Goal: Information Seeking & Learning: Learn about a topic

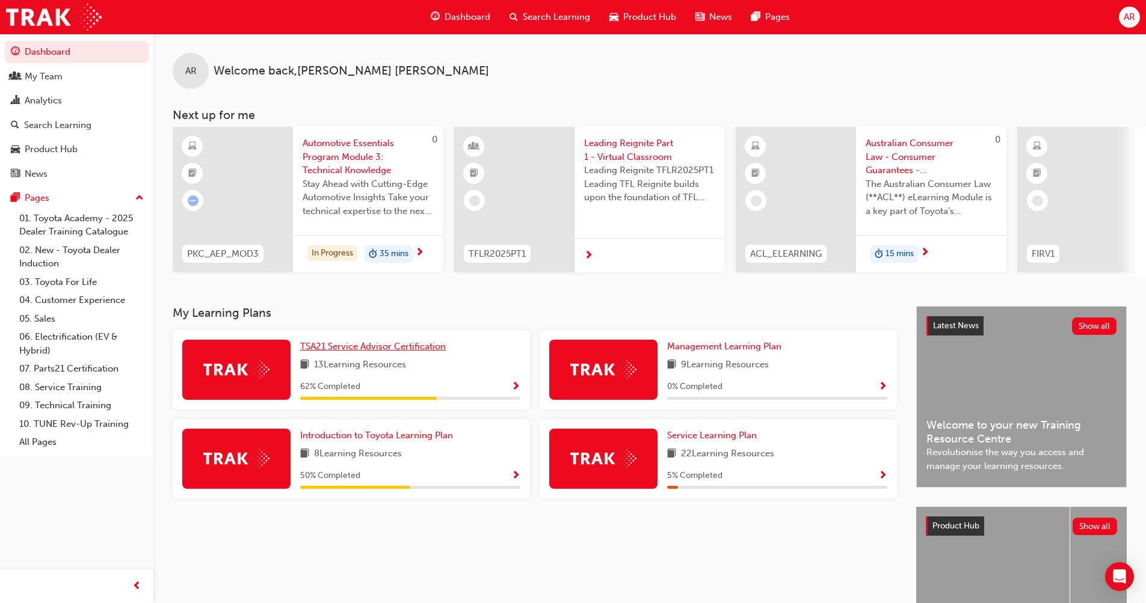
click at [366, 347] on span "TSA21 Service Advisor Certification" at bounding box center [373, 346] width 146 height 11
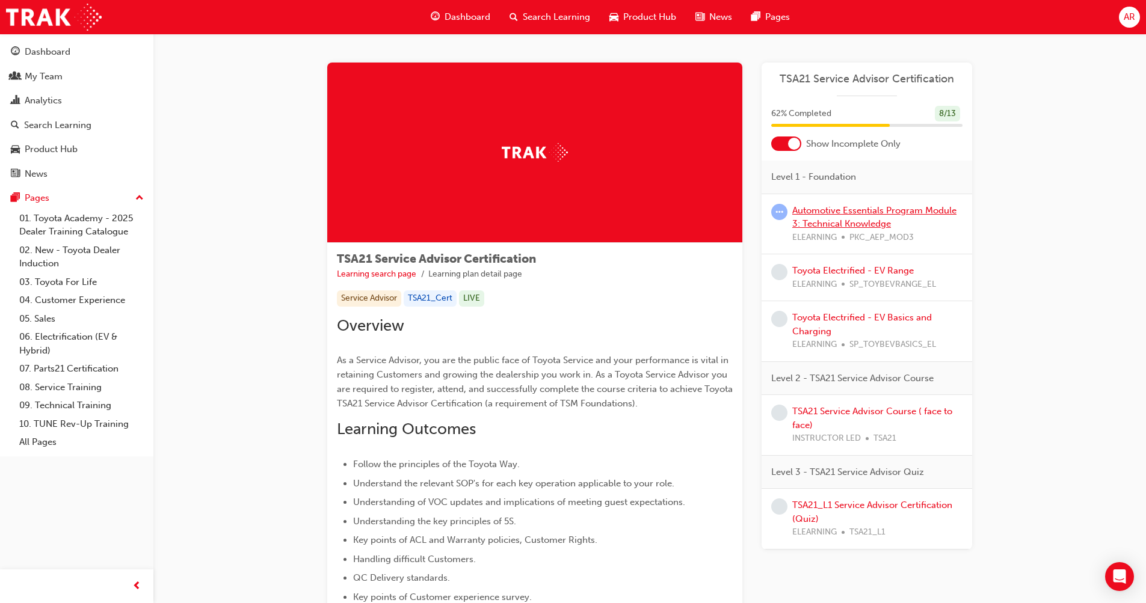
click at [853, 210] on link "Automotive Essentials Program Module 3: Technical Knowledge" at bounding box center [874, 217] width 164 height 25
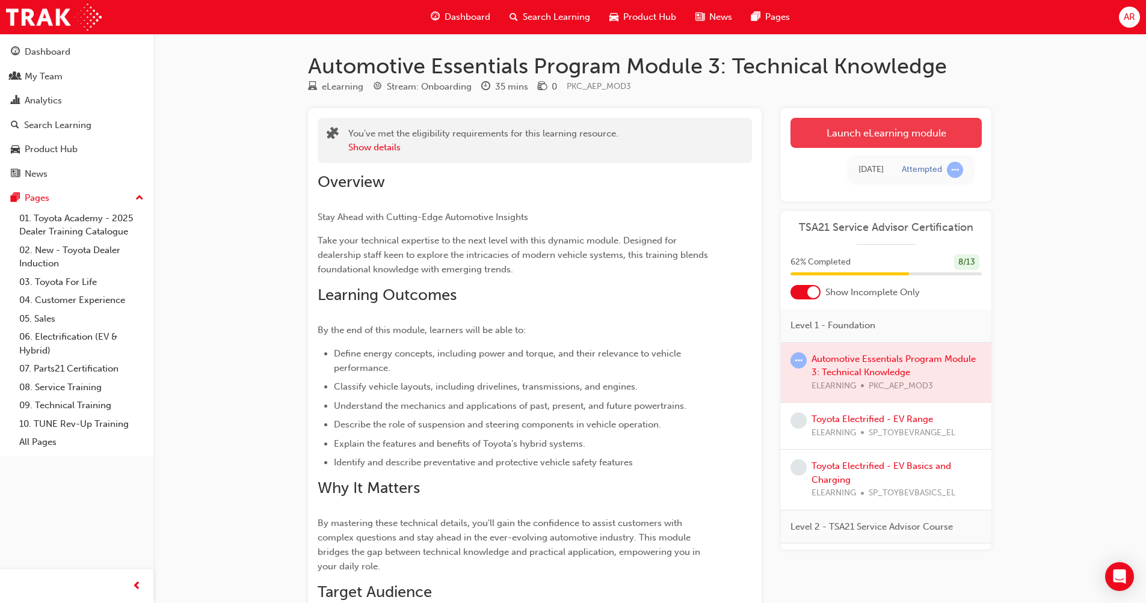
click at [908, 133] on link "Launch eLearning module" at bounding box center [886, 133] width 191 height 30
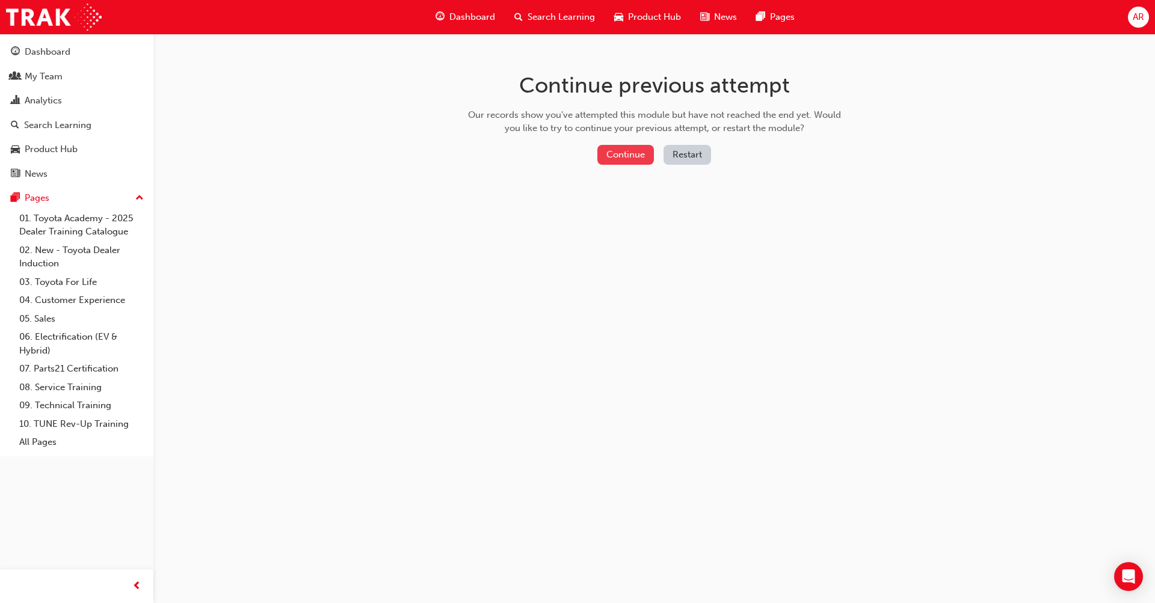
click at [627, 156] on button "Continue" at bounding box center [625, 155] width 57 height 20
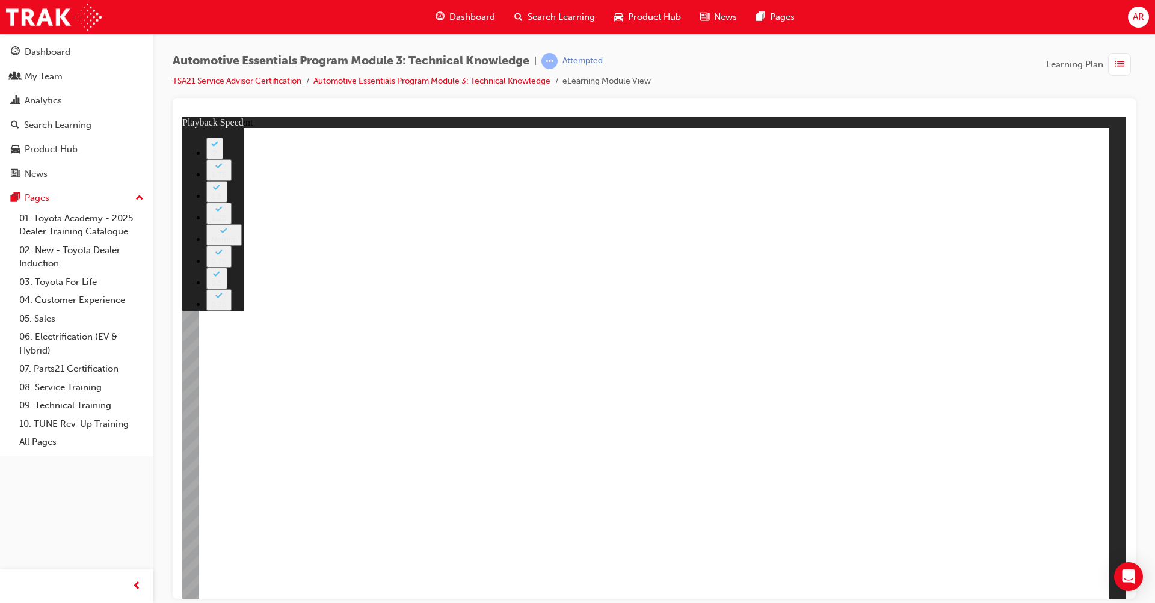
type input "2"
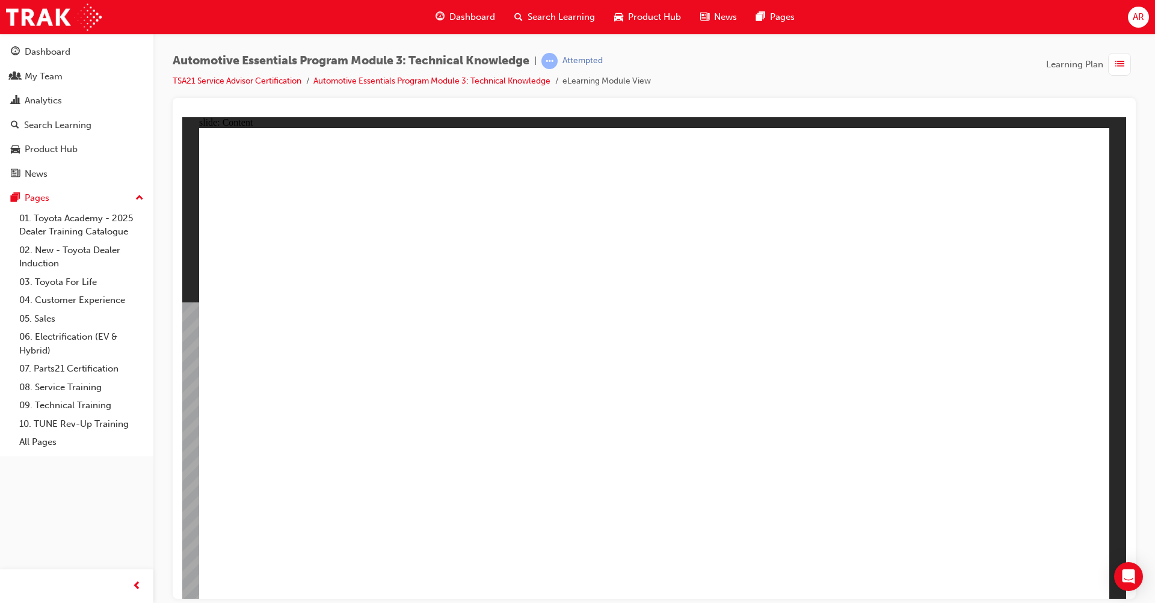
drag, startPoint x: 494, startPoint y: 465, endPoint x: 486, endPoint y: 471, distance: 10.4
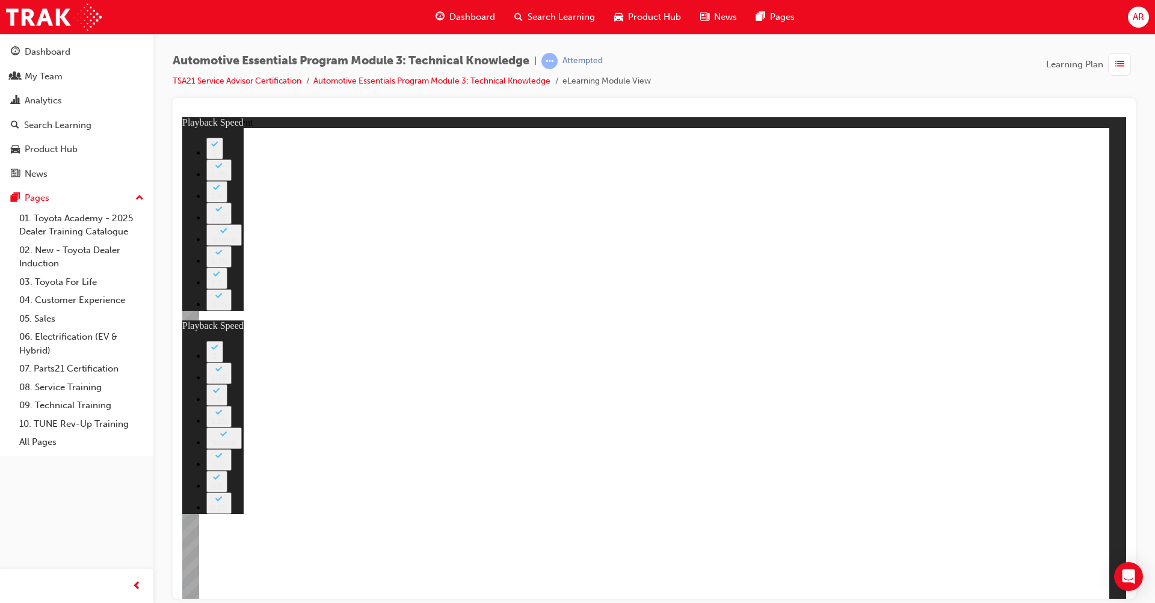
type input "8"
type input "2"
type input "8"
type input "3"
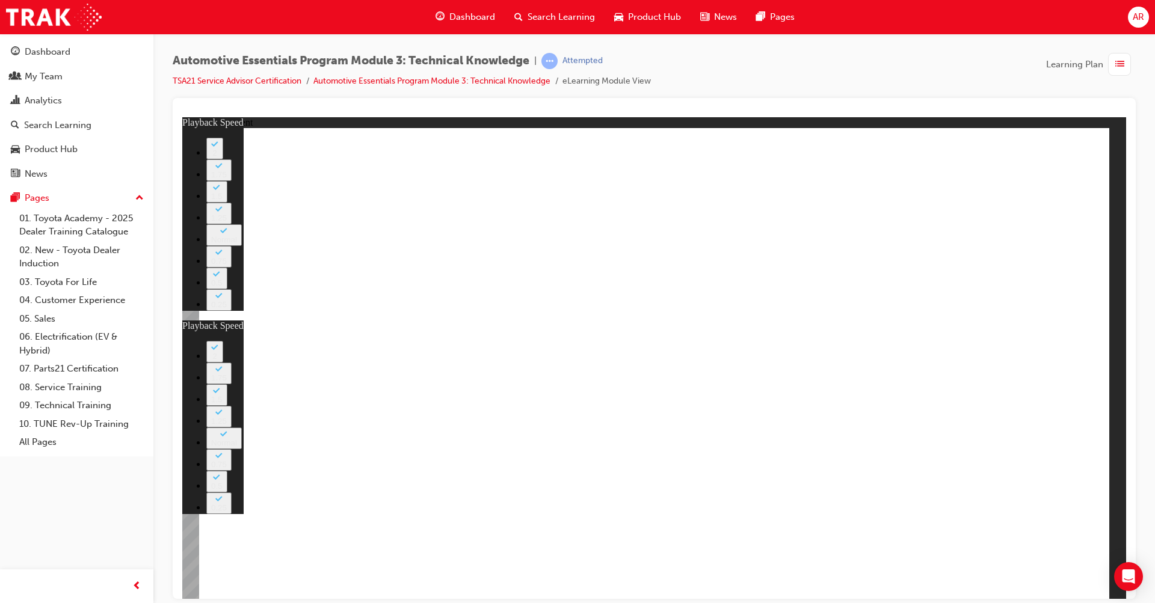
drag, startPoint x: 1023, startPoint y: 554, endPoint x: 1028, endPoint y: 566, distance: 13.3
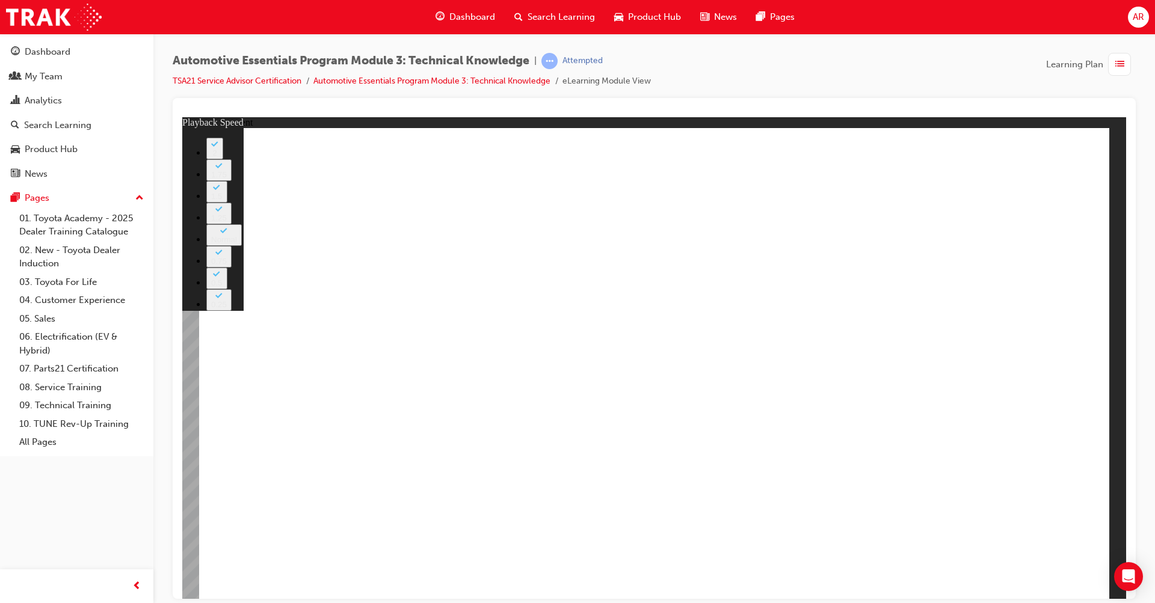
type input "18"
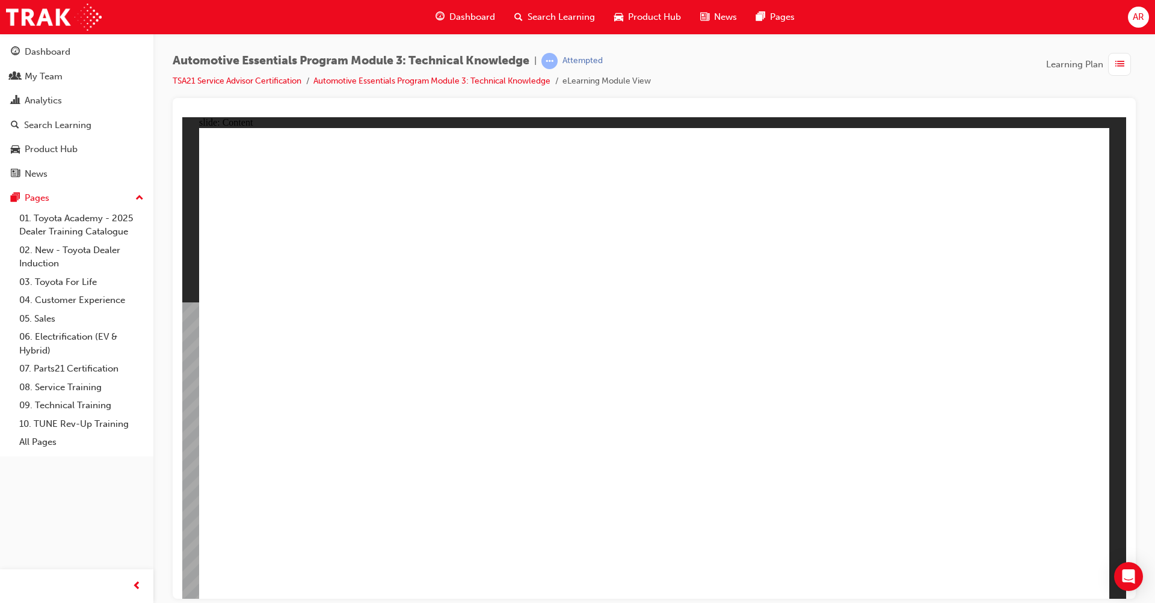
drag, startPoint x: 908, startPoint y: 166, endPoint x: 899, endPoint y: 161, distance: 9.7
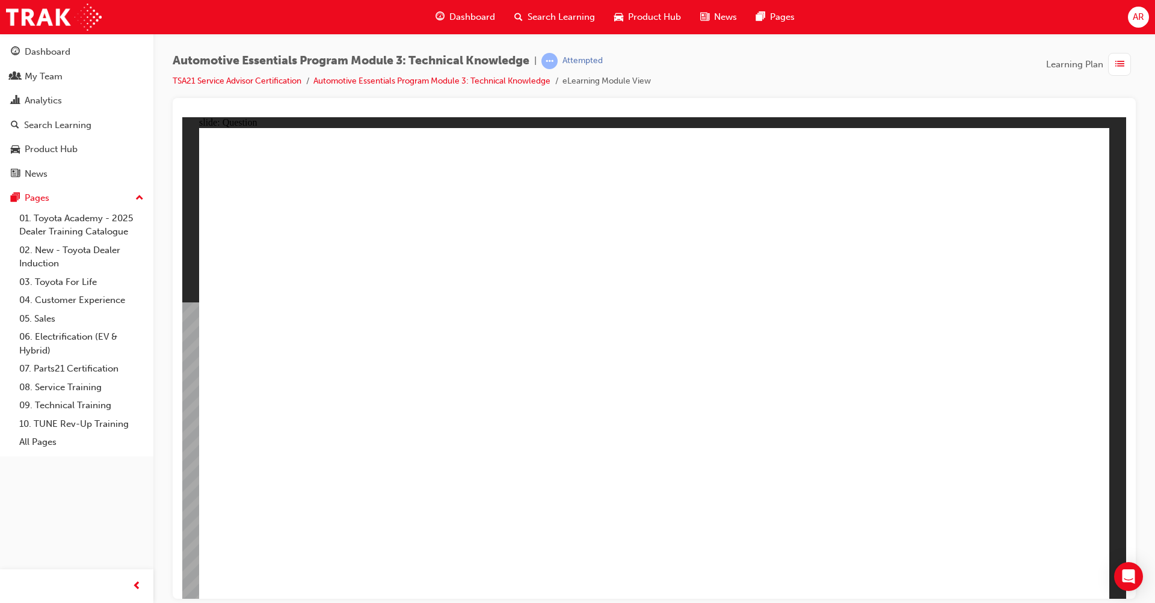
radio input "true"
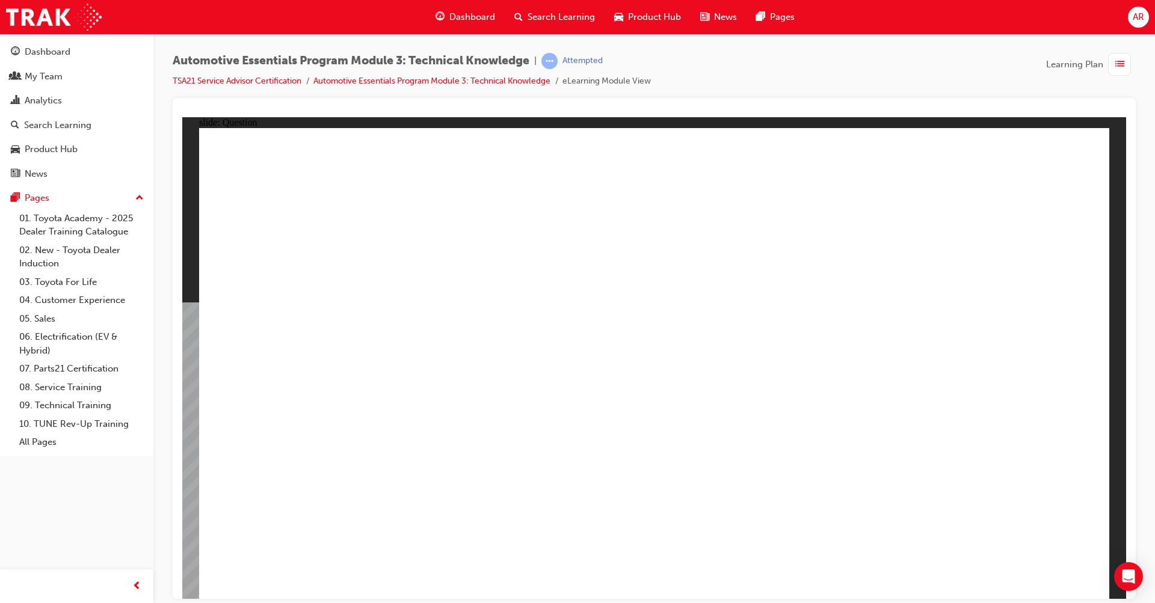
radio input "true"
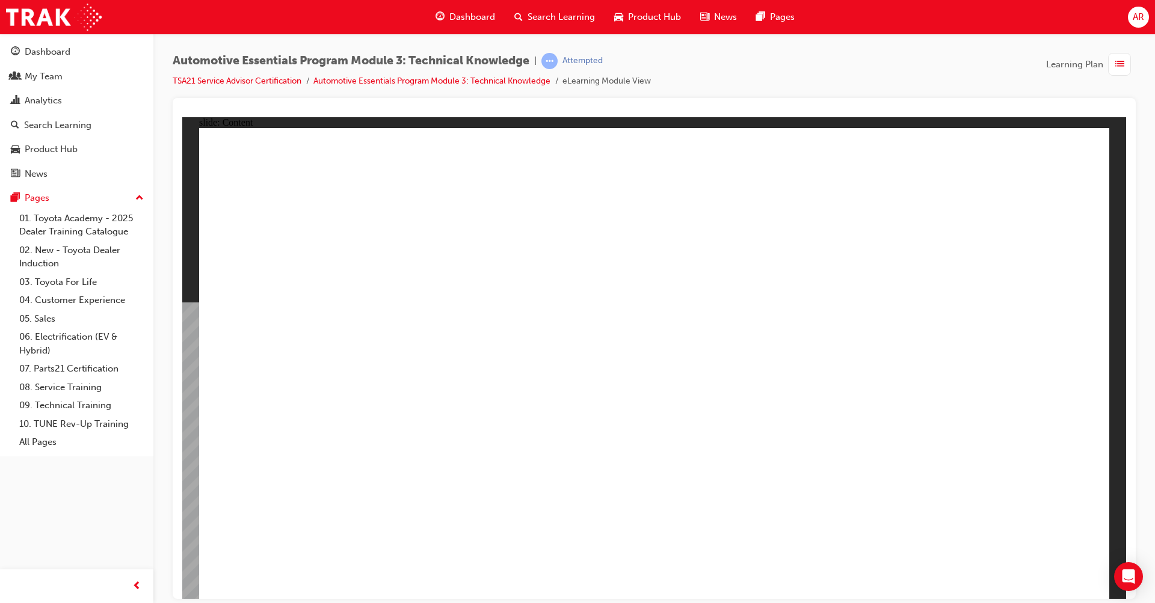
radio input "true"
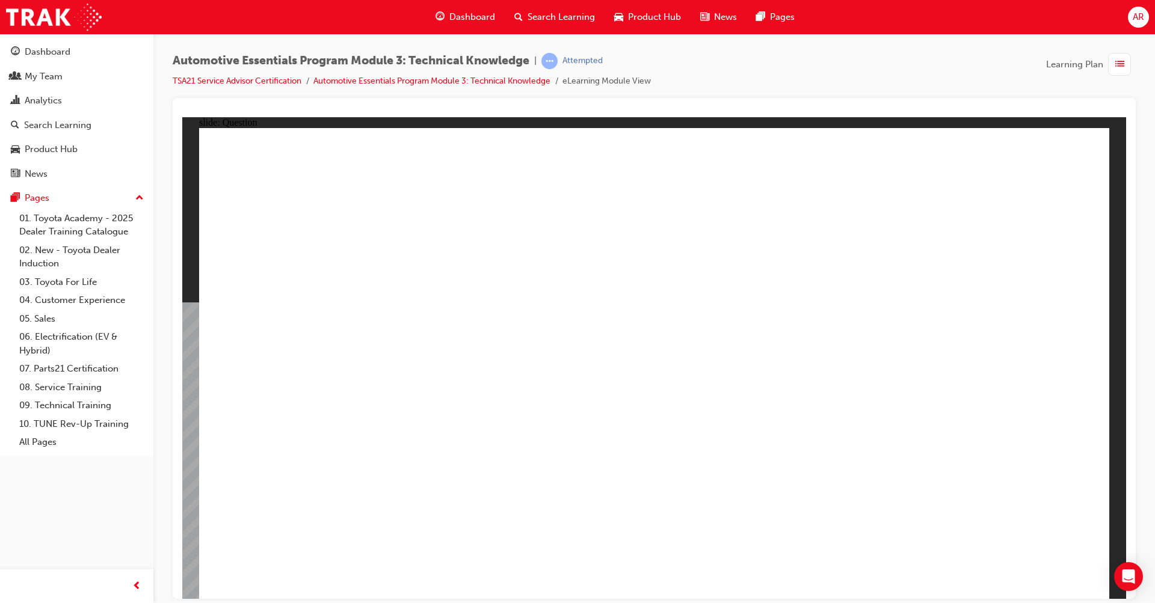
radio input "true"
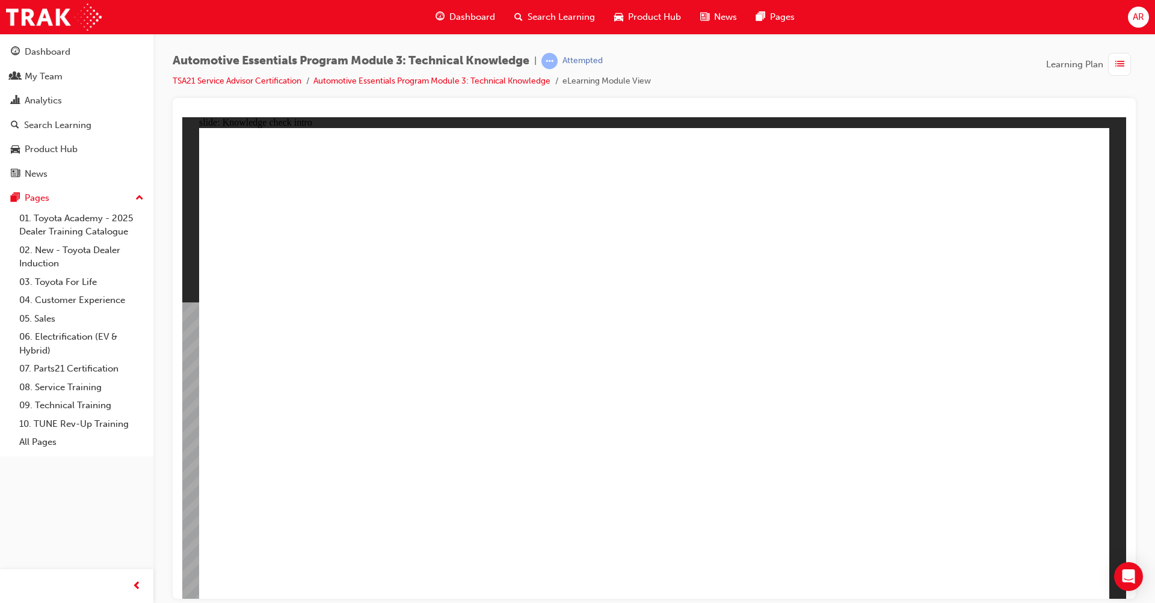
radio input "true"
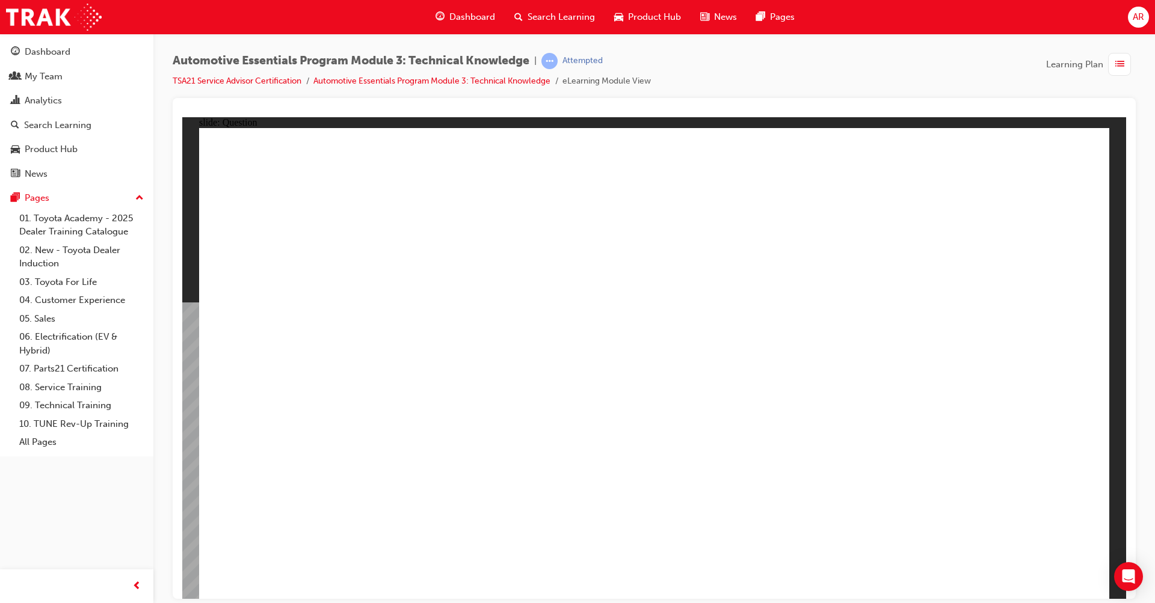
radio input "true"
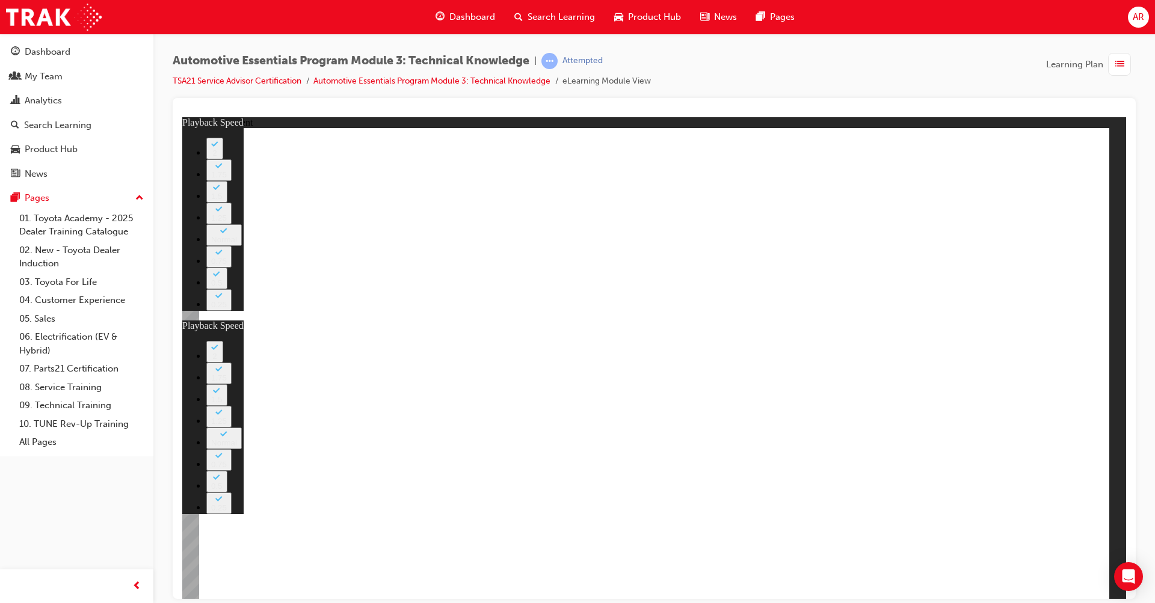
type input "7"
type input "0"
type input "8"
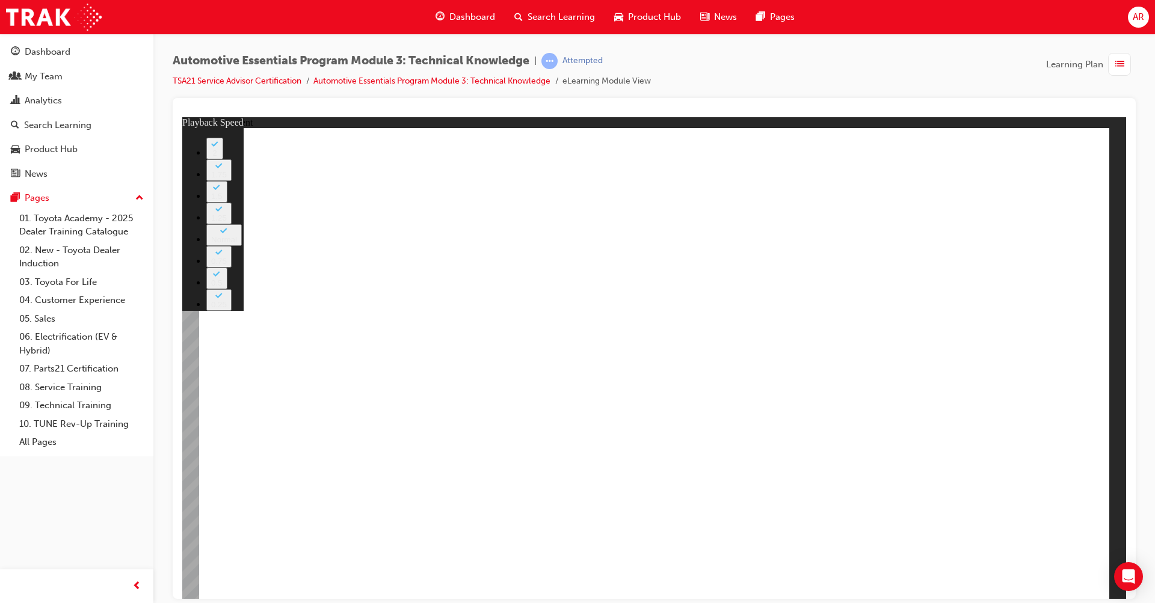
type input "0"
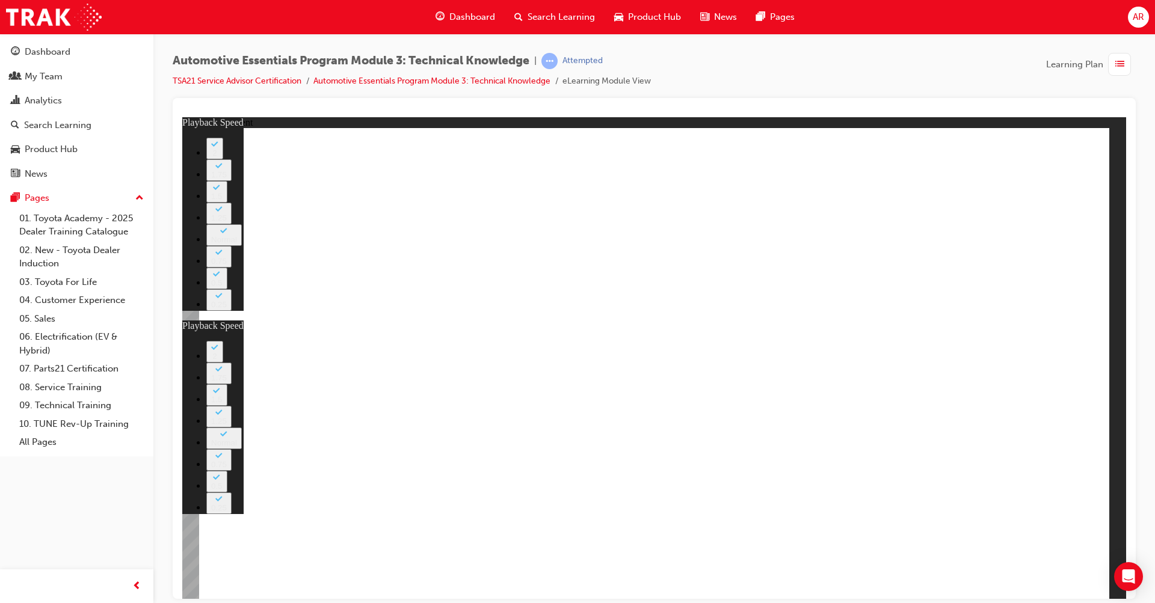
type input "1"
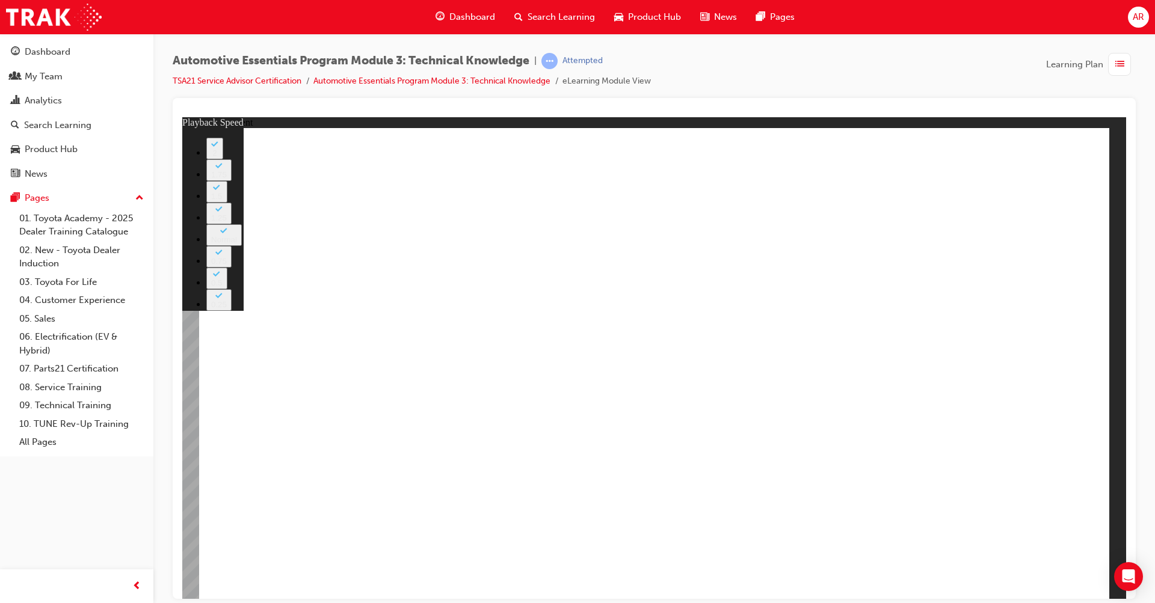
type input "0"
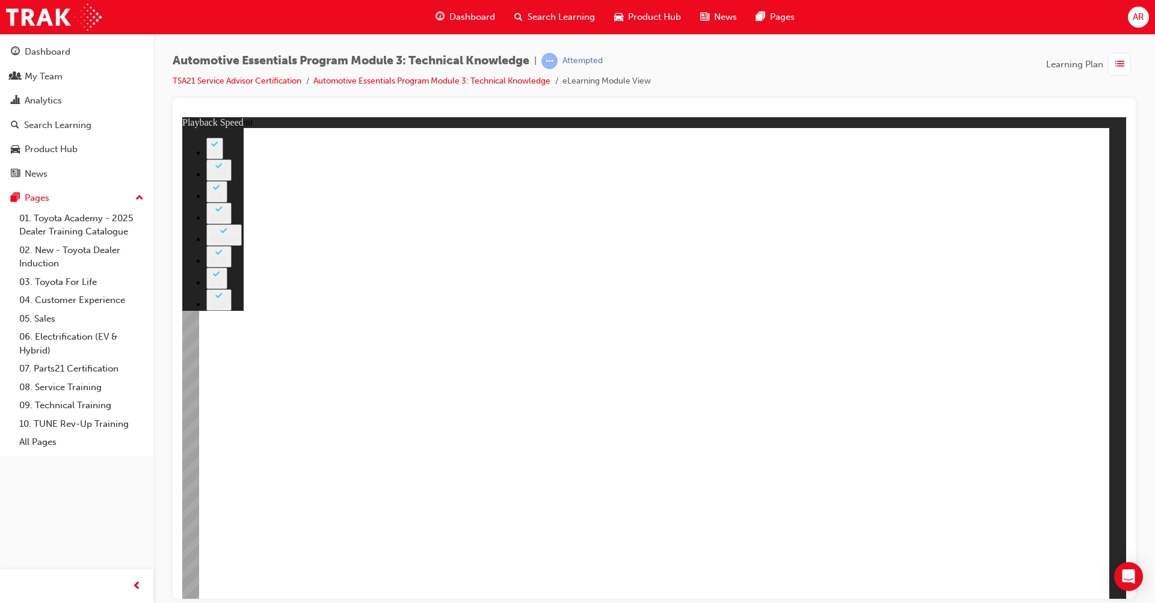
type input "6"
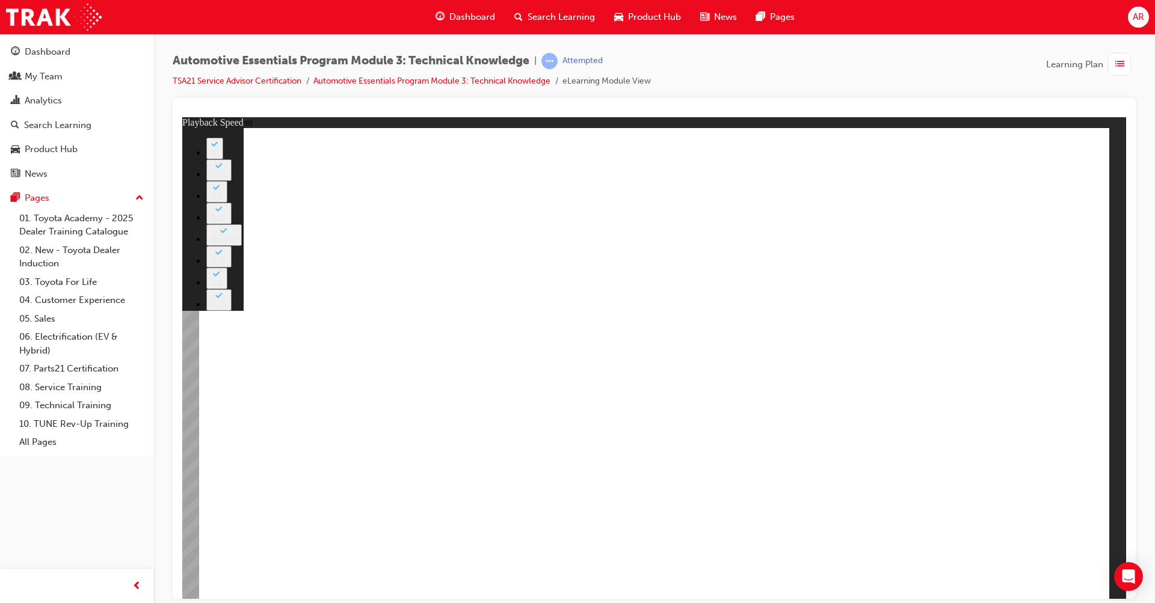
type input "5"
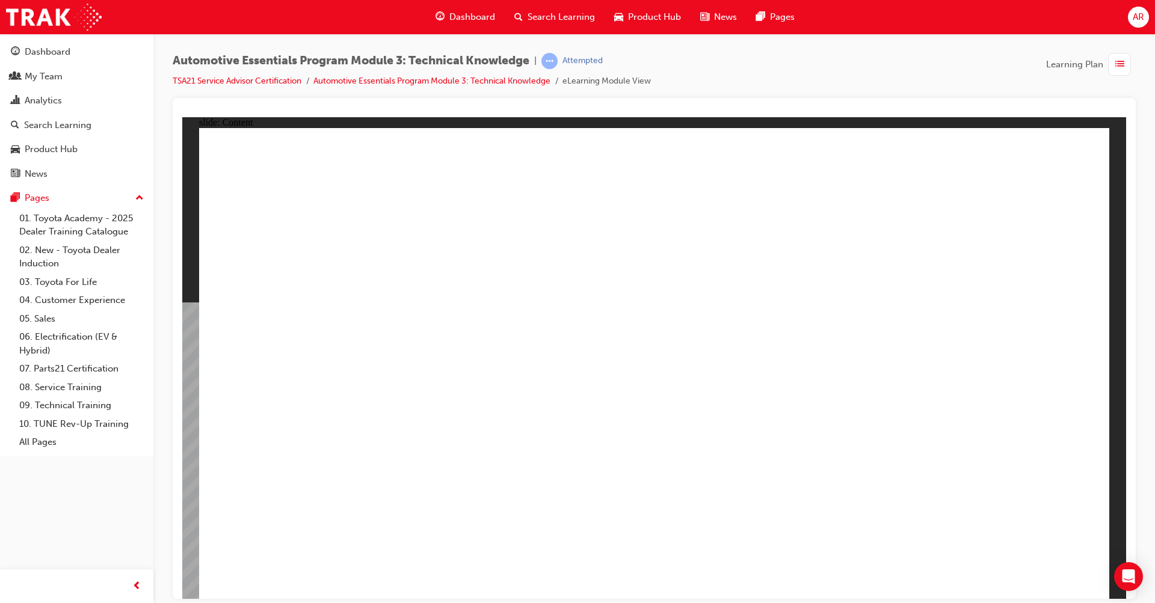
radio input "true"
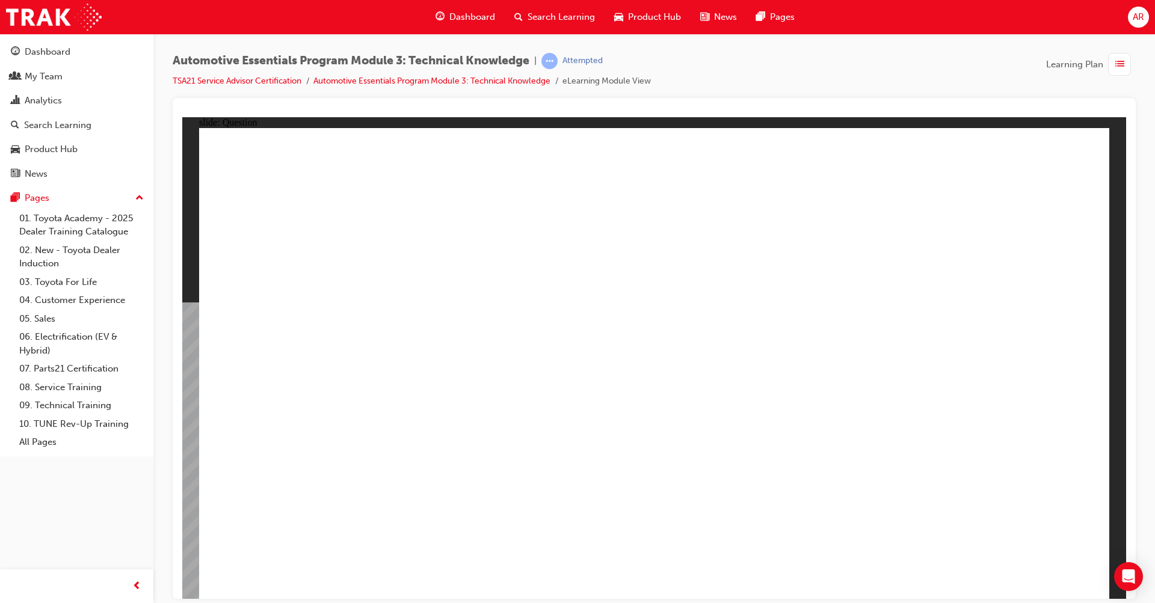
radio input "true"
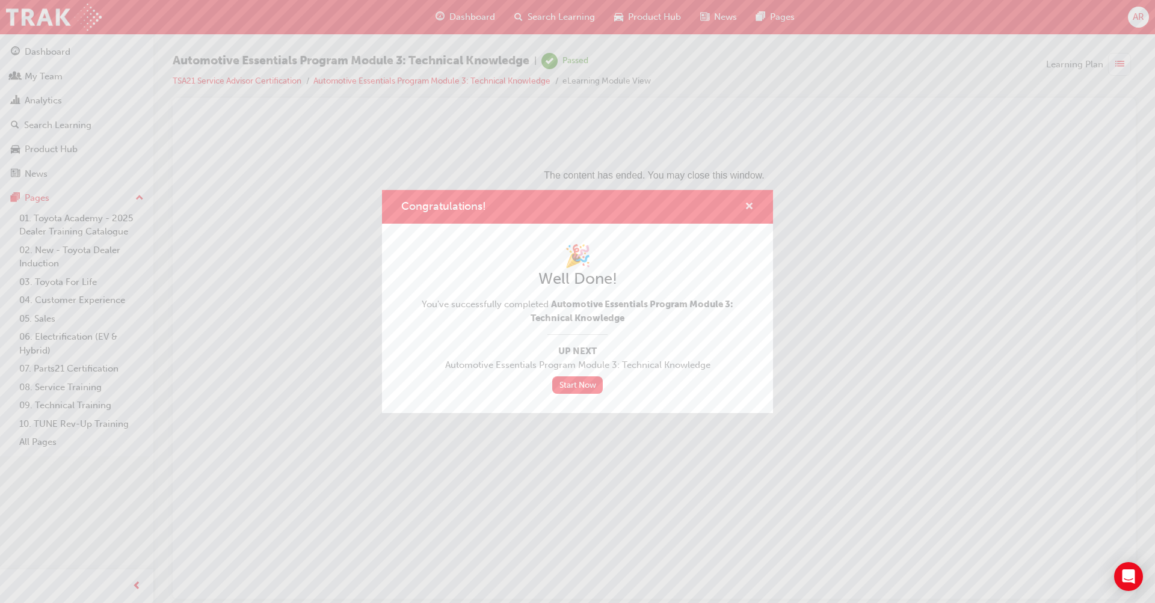
click at [750, 208] on span "cross-icon" at bounding box center [749, 207] width 9 height 11
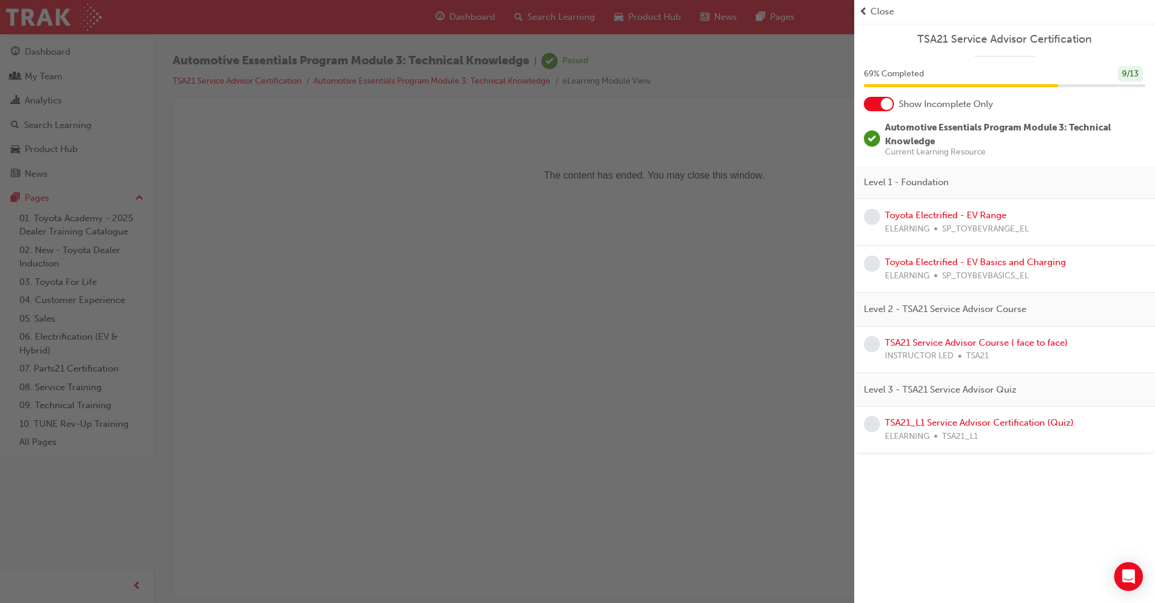
click at [878, 13] on span "Close" at bounding box center [882, 12] width 23 height 14
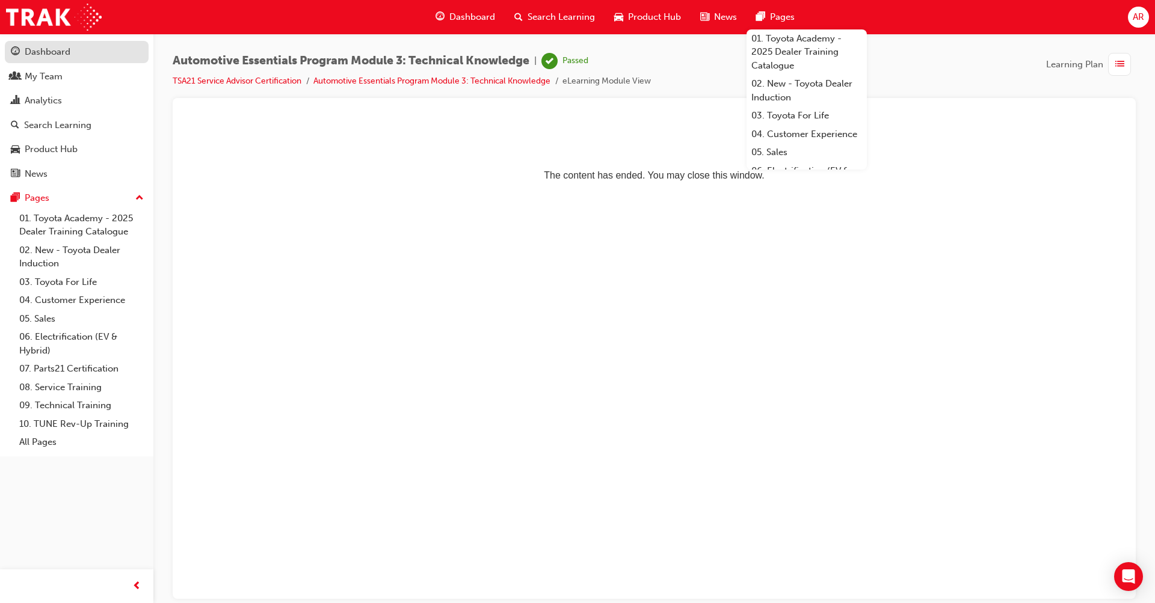
click at [63, 58] on div "Dashboard" at bounding box center [48, 52] width 46 height 14
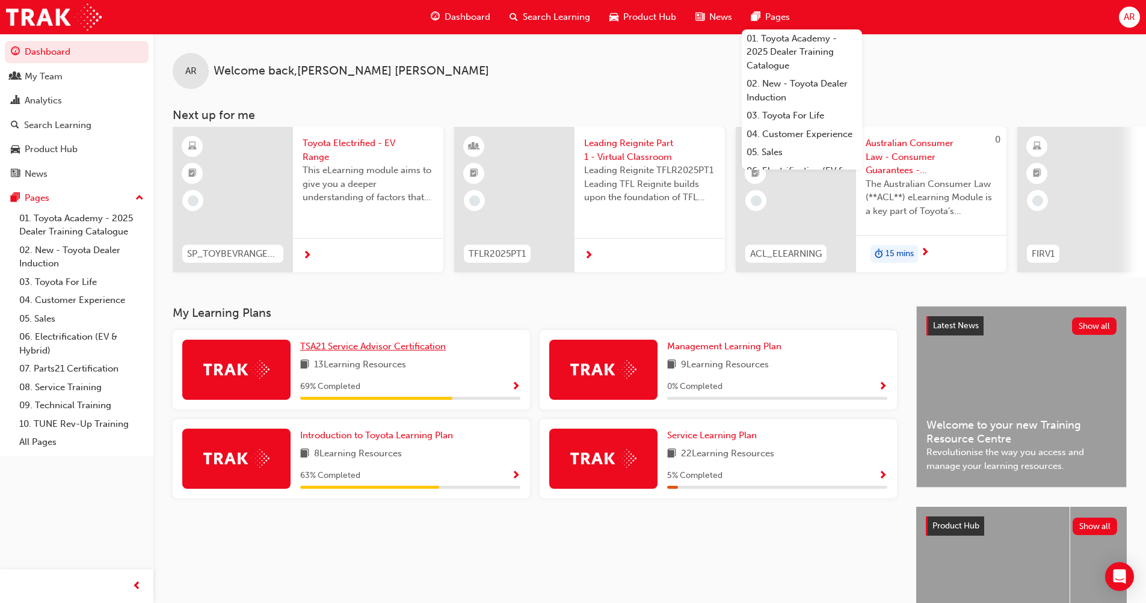
click at [390, 347] on span "TSA21 Service Advisor Certification" at bounding box center [373, 346] width 146 height 11
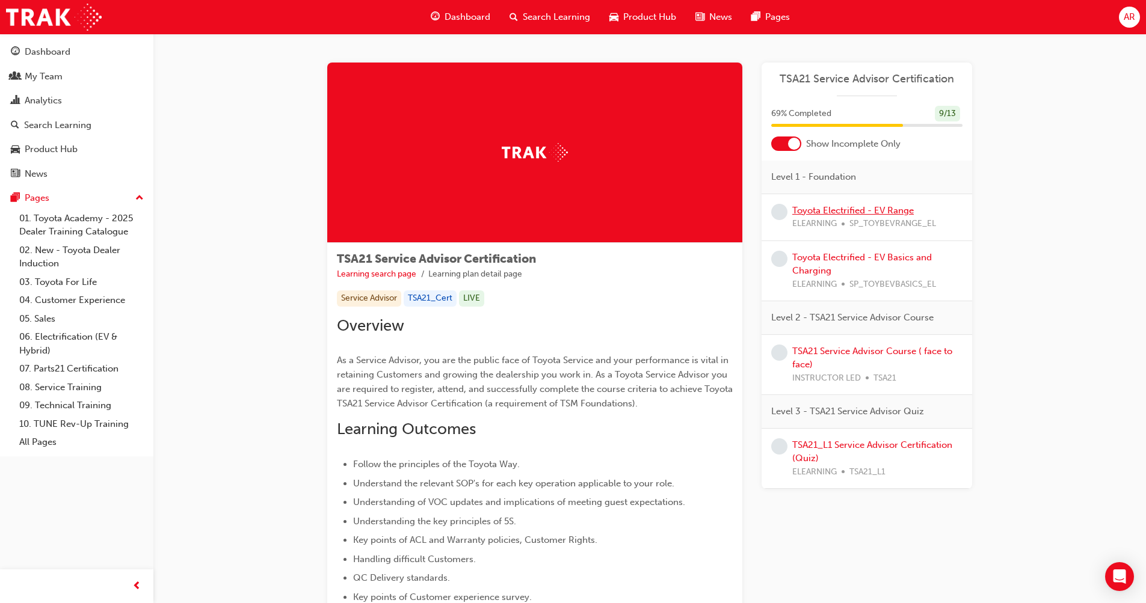
click at [857, 210] on link "Toyota Electrified - EV Range" at bounding box center [853, 210] width 122 height 11
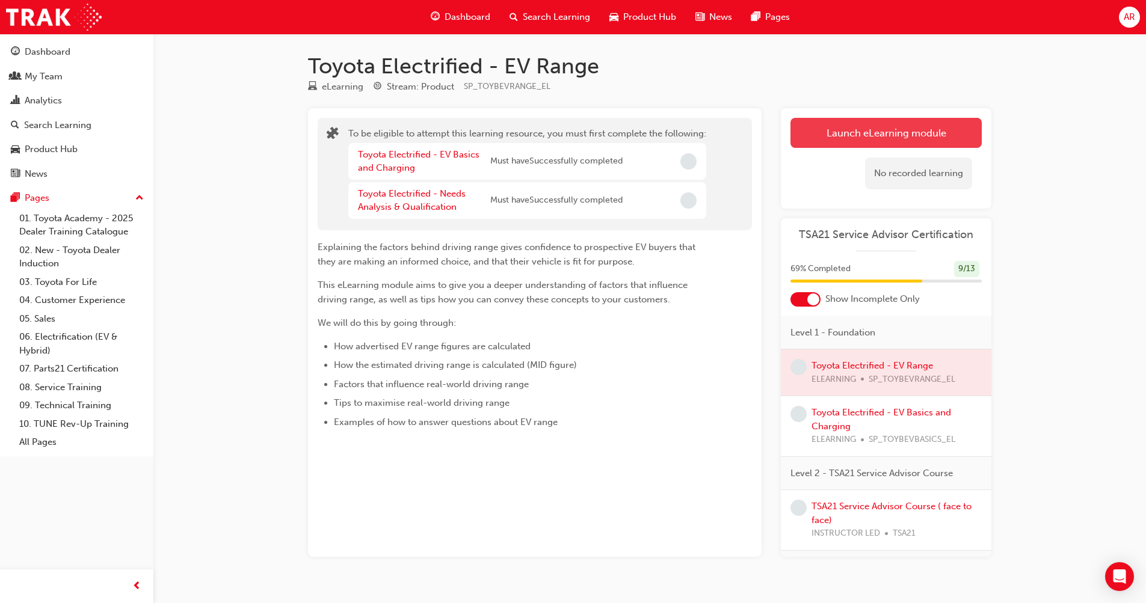
click at [886, 127] on button "Launch eLearning module" at bounding box center [886, 133] width 191 height 30
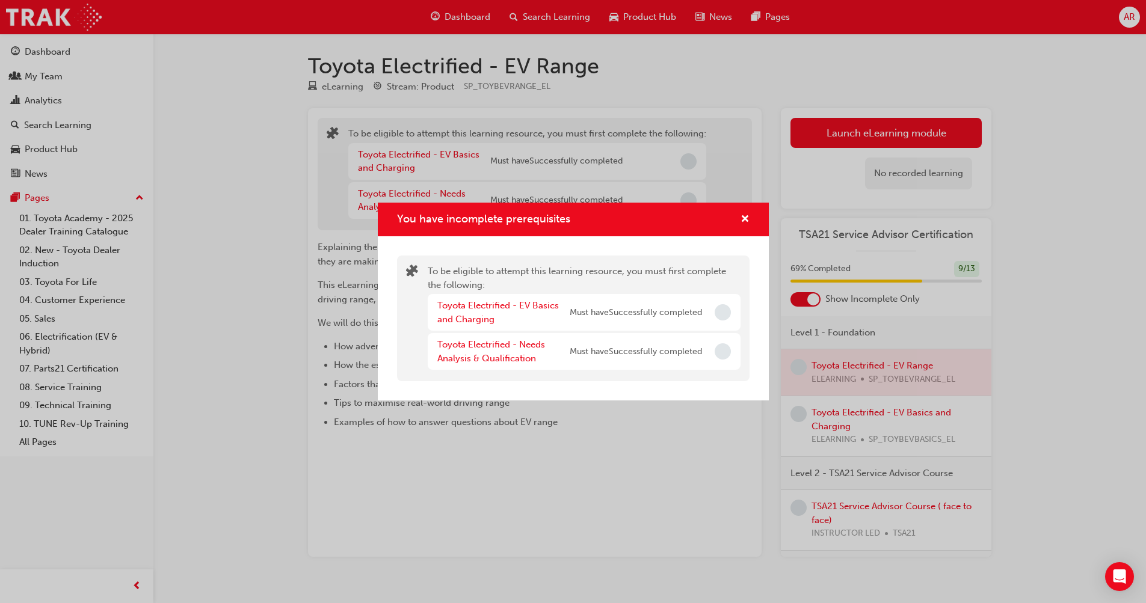
click at [480, 314] on div "Toyota Electrified - EV Basics and Charging" at bounding box center [503, 312] width 132 height 27
click at [480, 308] on link "Toyota Electrified - EV Basics and Charging" at bounding box center [498, 312] width 122 height 25
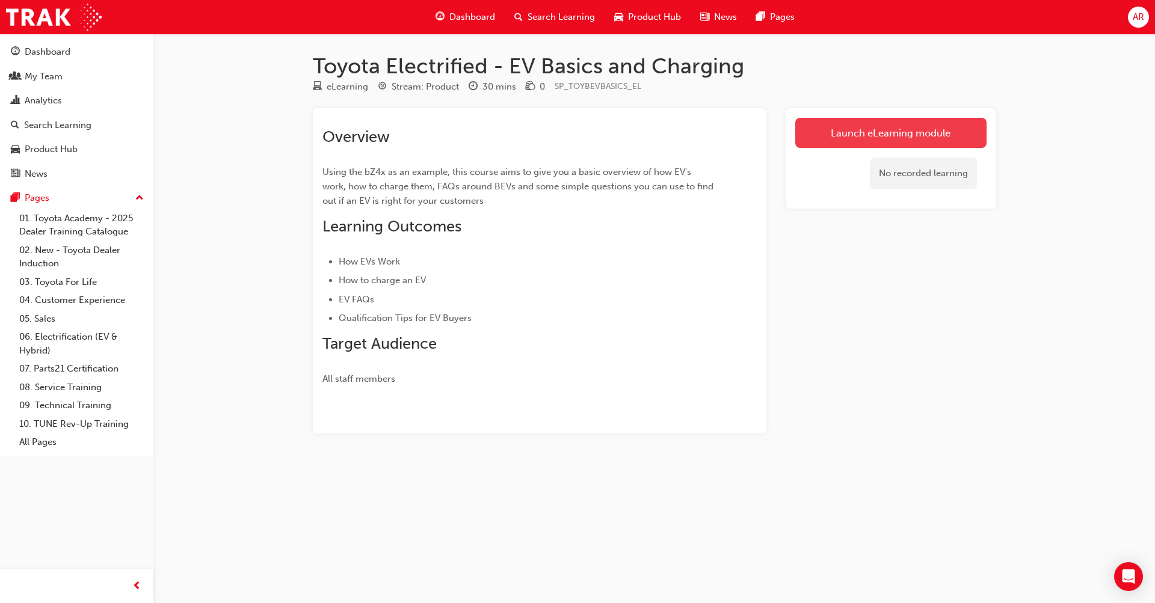
click at [889, 137] on link "Launch eLearning module" at bounding box center [890, 133] width 191 height 30
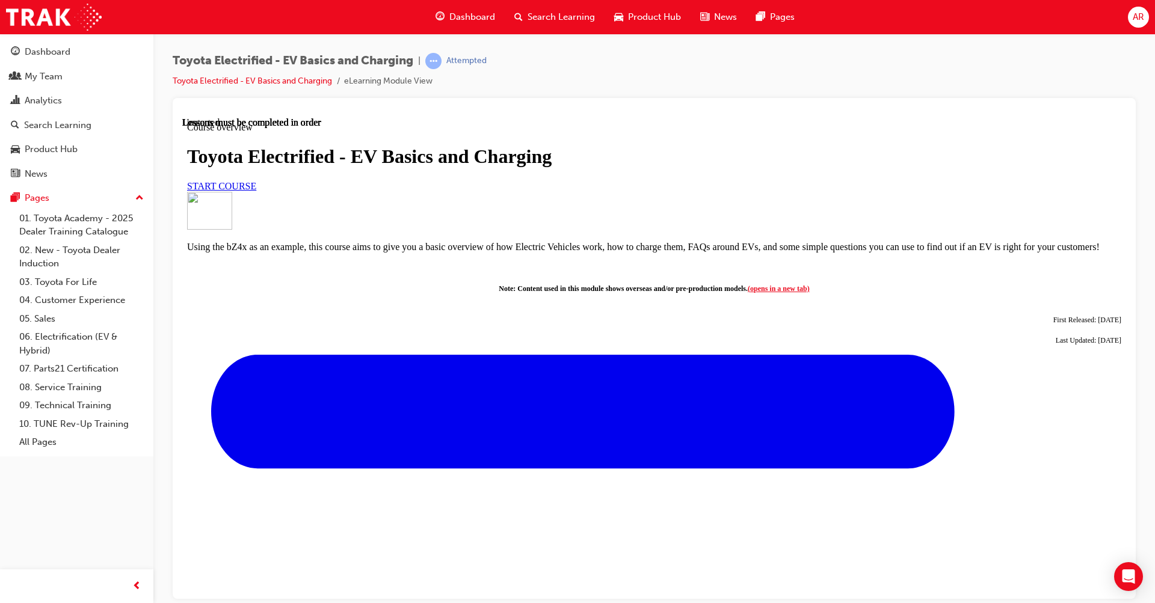
click at [256, 191] on link "START COURSE" at bounding box center [221, 185] width 69 height 10
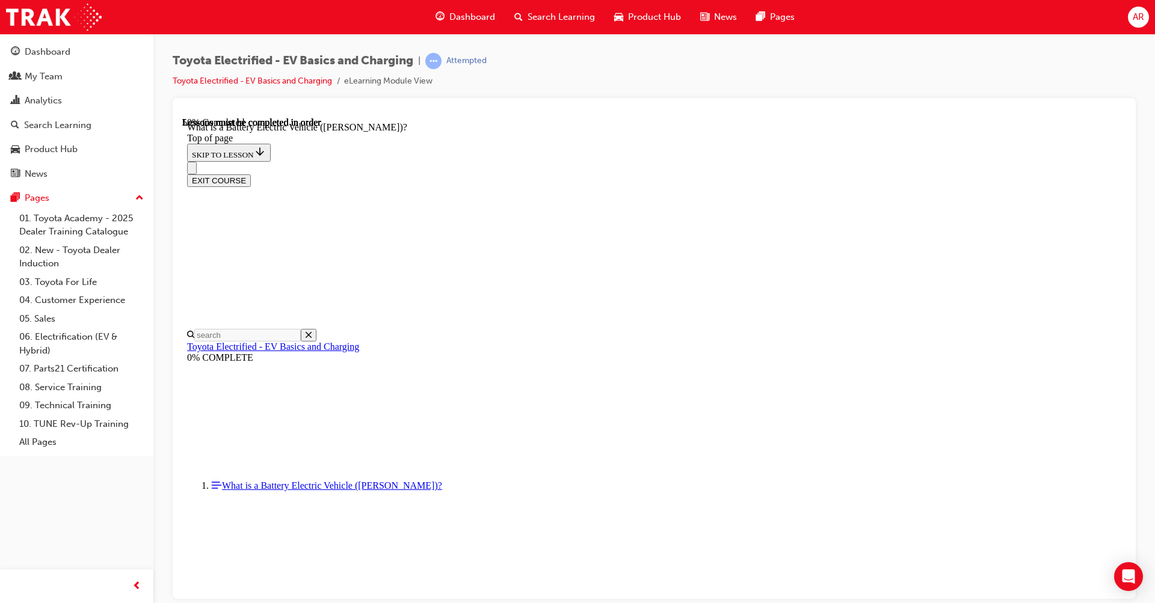
scroll to position [1123, 0]
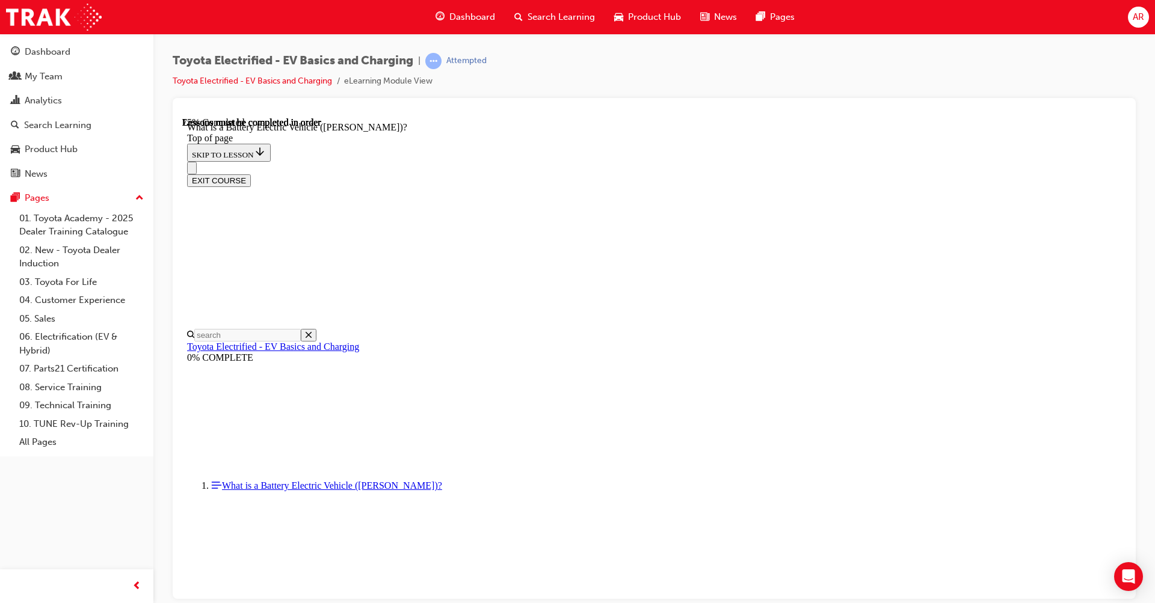
scroll to position [1273, 0]
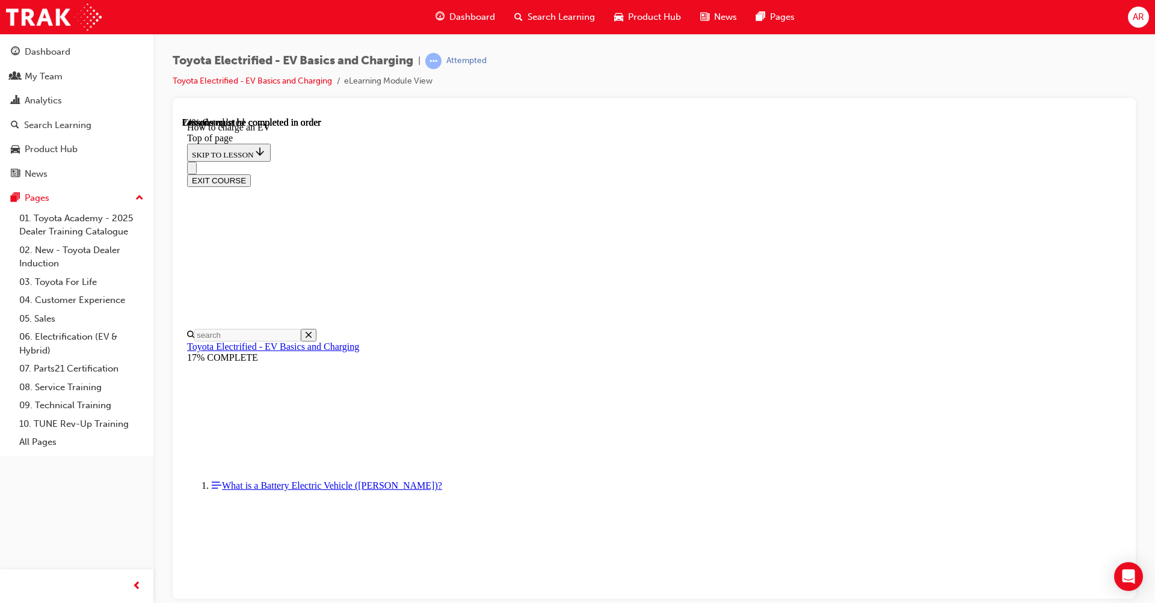
scroll to position [782, 0]
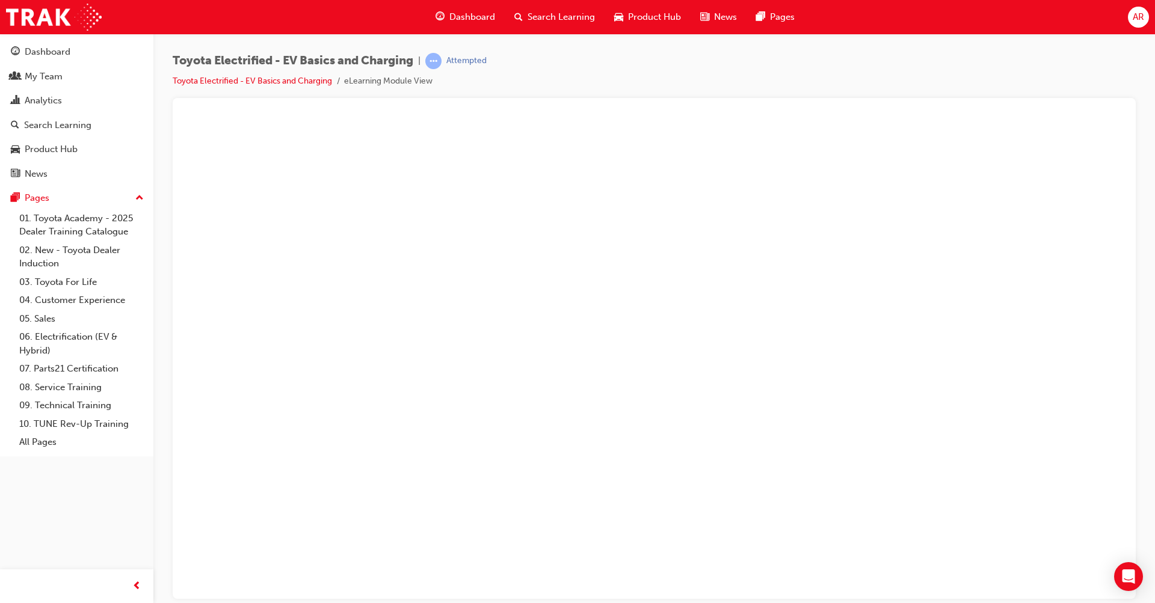
click at [825, 311] on button "Unzoom image" at bounding box center [654, 358] width 944 height 482
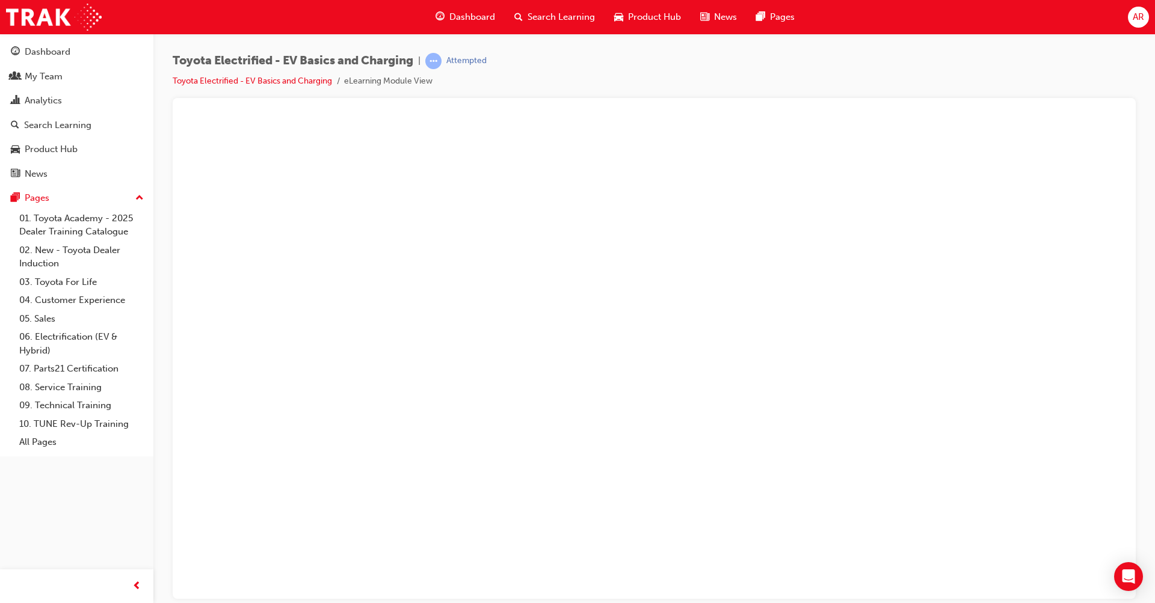
click at [976, 184] on button "Unzoom image" at bounding box center [654, 358] width 944 height 482
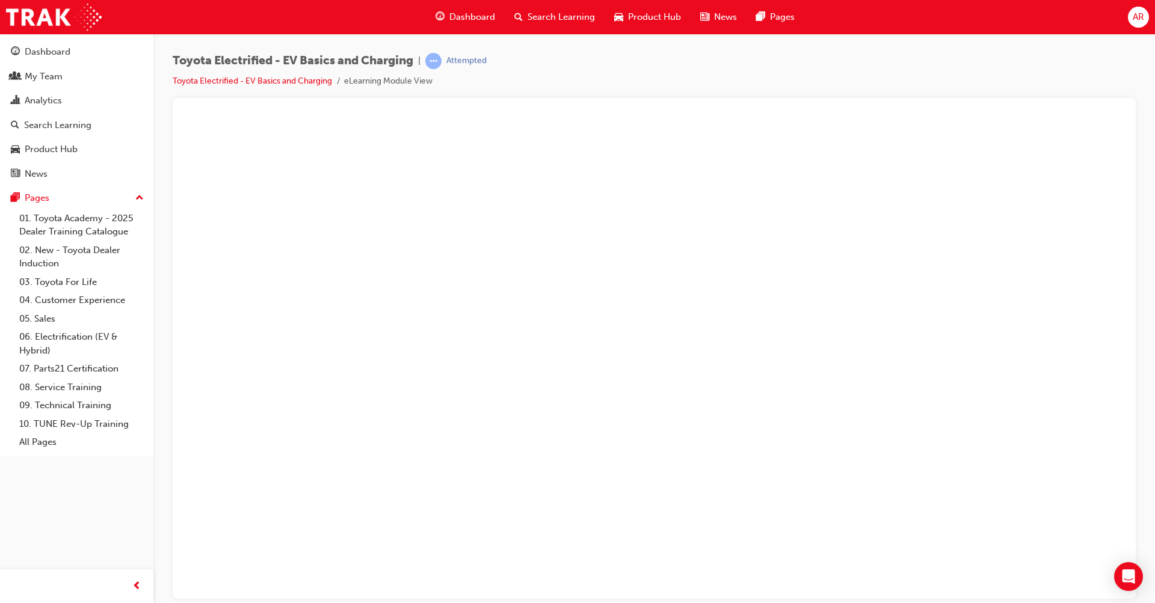
click at [883, 264] on button "Unzoom image" at bounding box center [654, 358] width 944 height 482
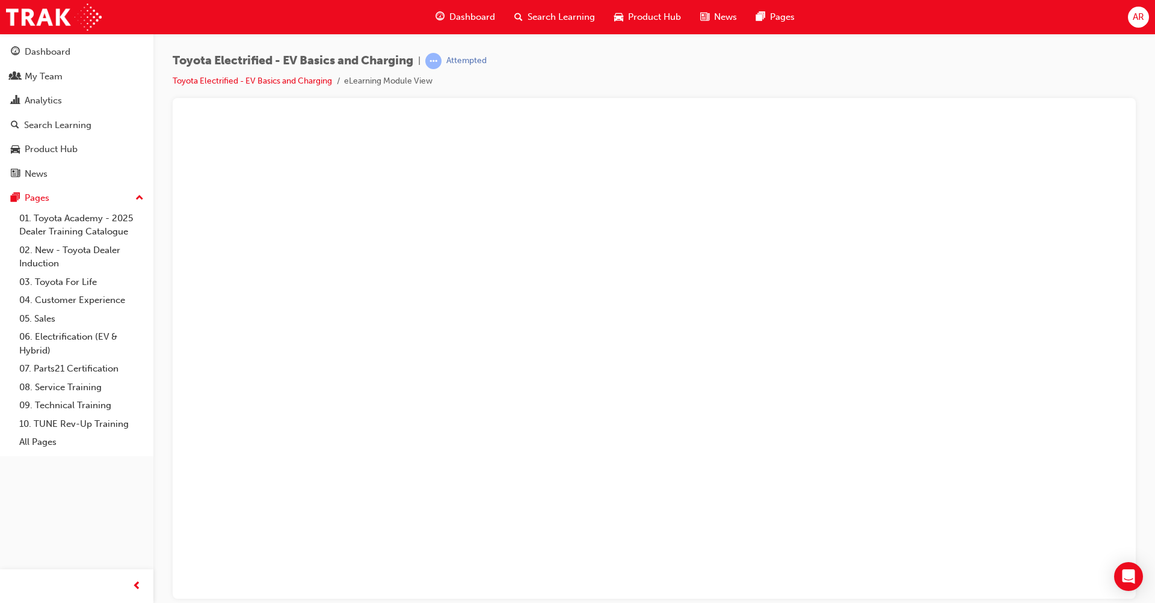
click at [833, 310] on button "Unzoom image" at bounding box center [654, 358] width 944 height 482
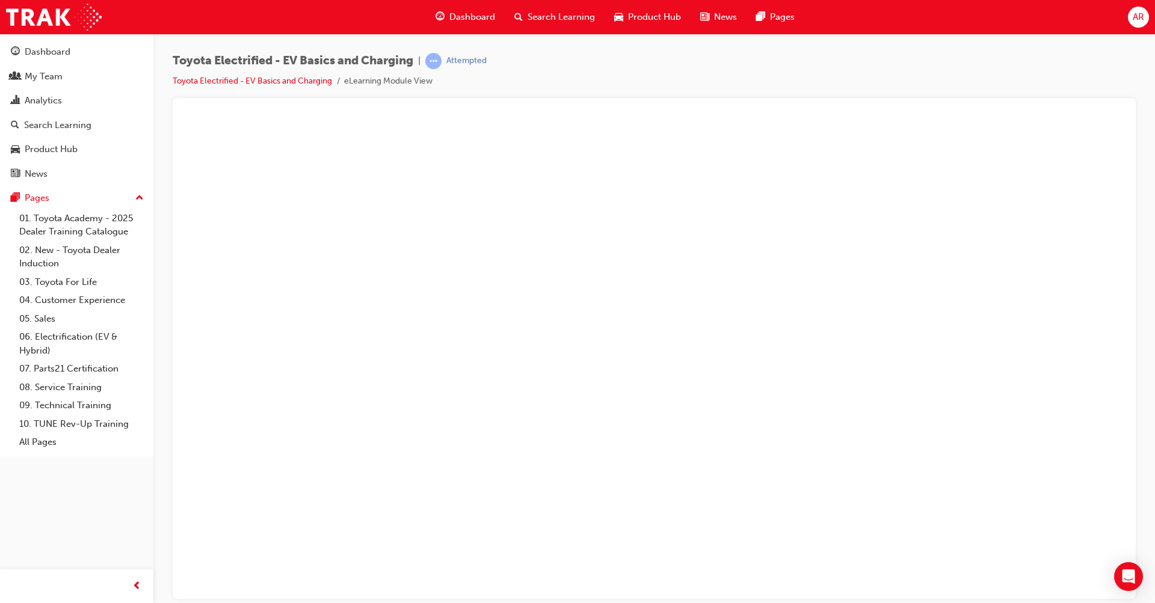
click at [806, 330] on button "Unzoom image" at bounding box center [654, 358] width 944 height 482
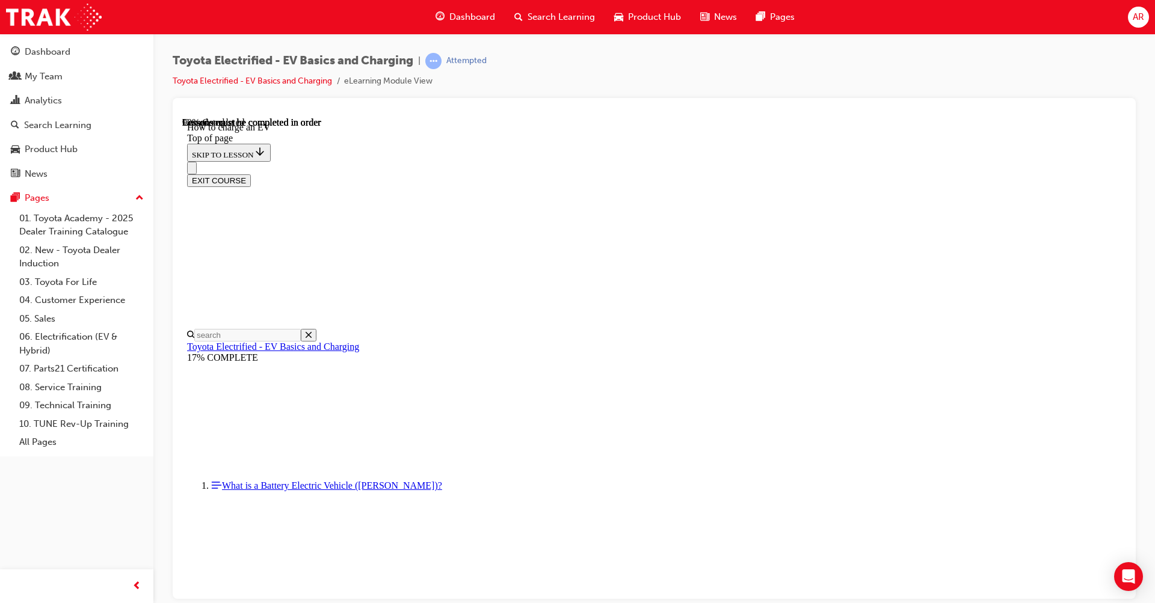
scroll to position [671, 0]
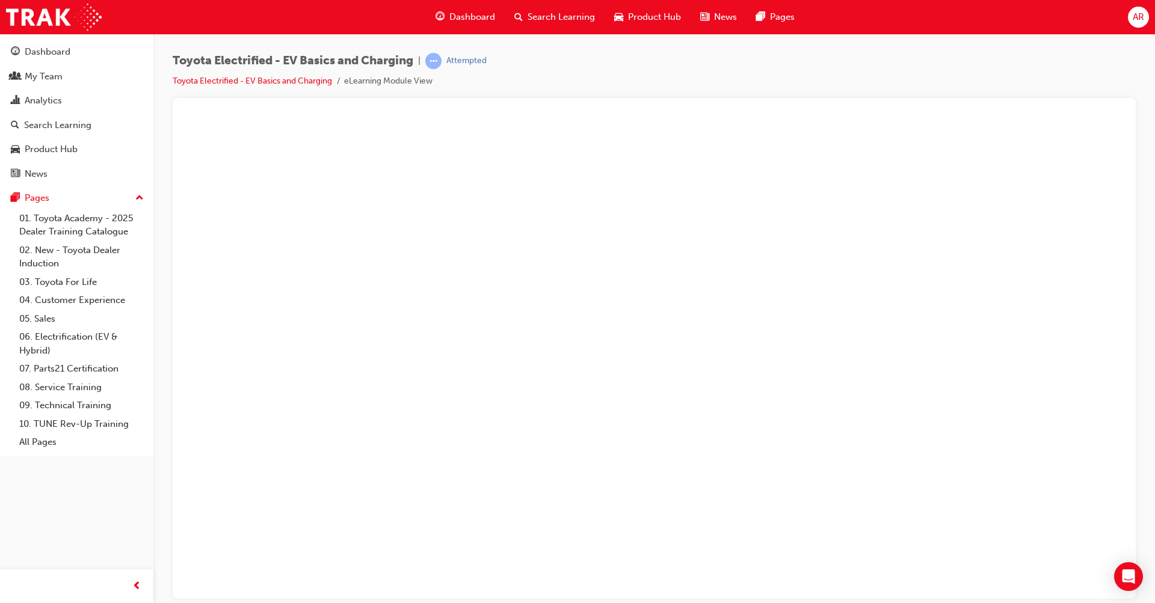
click at [901, 384] on button "Unzoom image" at bounding box center [654, 358] width 944 height 482
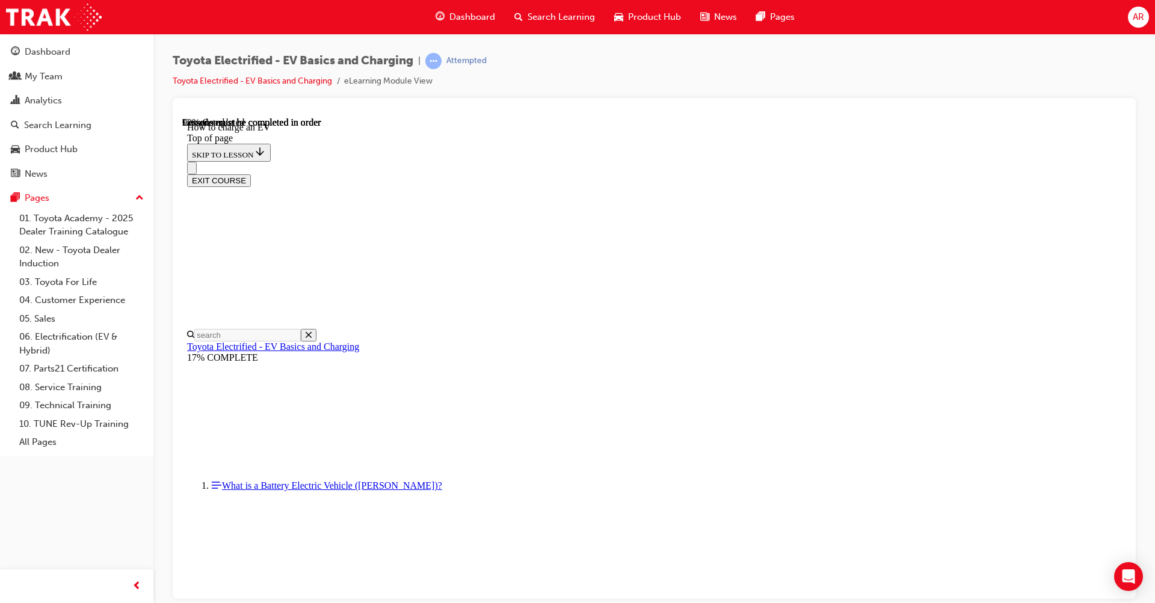
scroll to position [2528, 0]
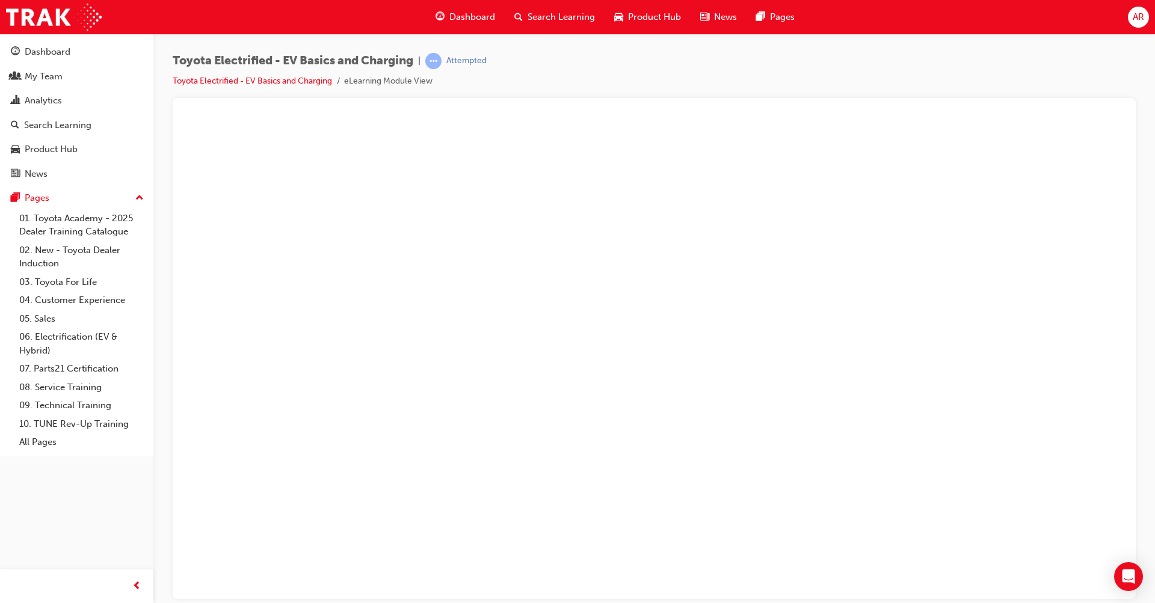
click at [1003, 410] on button "Unzoom image" at bounding box center [654, 358] width 944 height 482
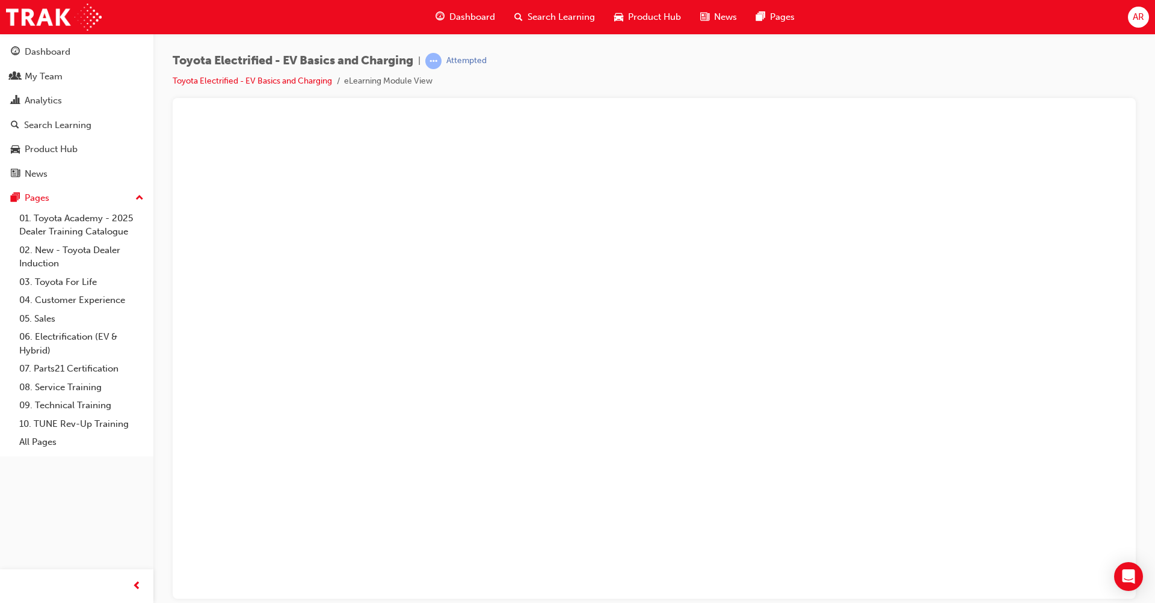
click at [1066, 415] on button "Unzoom image" at bounding box center [654, 358] width 944 height 482
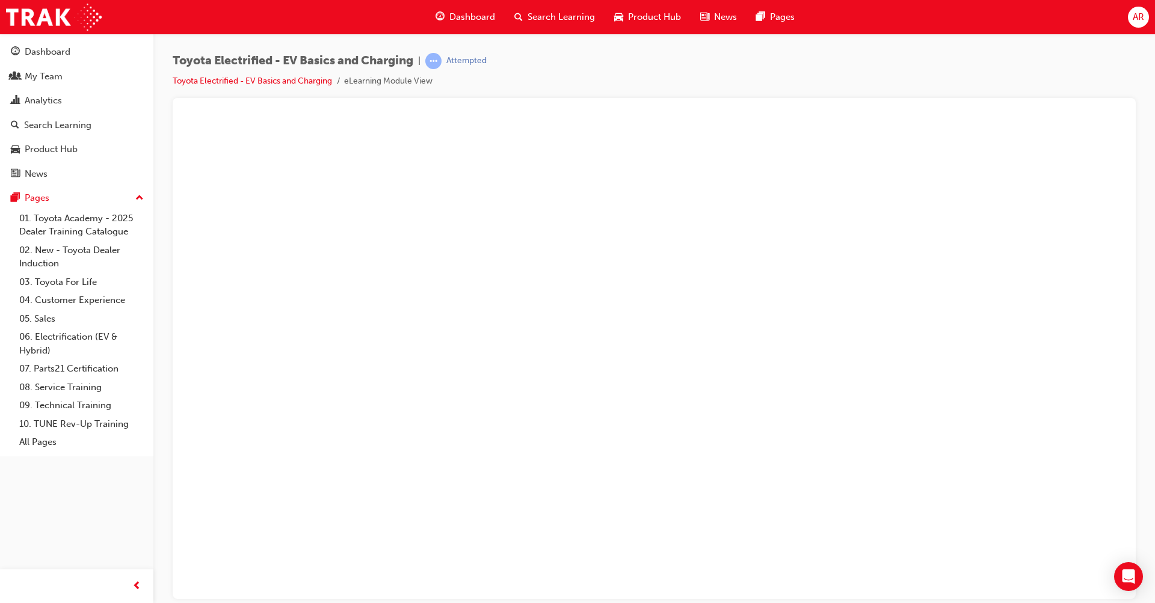
click at [1072, 446] on button "Unzoom image" at bounding box center [654, 358] width 944 height 482
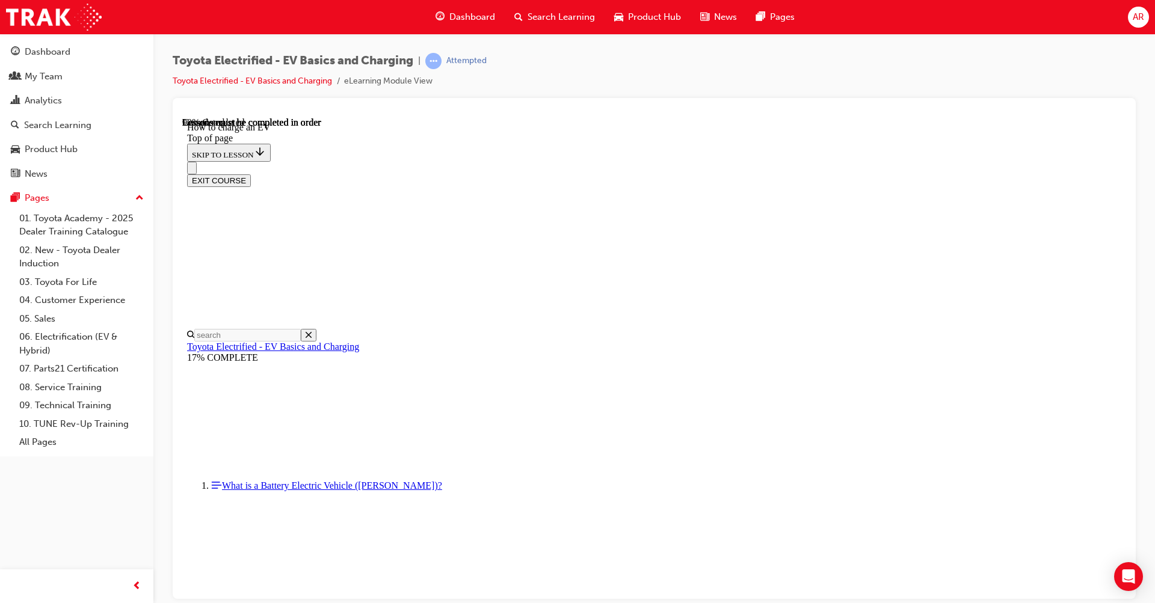
scroll to position [5064, 0]
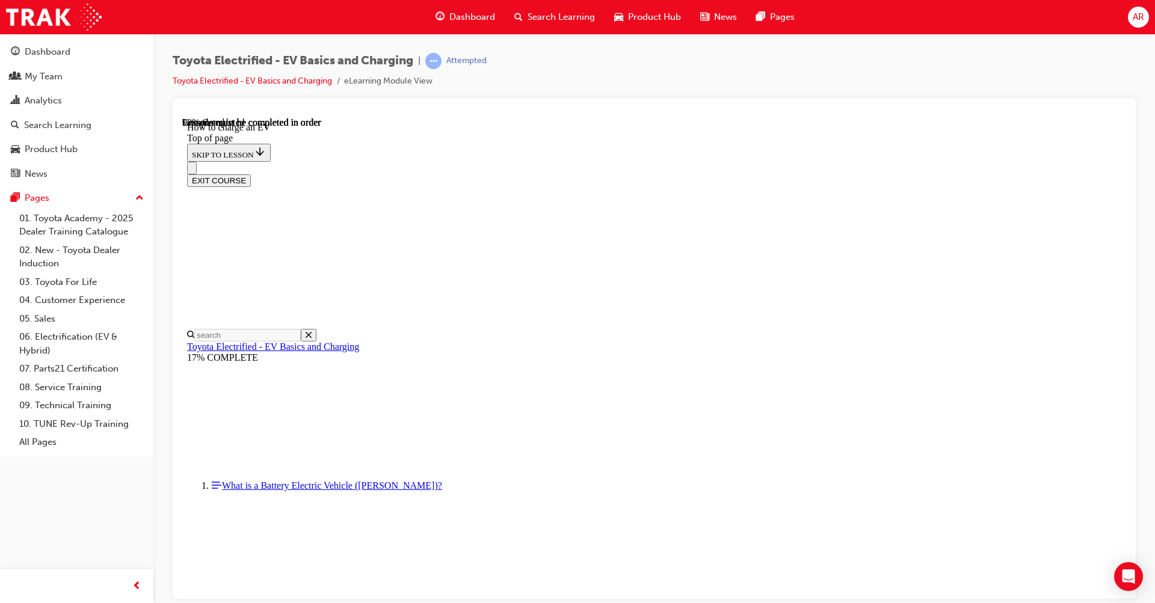
drag, startPoint x: 508, startPoint y: 547, endPoint x: 555, endPoint y: 551, distance: 47.7
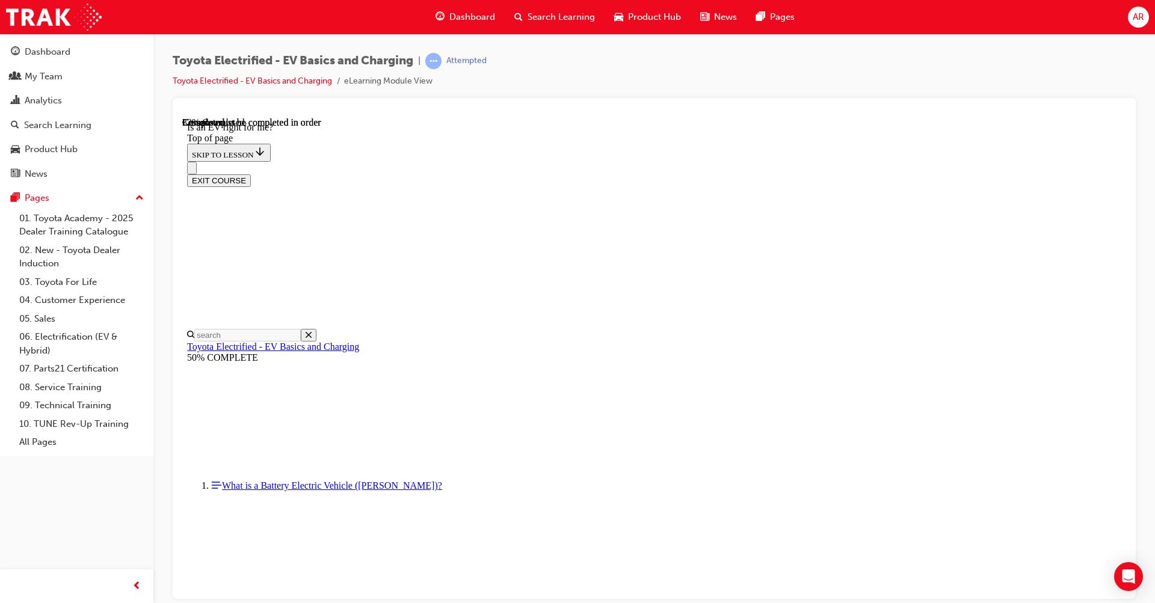
scroll to position [633, 0]
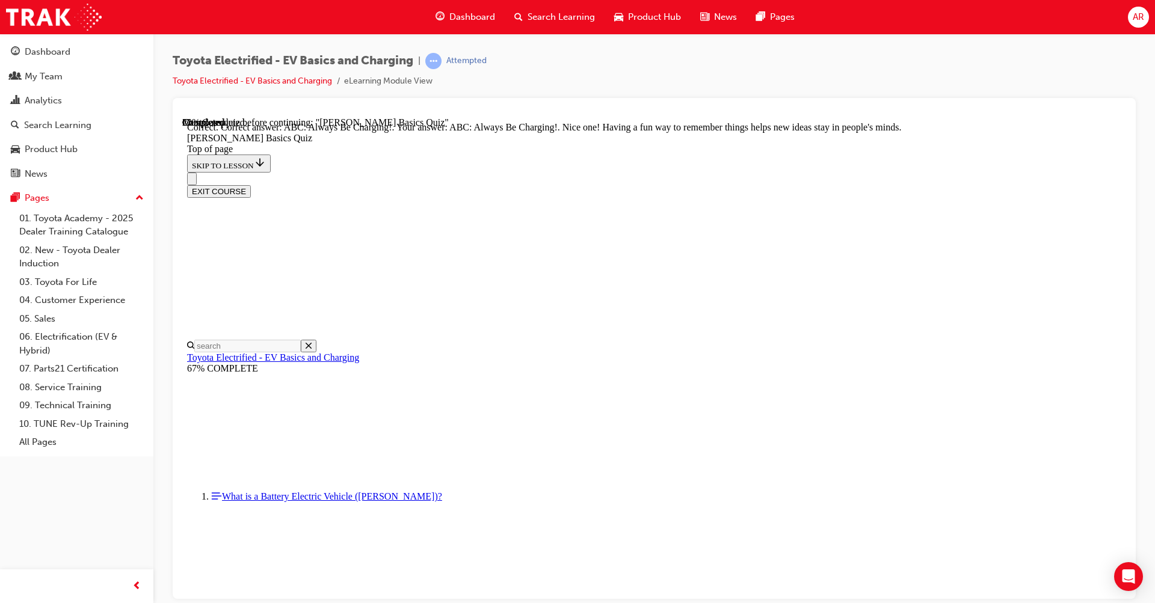
scroll to position [197, 0]
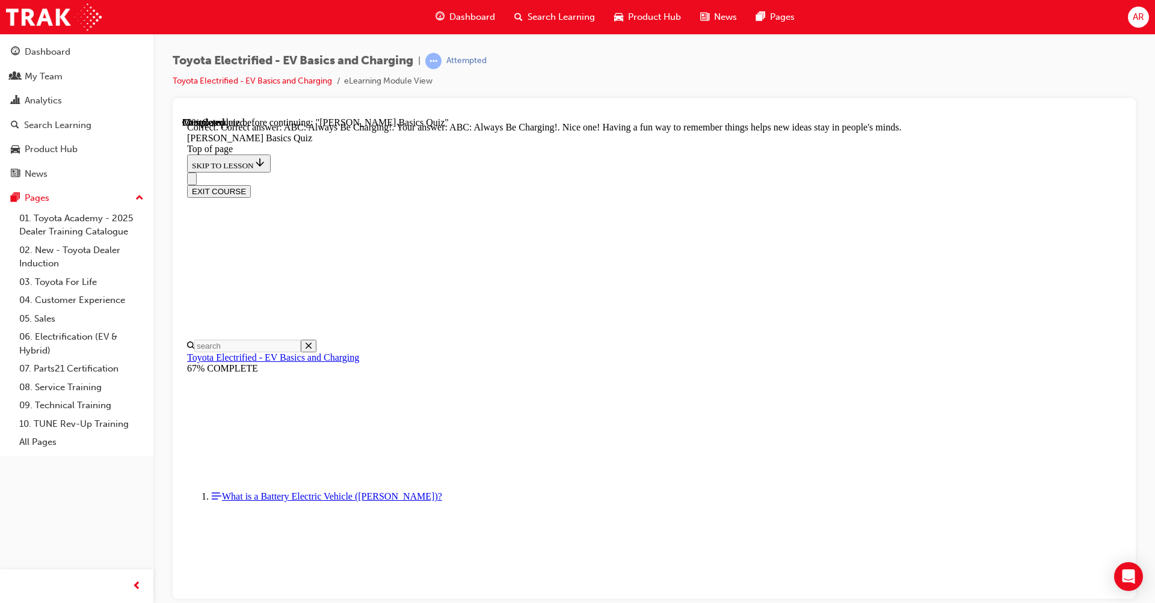
drag, startPoint x: 549, startPoint y: 508, endPoint x: 596, endPoint y: 524, distance: 49.7
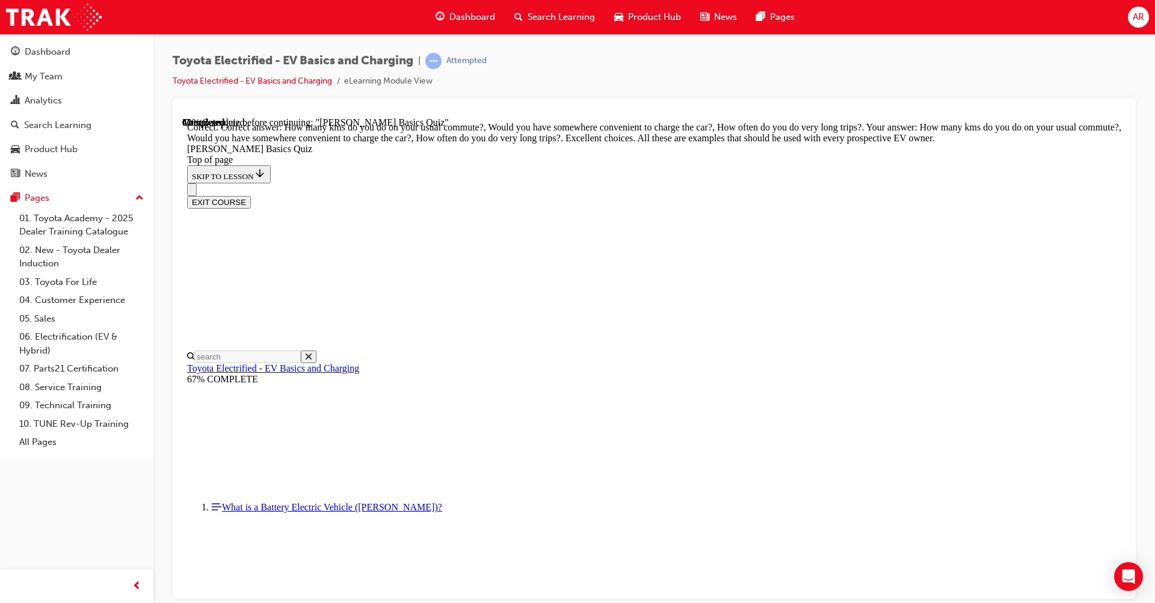
scroll to position [245, 0]
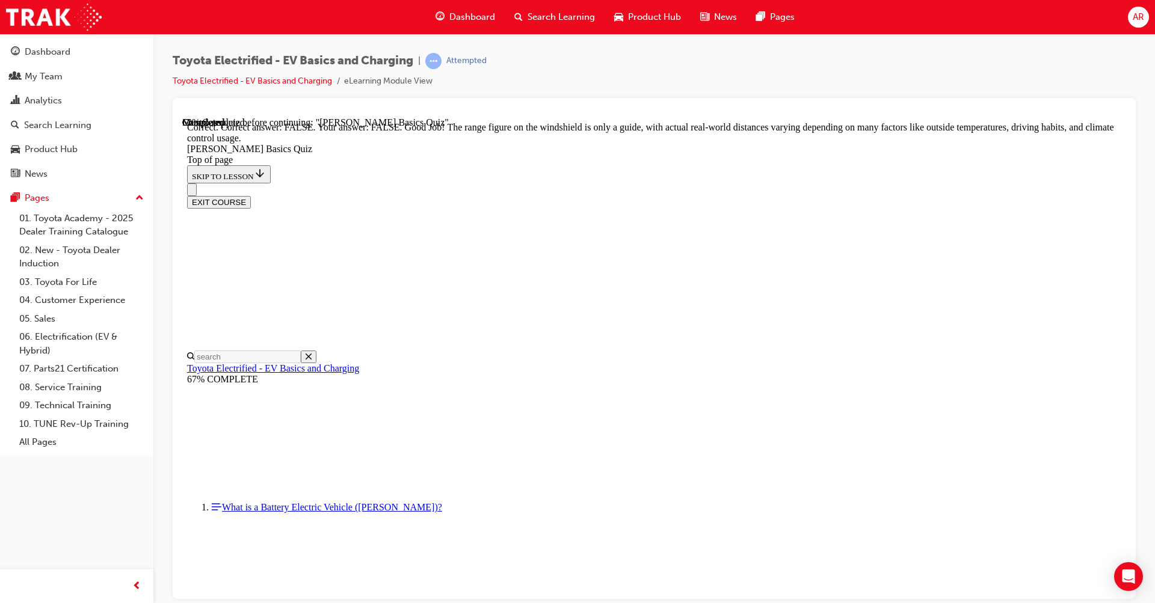
scroll to position [163, 0]
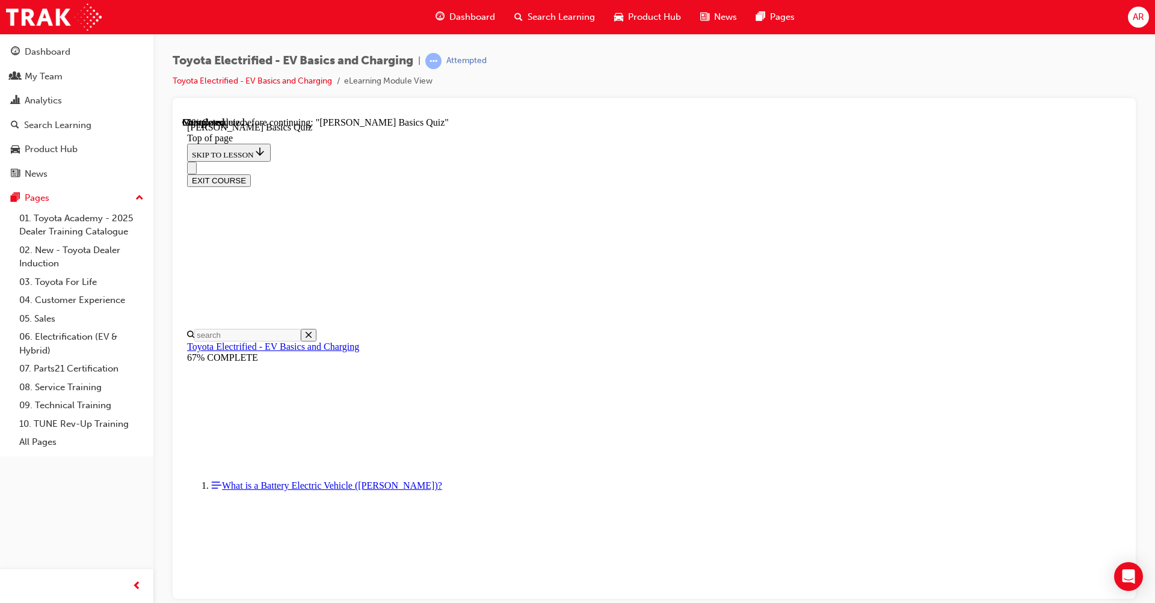
scroll to position [236, 0]
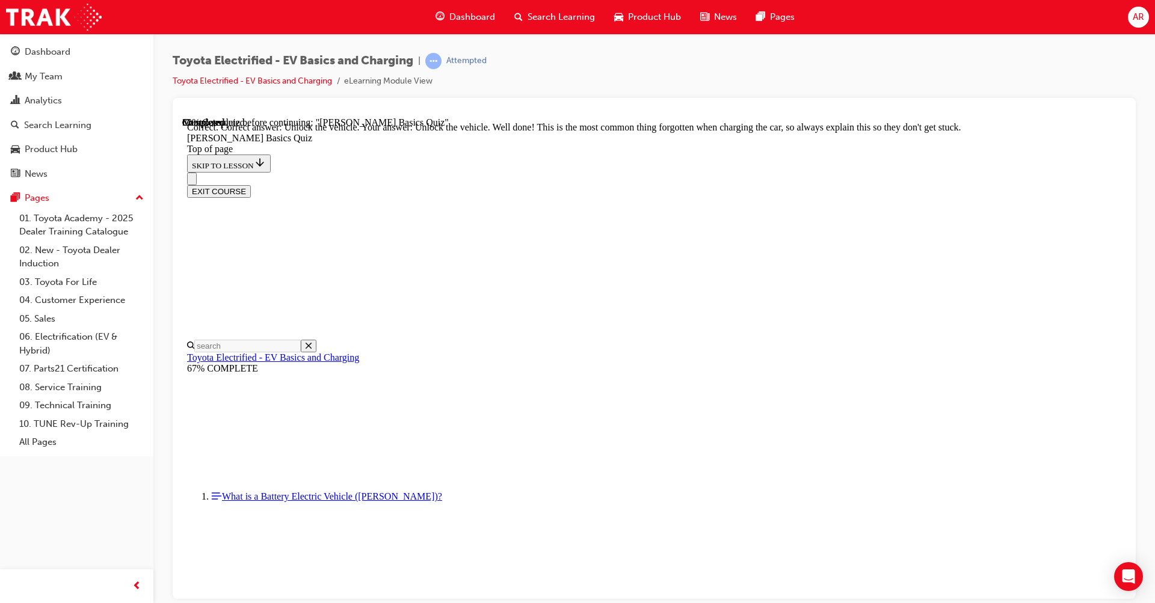
scroll to position [353, 0]
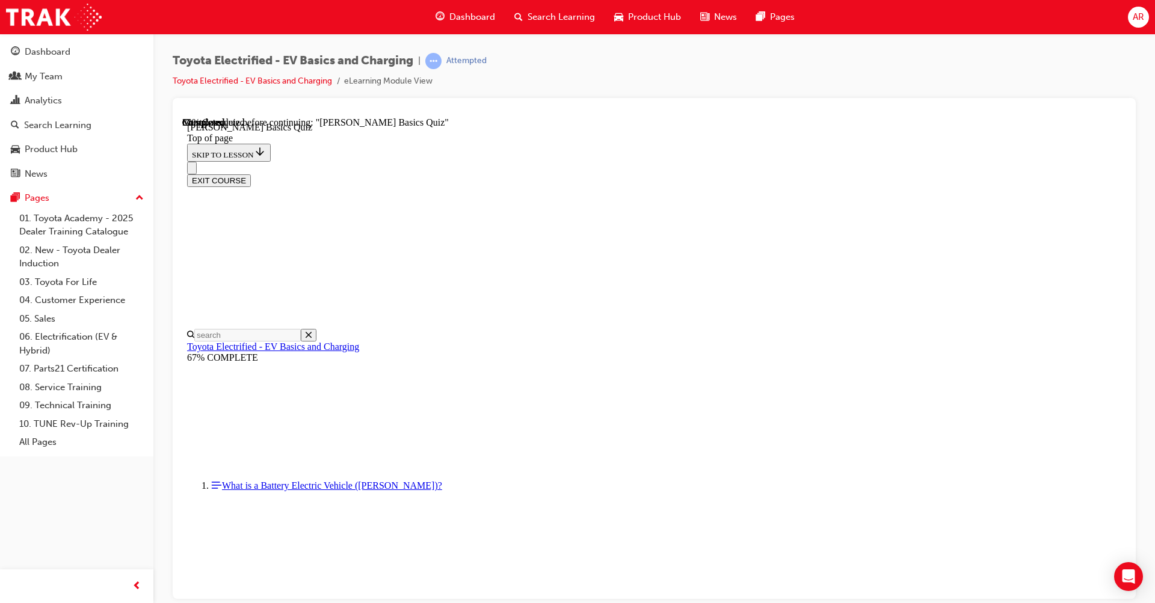
scroll to position [37, 0]
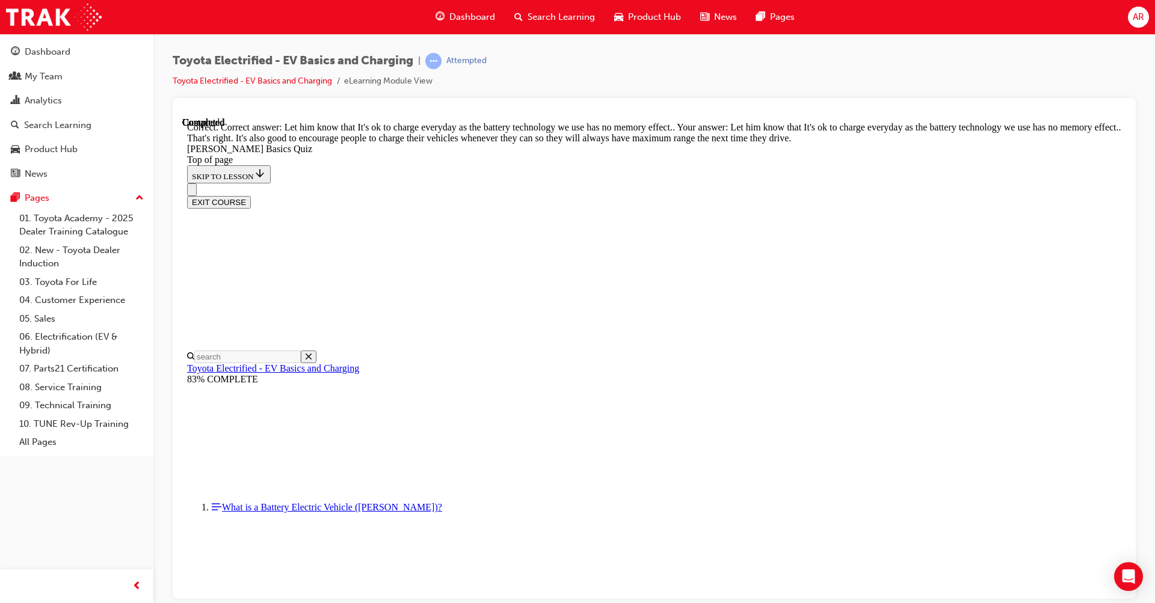
scroll to position [187, 0]
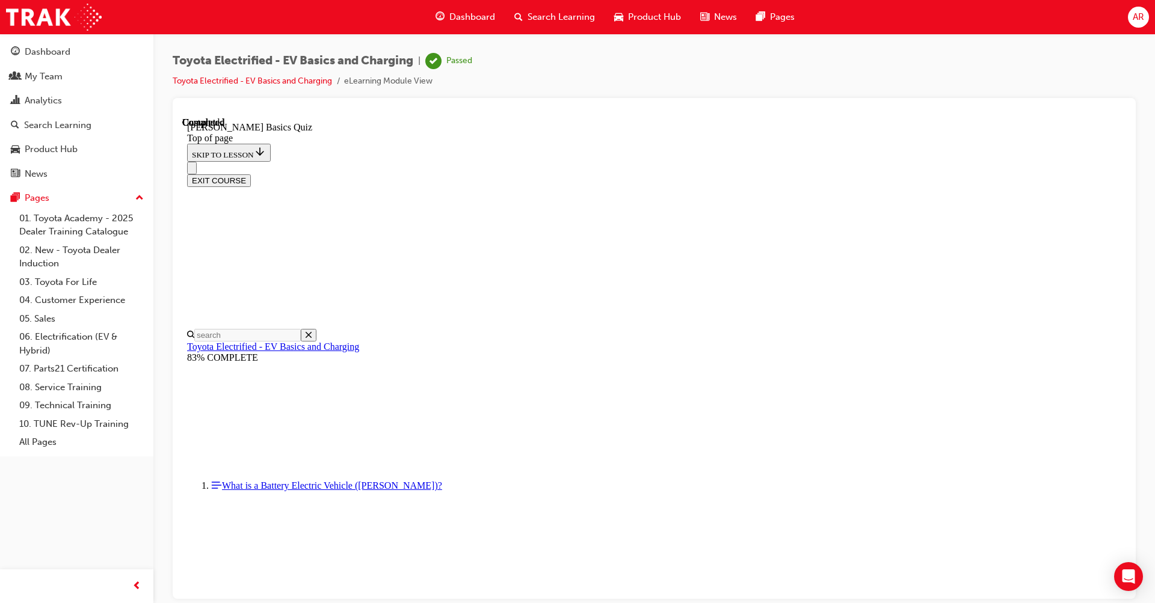
scroll to position [171, 0]
drag, startPoint x: 937, startPoint y: 460, endPoint x: 936, endPoint y: 472, distance: 12.2
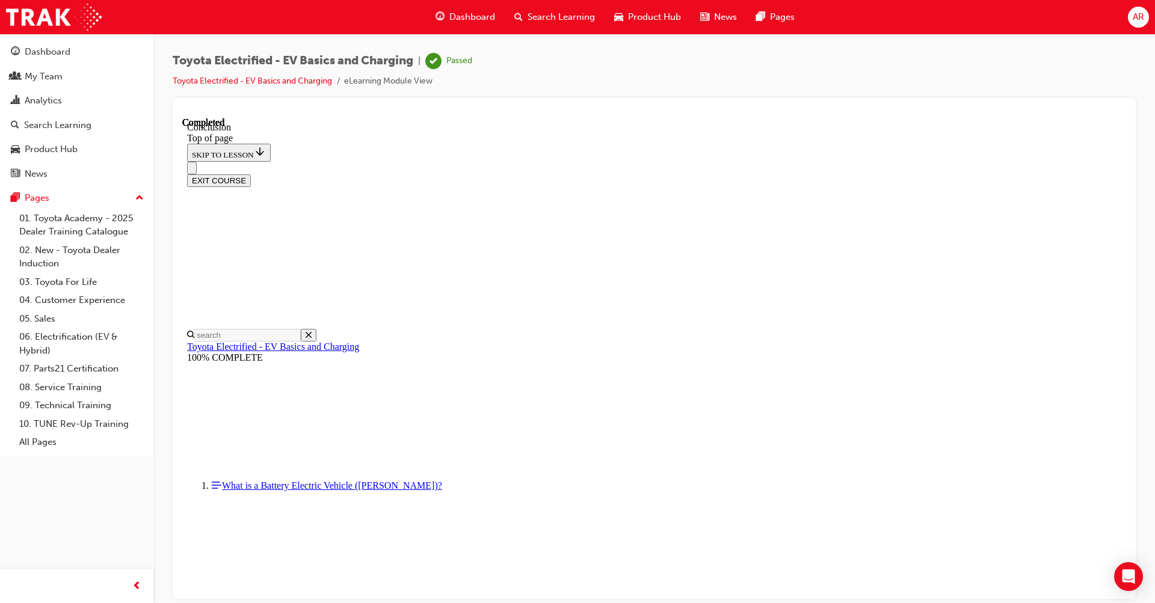
click at [251, 174] on button "EXIT COURSE" at bounding box center [219, 180] width 64 height 13
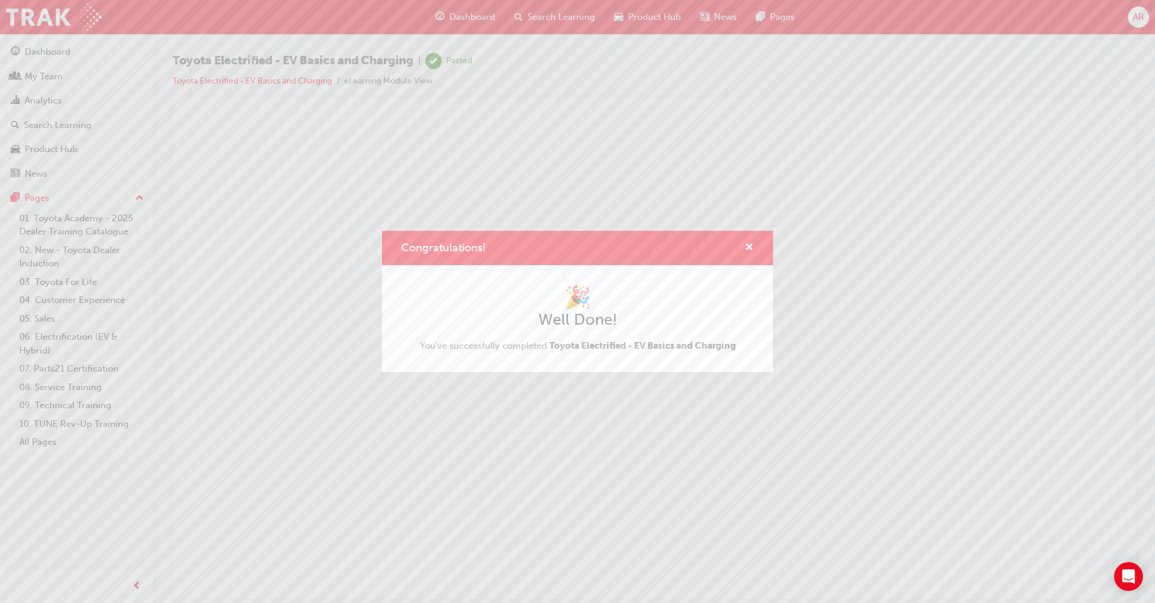
scroll to position [0, 0]
click at [749, 250] on span "cross-icon" at bounding box center [749, 248] width 9 height 11
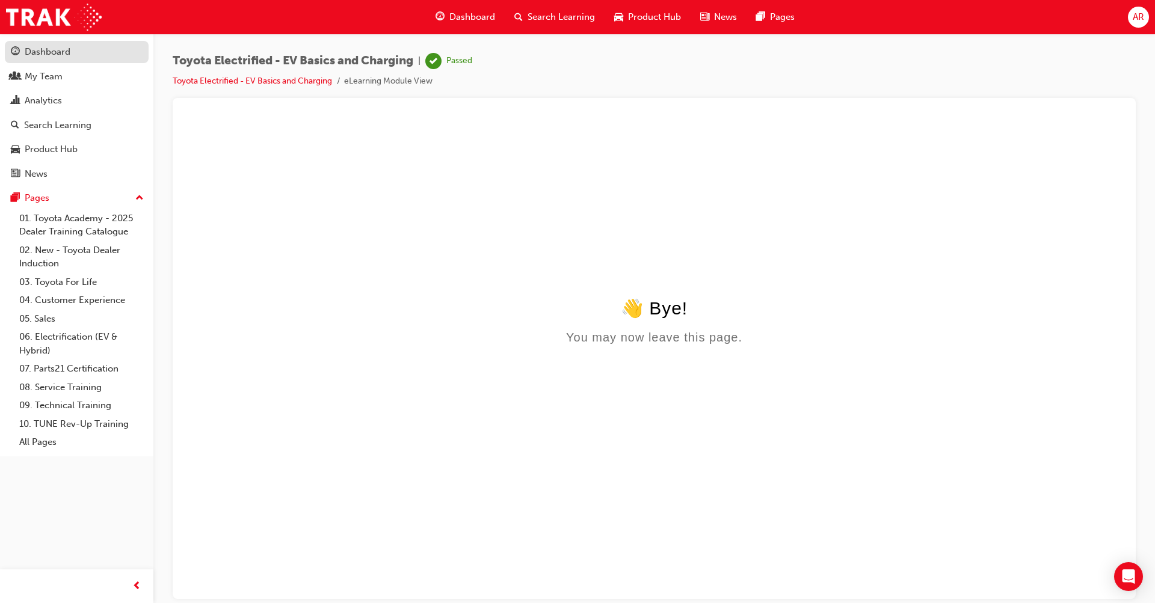
click at [46, 55] on div "Dashboard" at bounding box center [48, 52] width 46 height 14
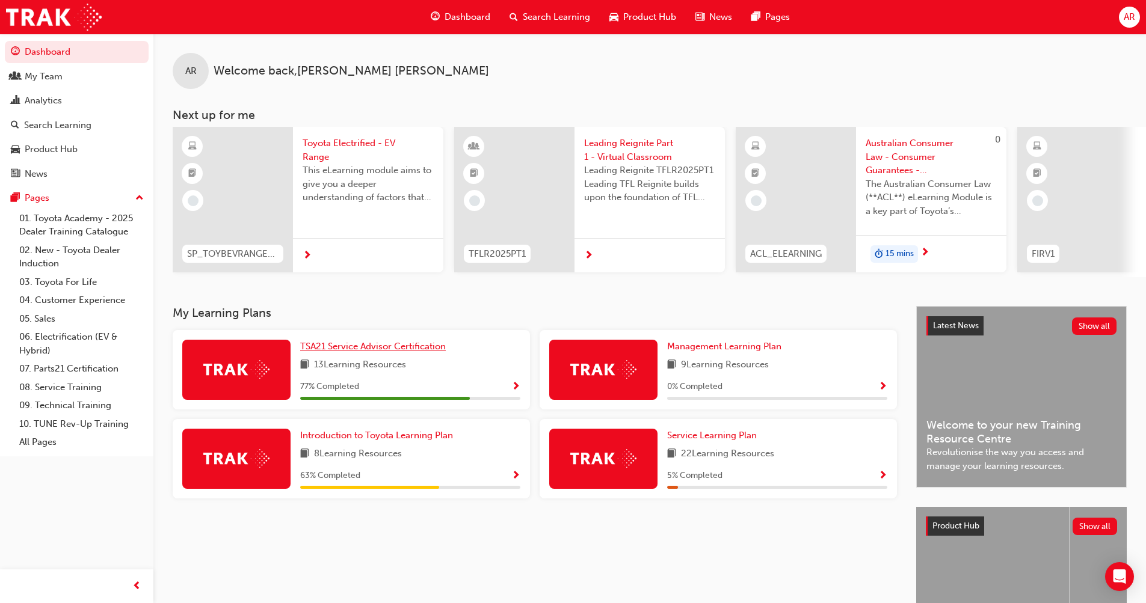
click at [379, 348] on span "TSA21 Service Advisor Certification" at bounding box center [373, 346] width 146 height 11
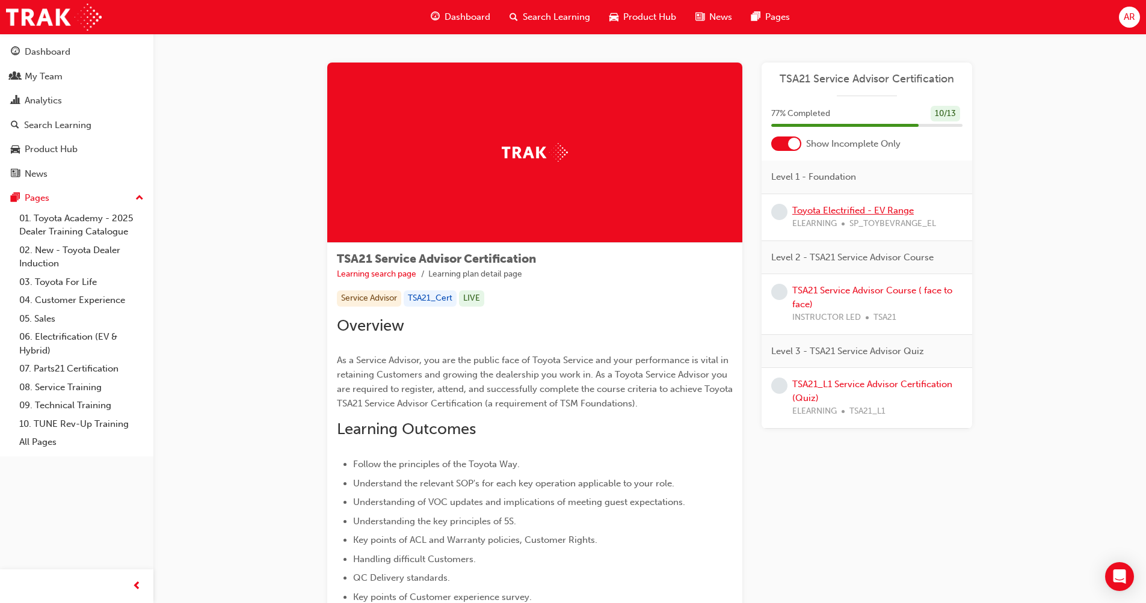
click at [868, 208] on link "Toyota Electrified - EV Range" at bounding box center [853, 210] width 122 height 11
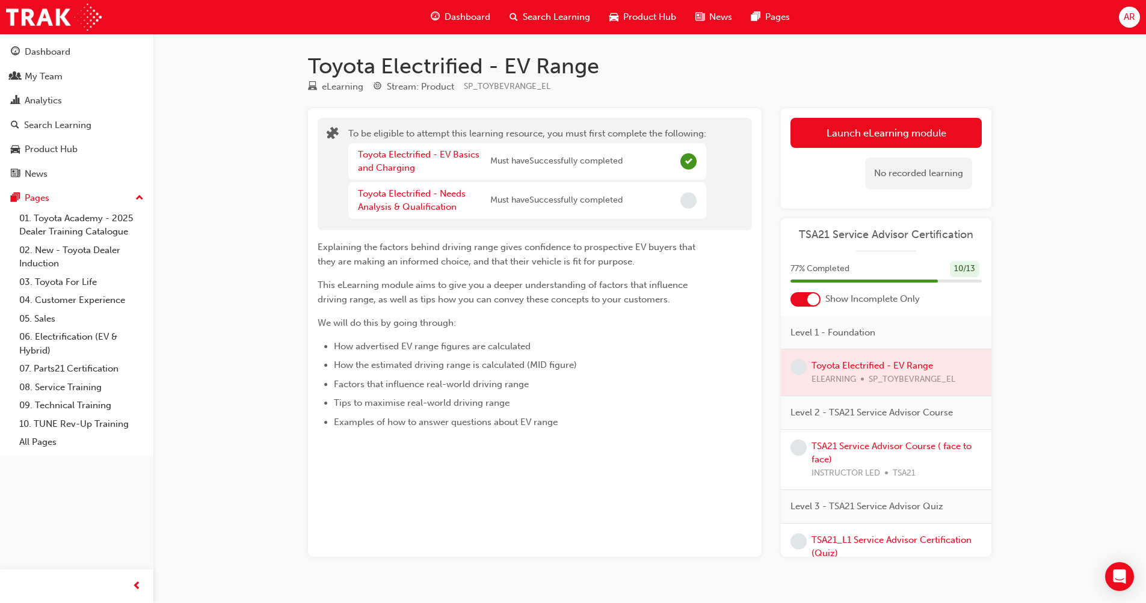
click at [865, 104] on div "Toyota Electrified - EV Range eLearning Stream: Product SP_TOYBEVRANGE_EL To be…" at bounding box center [650, 324] width 722 height 543
click at [863, 124] on button "Launch eLearning module" at bounding box center [886, 133] width 191 height 30
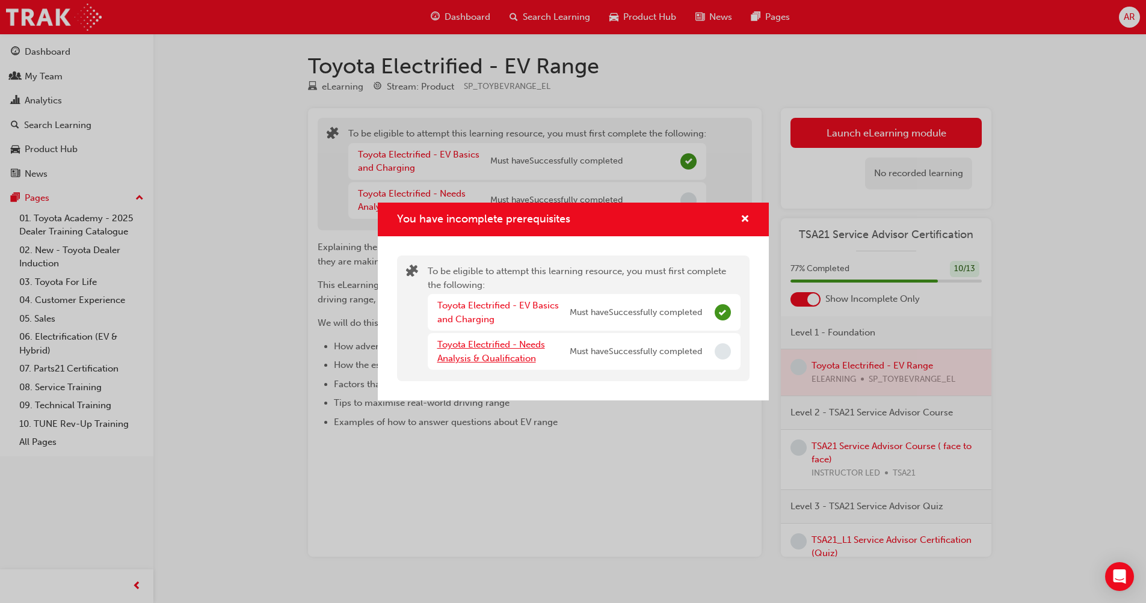
click at [489, 350] on link "Toyota Electrified - Needs Analysis & Qualification" at bounding box center [491, 351] width 108 height 25
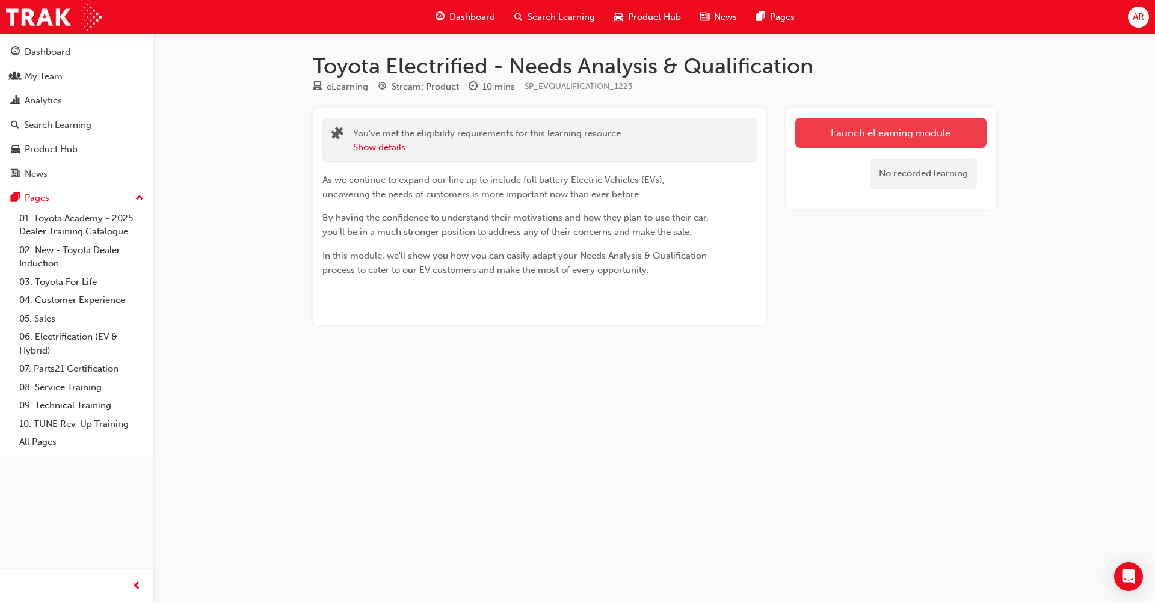
click at [871, 137] on link "Launch eLearning module" at bounding box center [890, 133] width 191 height 30
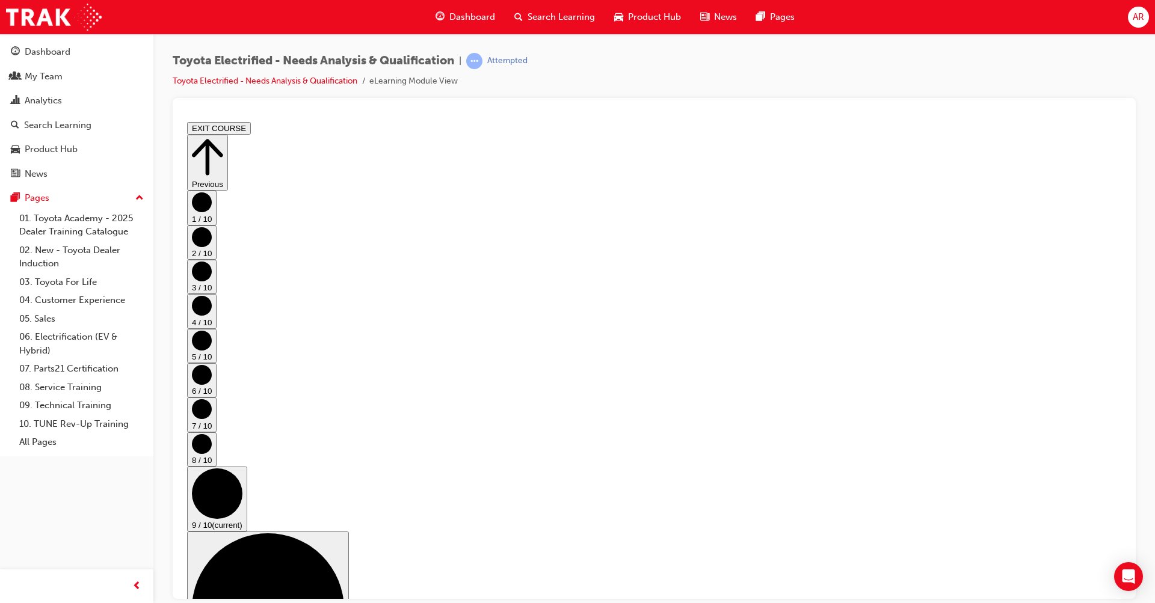
scroll to position [96, 0]
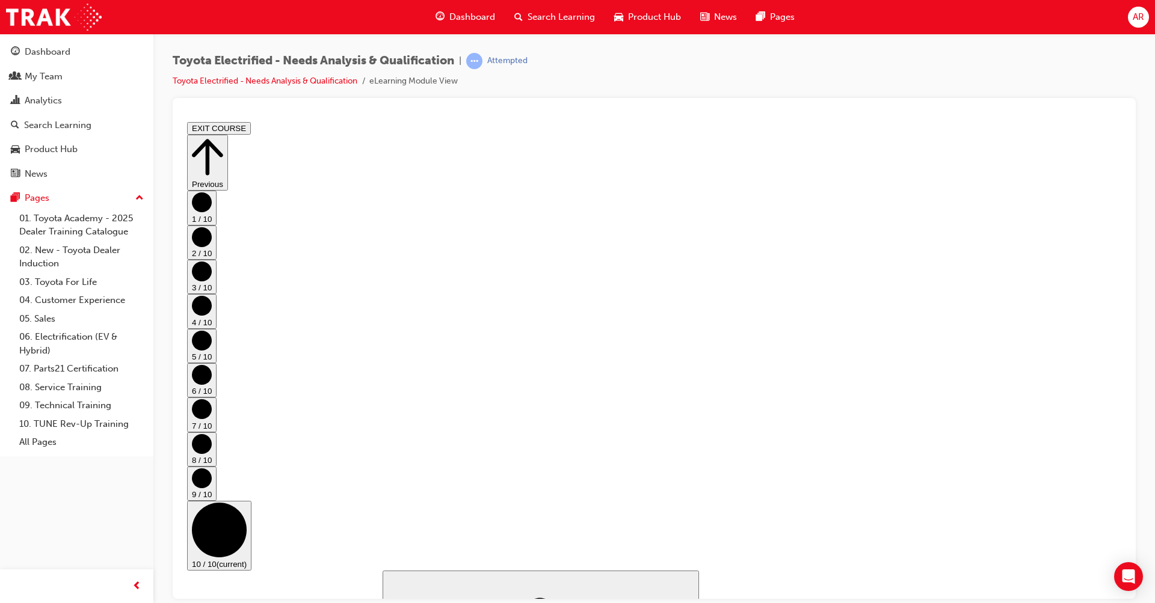
scroll to position [594, 0]
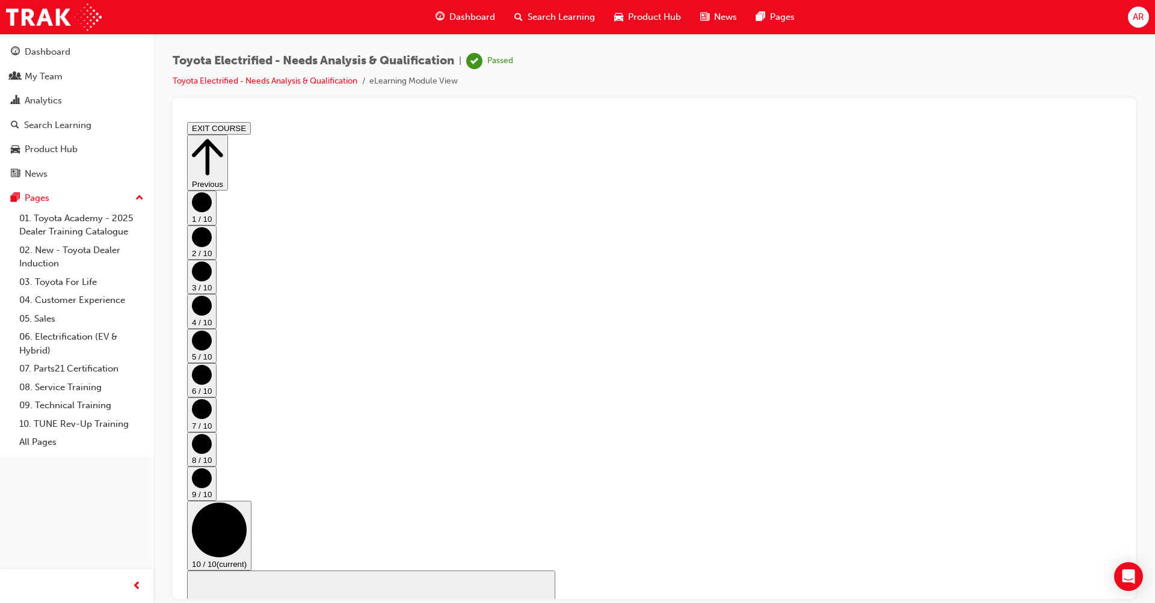
click at [251, 130] on button "EXIT COURSE" at bounding box center [219, 128] width 64 height 13
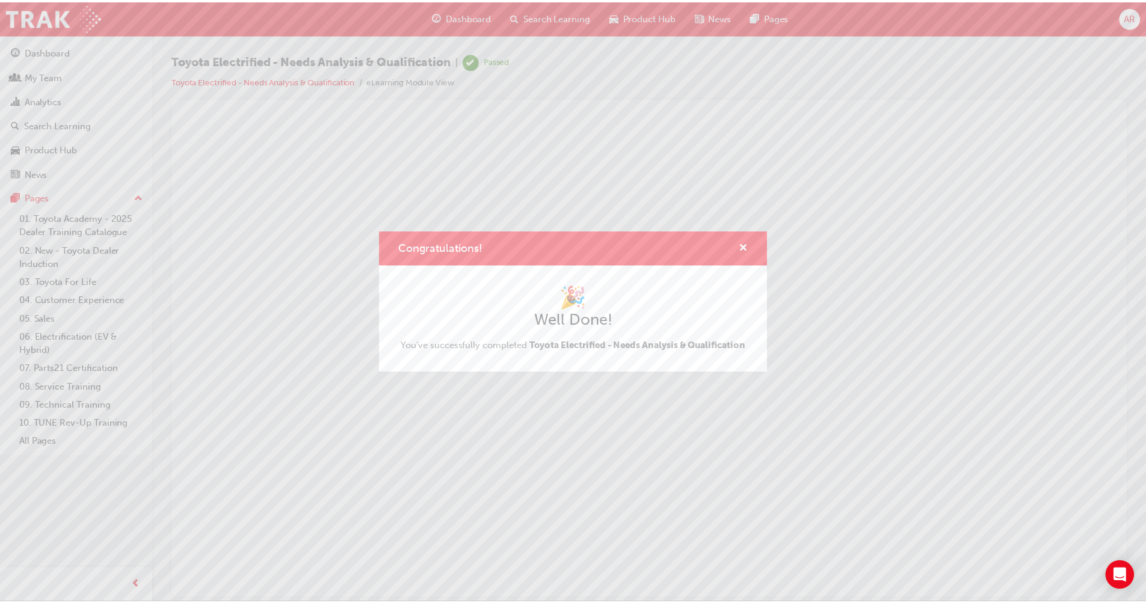
scroll to position [0, 0]
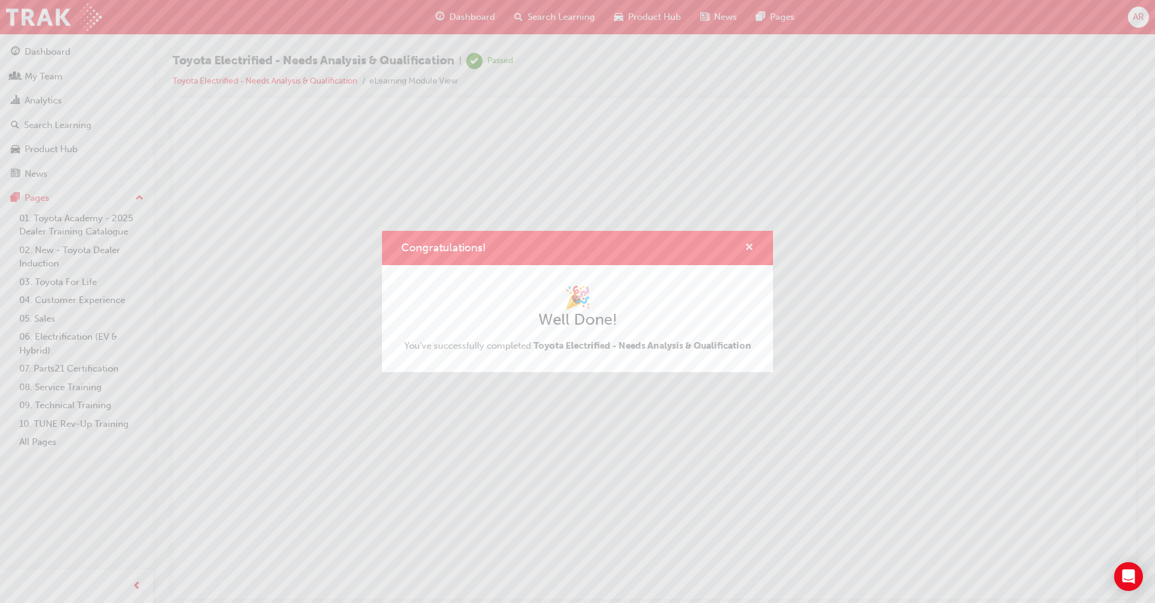
click at [751, 245] on span "cross-icon" at bounding box center [749, 248] width 9 height 11
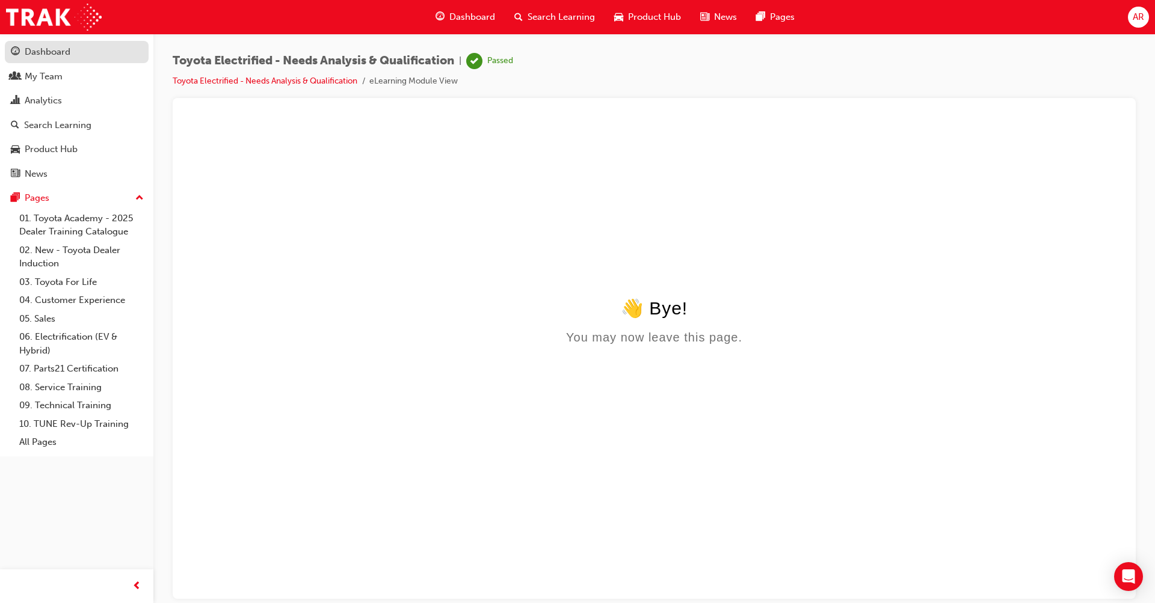
click at [56, 60] on div "Dashboard" at bounding box center [77, 52] width 132 height 15
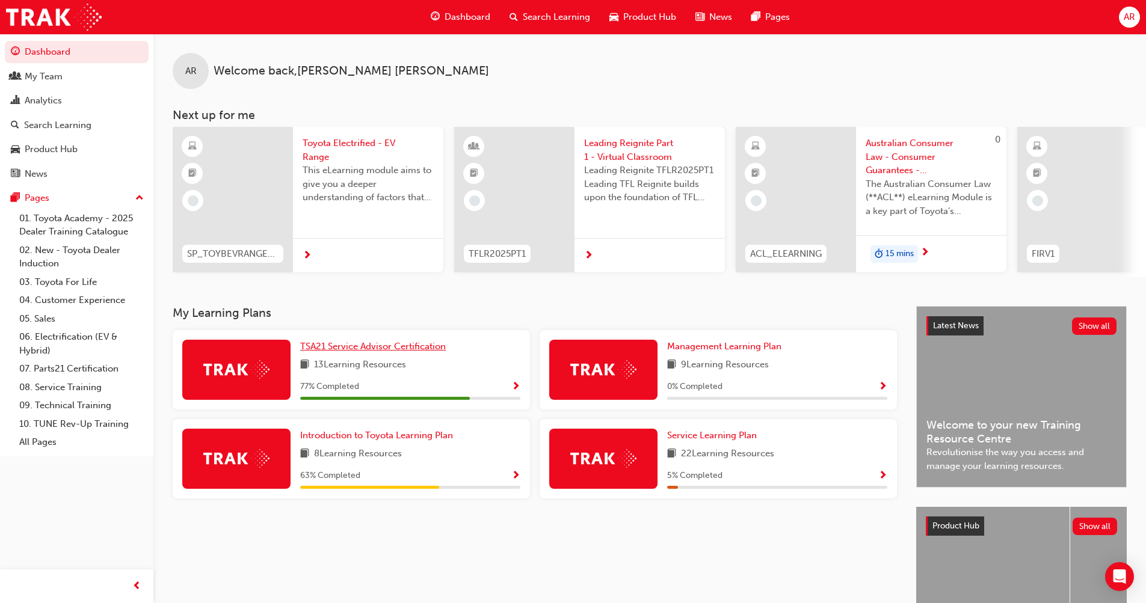
click at [405, 347] on span "TSA21 Service Advisor Certification" at bounding box center [373, 346] width 146 height 11
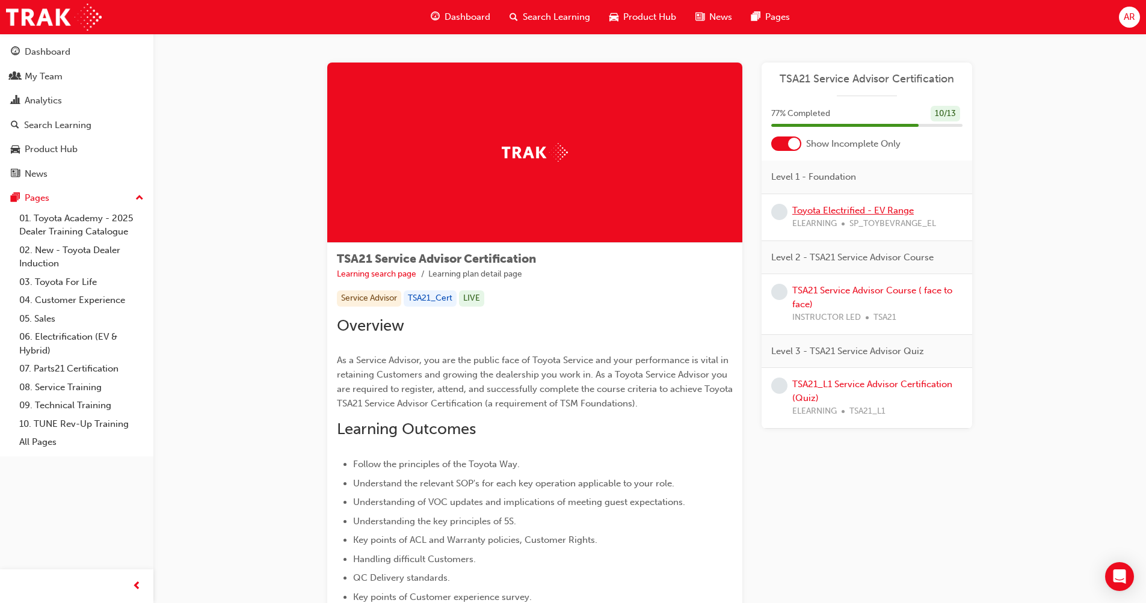
click at [868, 205] on link "Toyota Electrified - EV Range" at bounding box center [853, 210] width 122 height 11
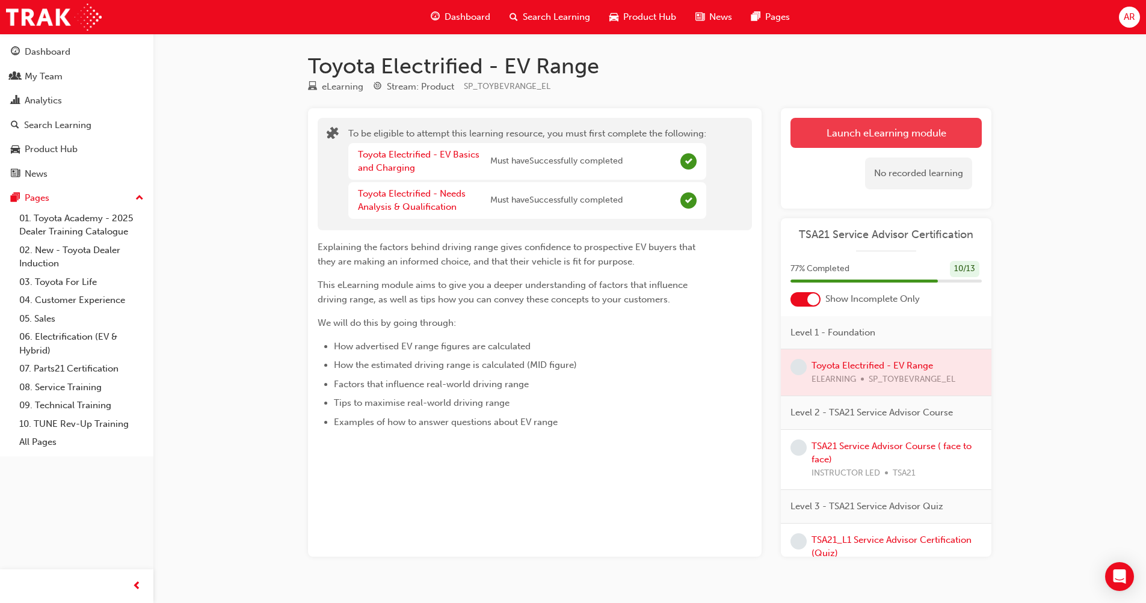
click at [863, 127] on button "Launch eLearning module" at bounding box center [886, 133] width 191 height 30
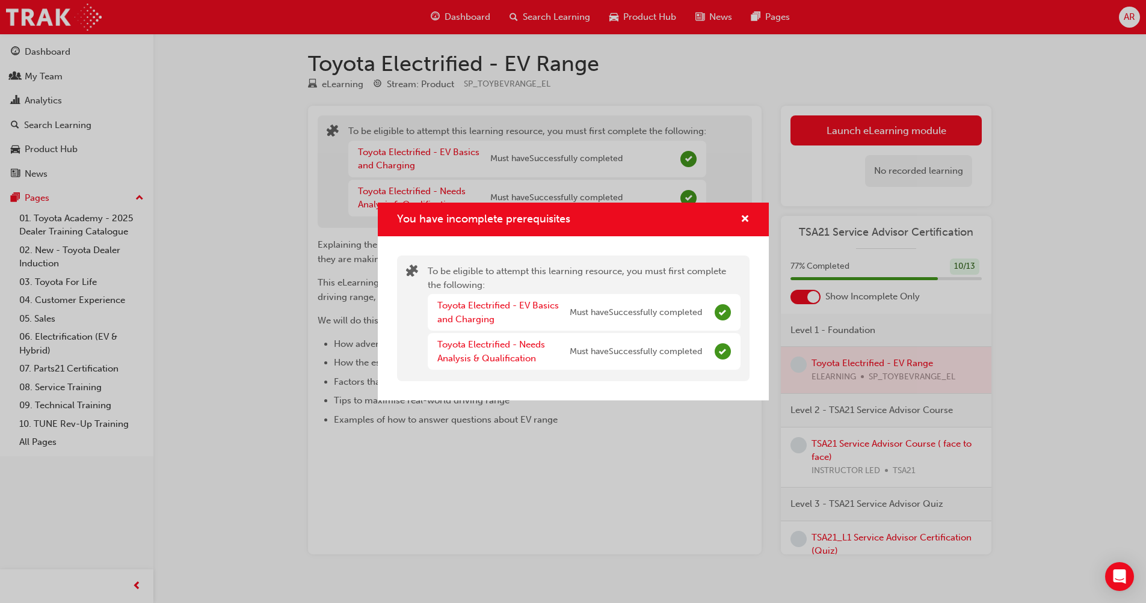
scroll to position [23, 0]
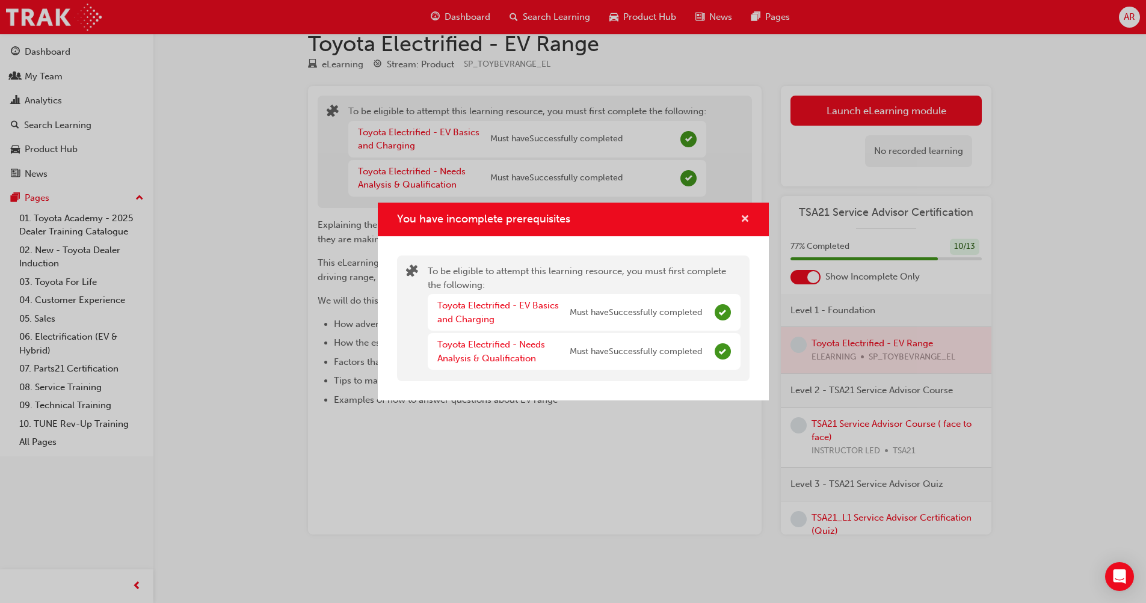
click at [744, 222] on span "cross-icon" at bounding box center [745, 220] width 9 height 11
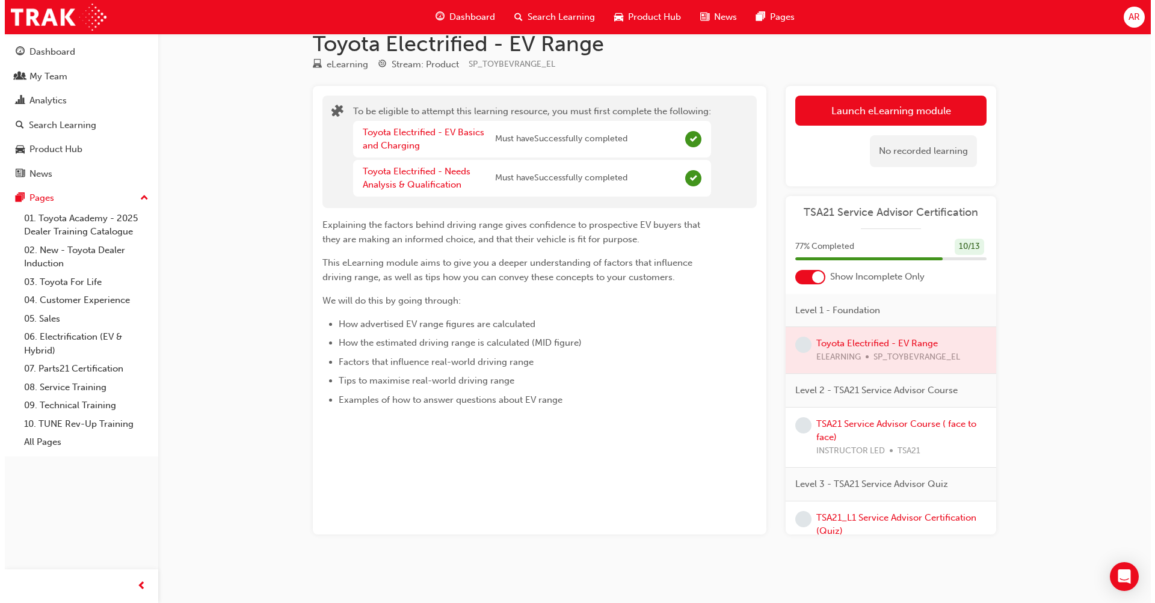
scroll to position [0, 0]
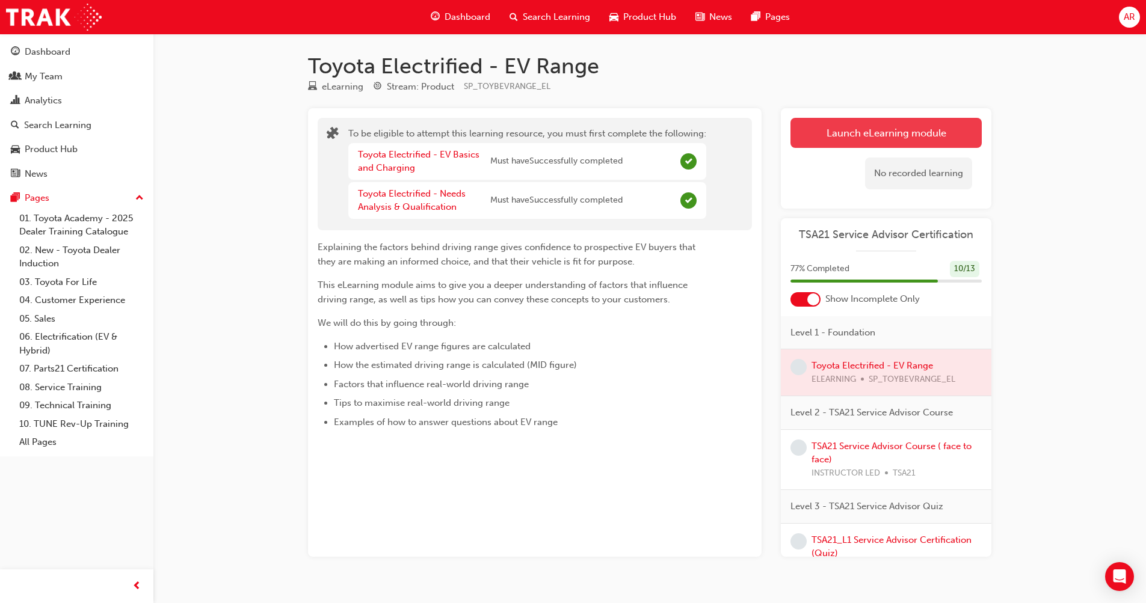
click at [907, 136] on button "Launch eLearning module" at bounding box center [886, 133] width 191 height 30
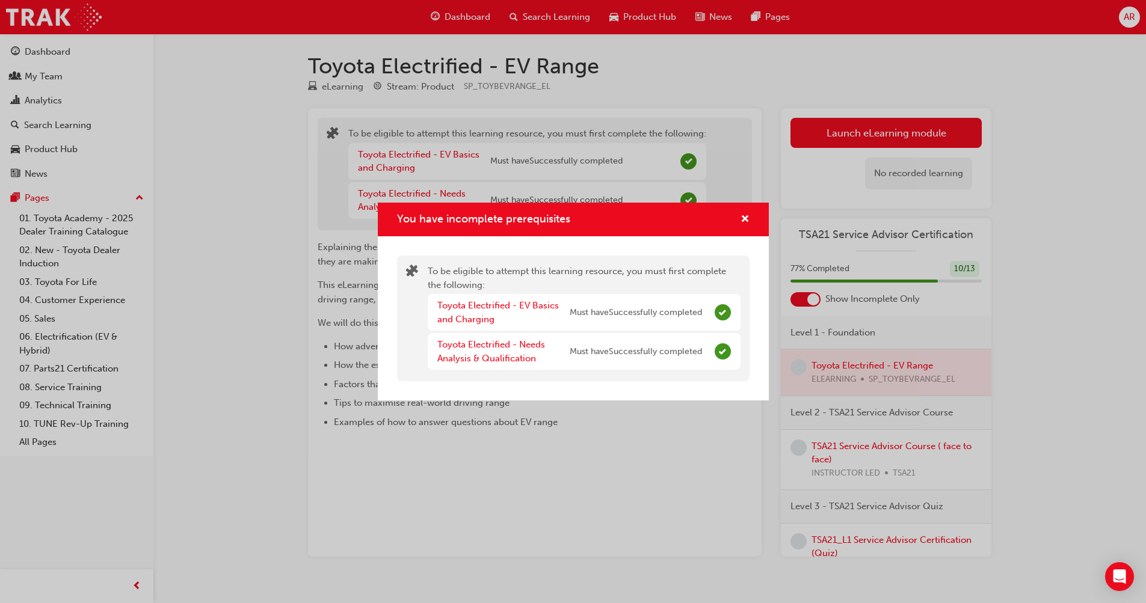
click at [725, 357] on span "Complete" at bounding box center [723, 352] width 16 height 16
click at [748, 219] on span "cross-icon" at bounding box center [745, 220] width 9 height 11
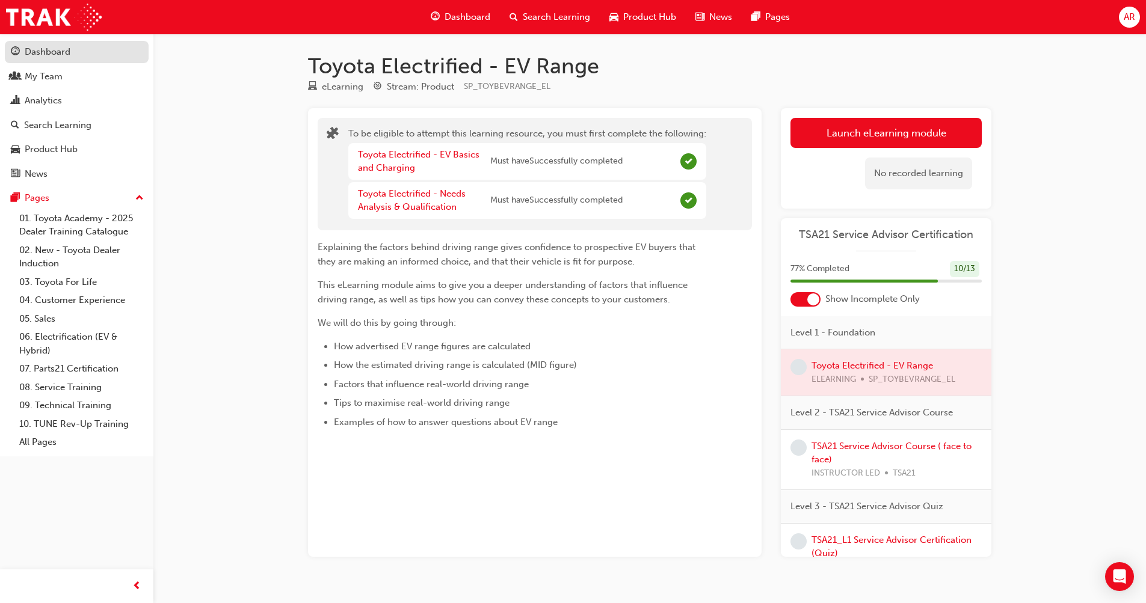
click at [56, 56] on div "Dashboard" at bounding box center [48, 52] width 46 height 14
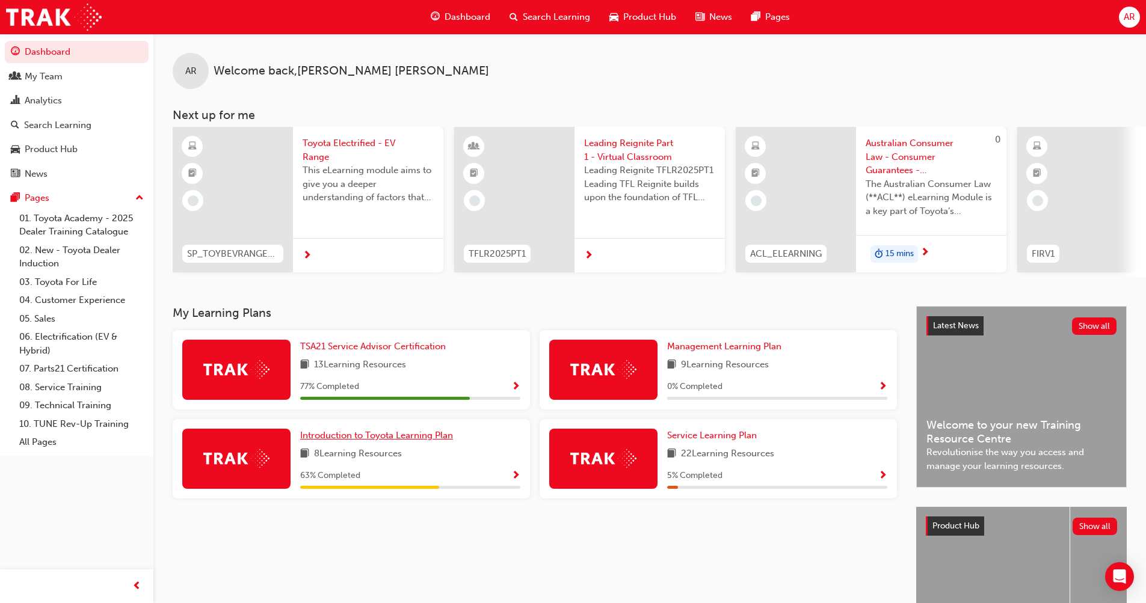
click at [422, 438] on span "Introduction to Toyota Learning Plan" at bounding box center [376, 435] width 153 height 11
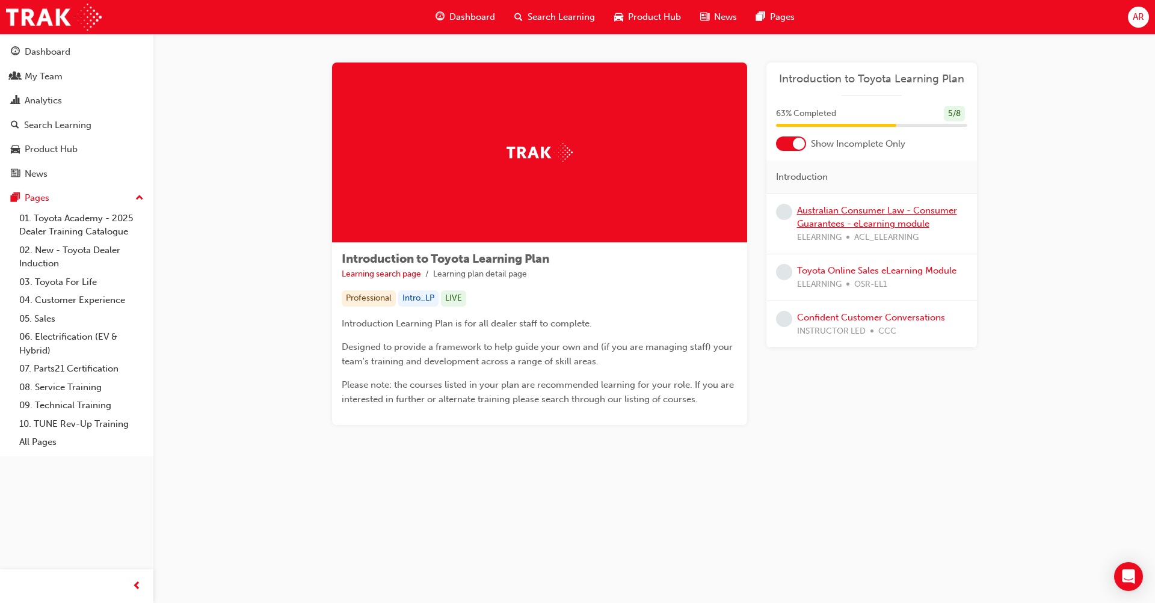
click at [876, 212] on link "Australian Consumer Law - Consumer Guarantees - eLearning module" at bounding box center [877, 217] width 160 height 25
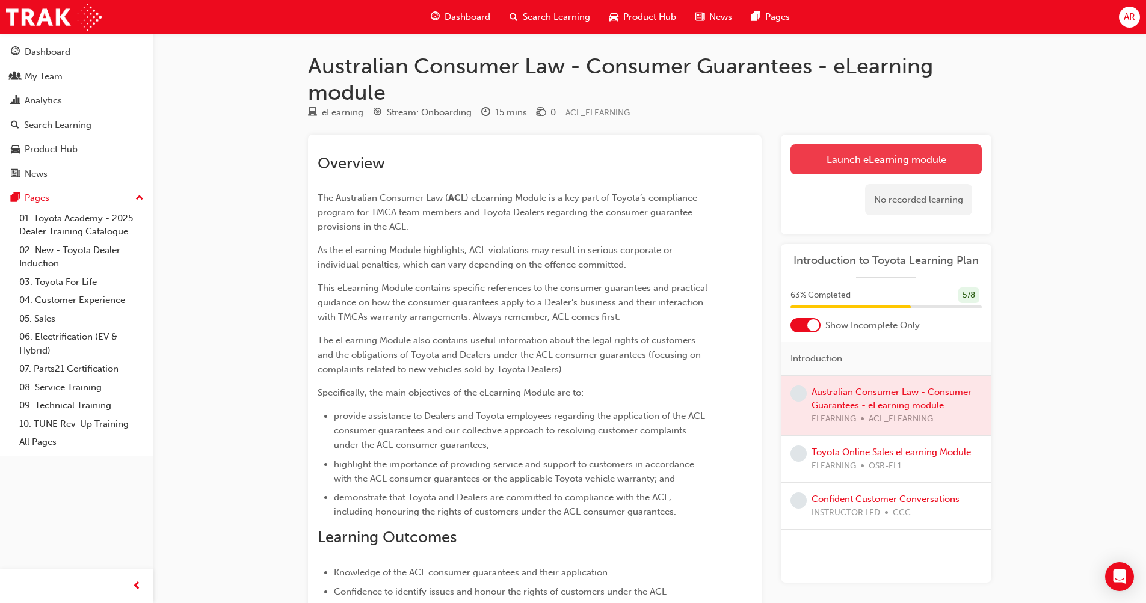
click at [891, 156] on link "Launch eLearning module" at bounding box center [886, 159] width 191 height 30
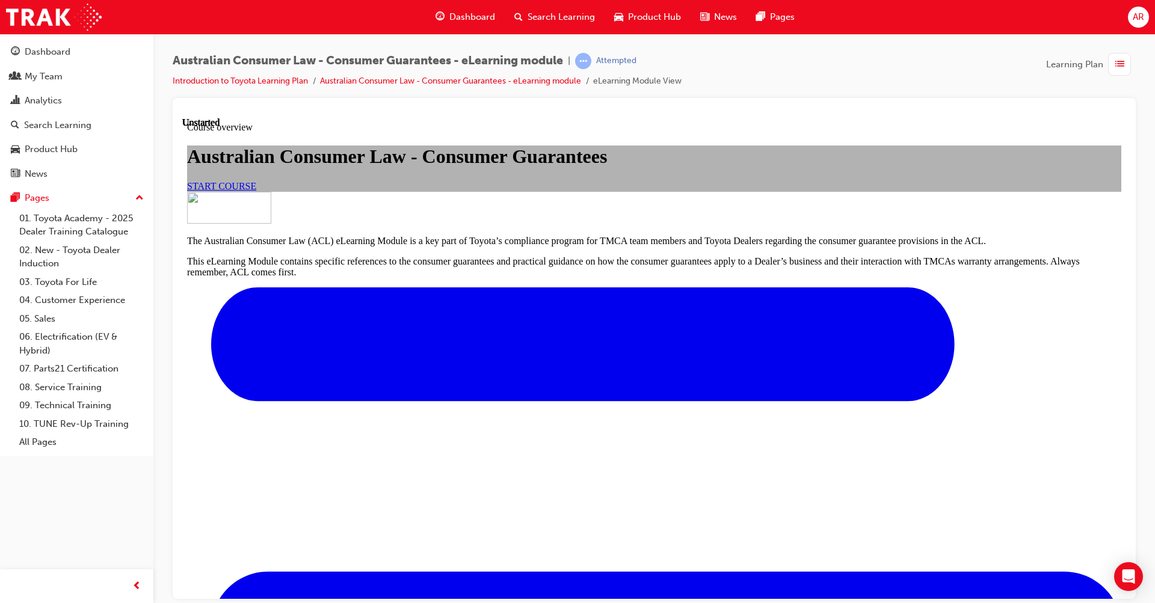
click at [256, 191] on span "START COURSE" at bounding box center [221, 185] width 69 height 10
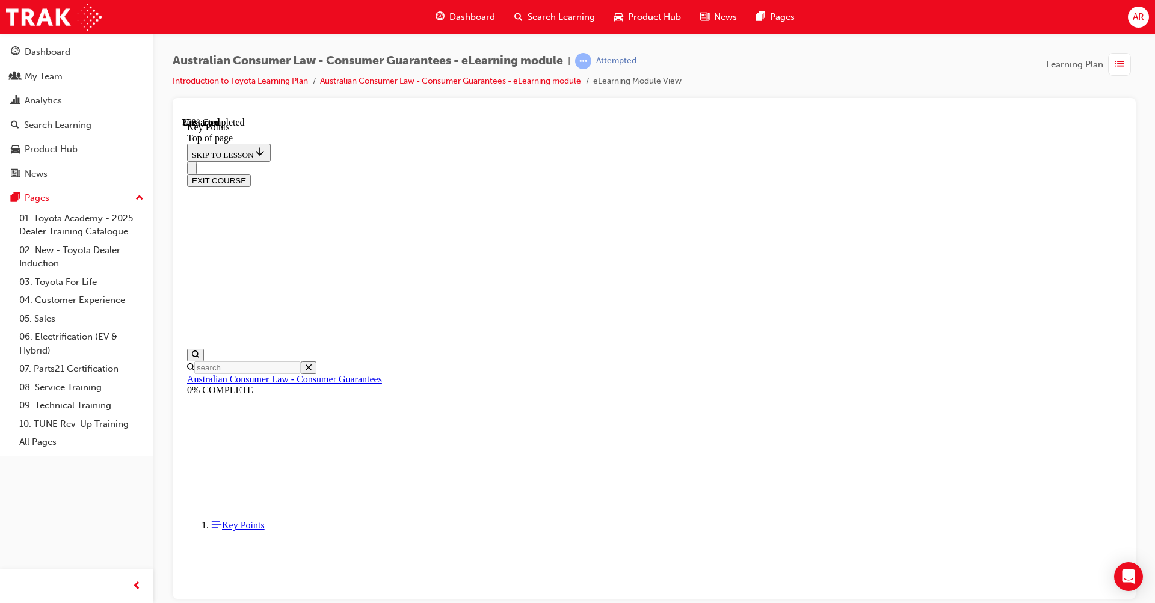
scroll to position [461, 0]
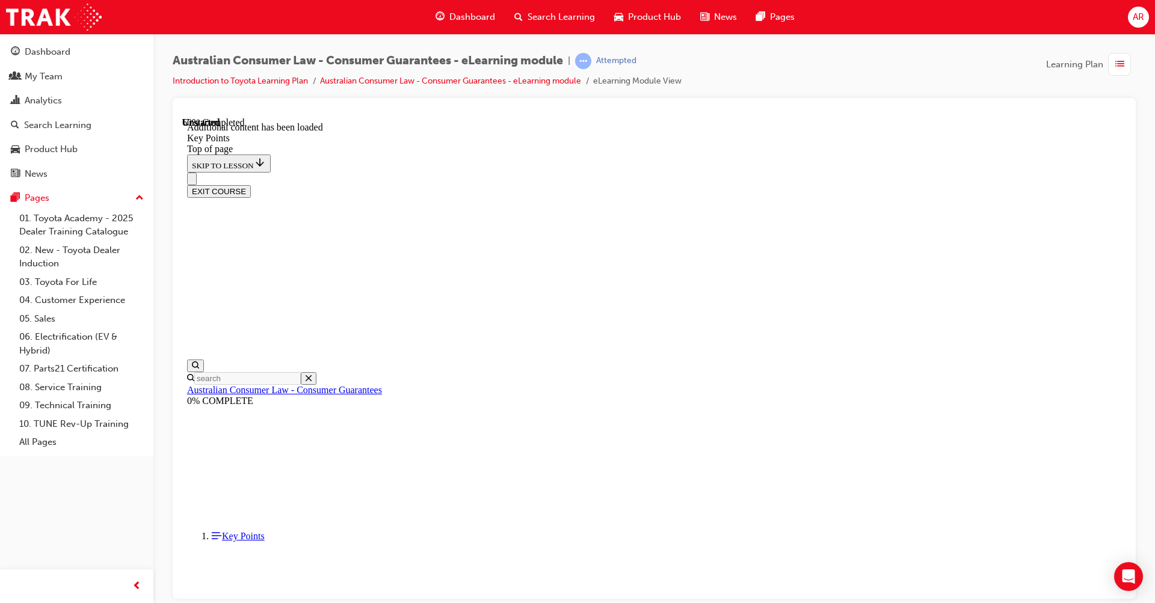
scroll to position [1495, 0]
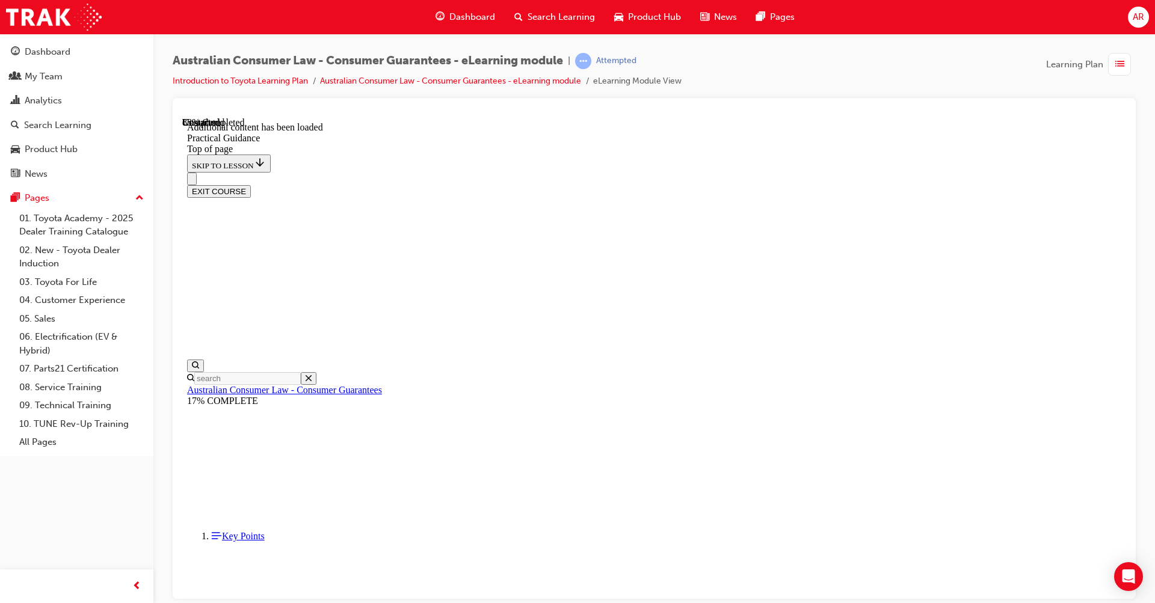
scroll to position [2939, 0]
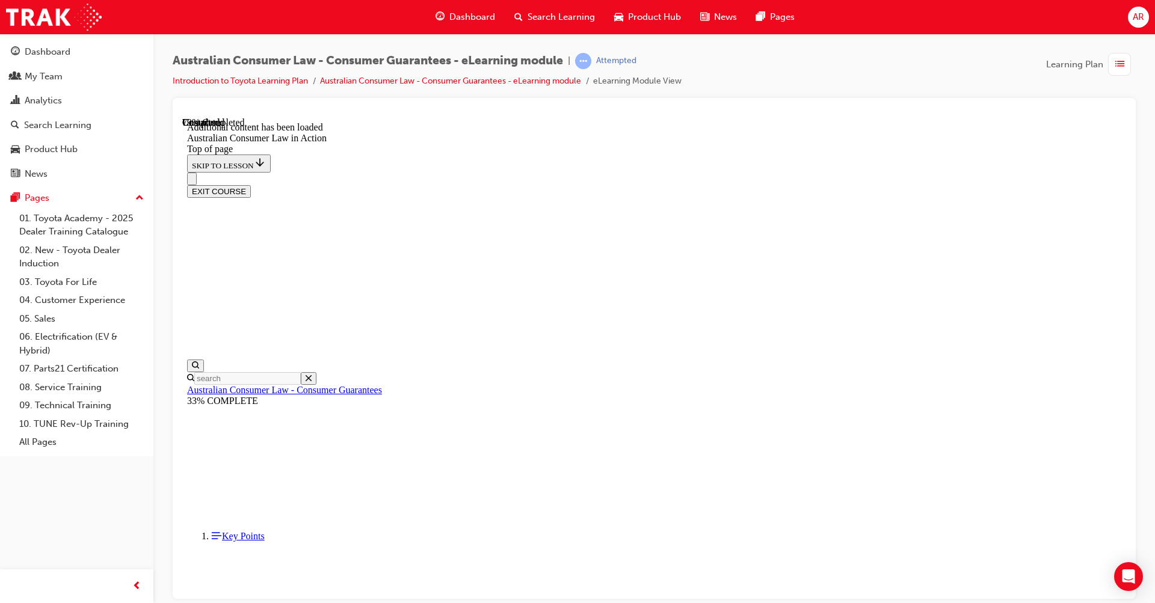
scroll to position [2005, 0]
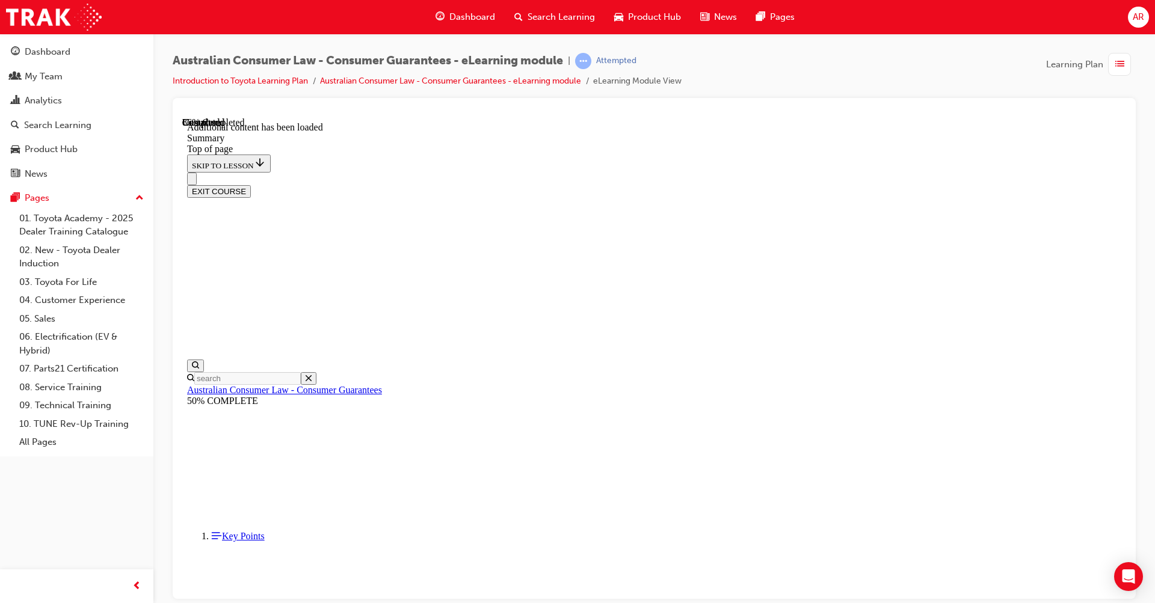
scroll to position [1117, 0]
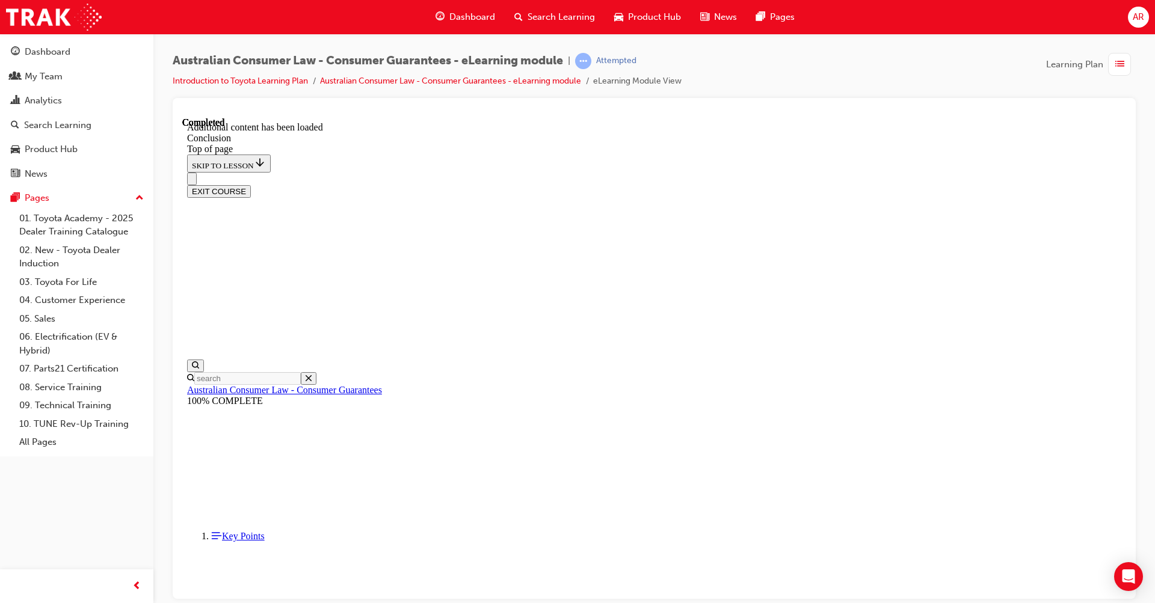
scroll to position [37, 0]
click at [251, 185] on button "EXIT COURSE" at bounding box center [219, 191] width 64 height 13
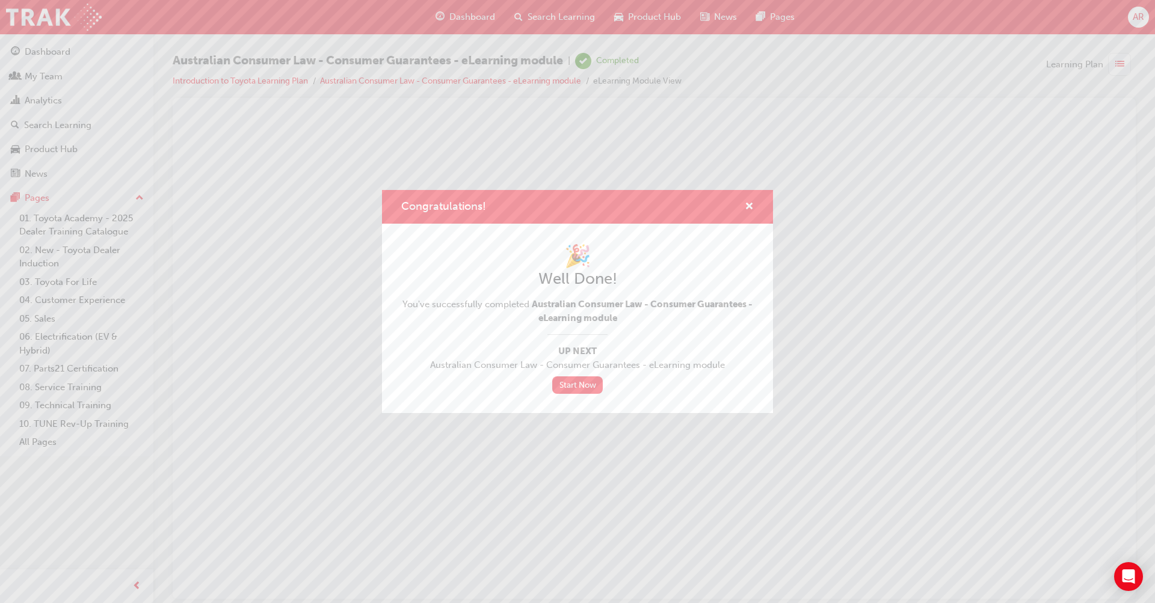
scroll to position [0, 0]
click at [750, 208] on span "cross-icon" at bounding box center [749, 207] width 9 height 11
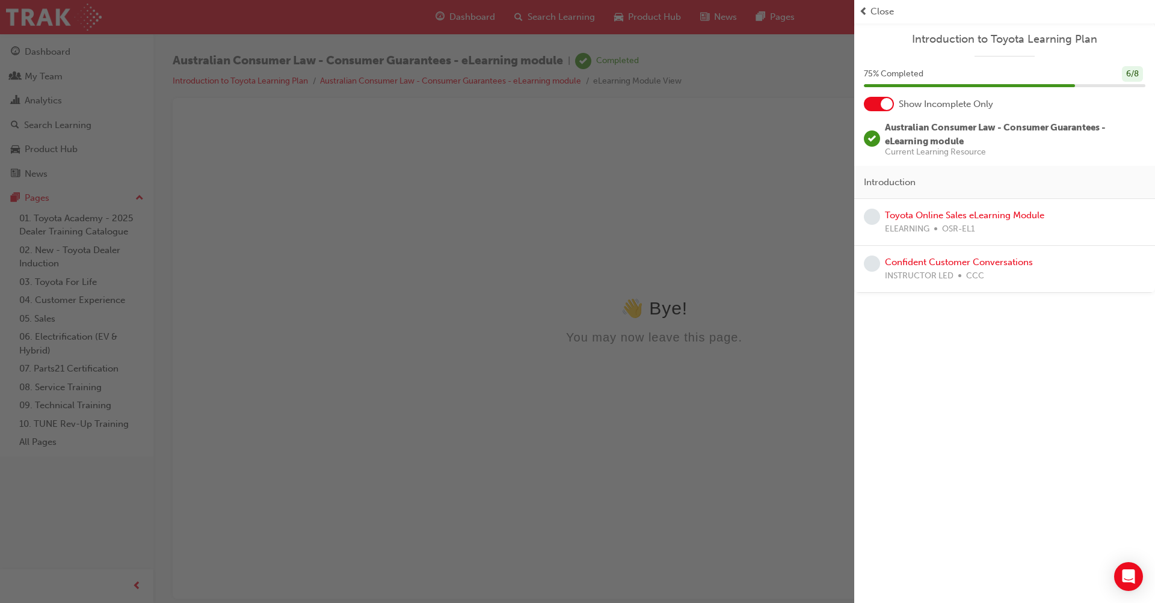
click at [57, 55] on div "button" at bounding box center [427, 301] width 854 height 603
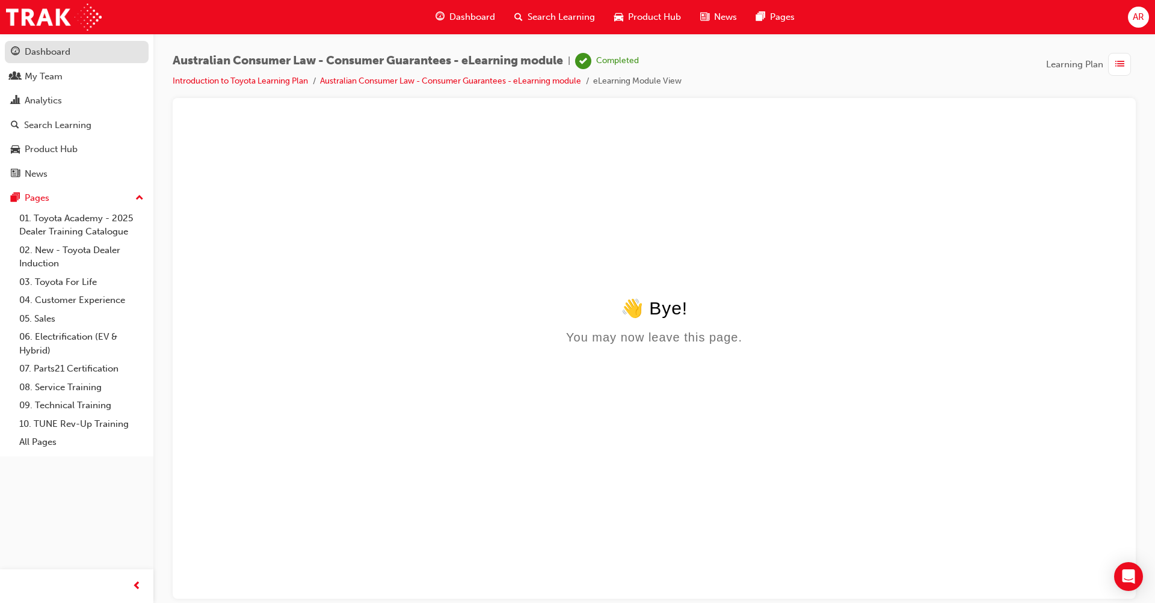
click at [65, 54] on div "Dashboard" at bounding box center [48, 52] width 46 height 14
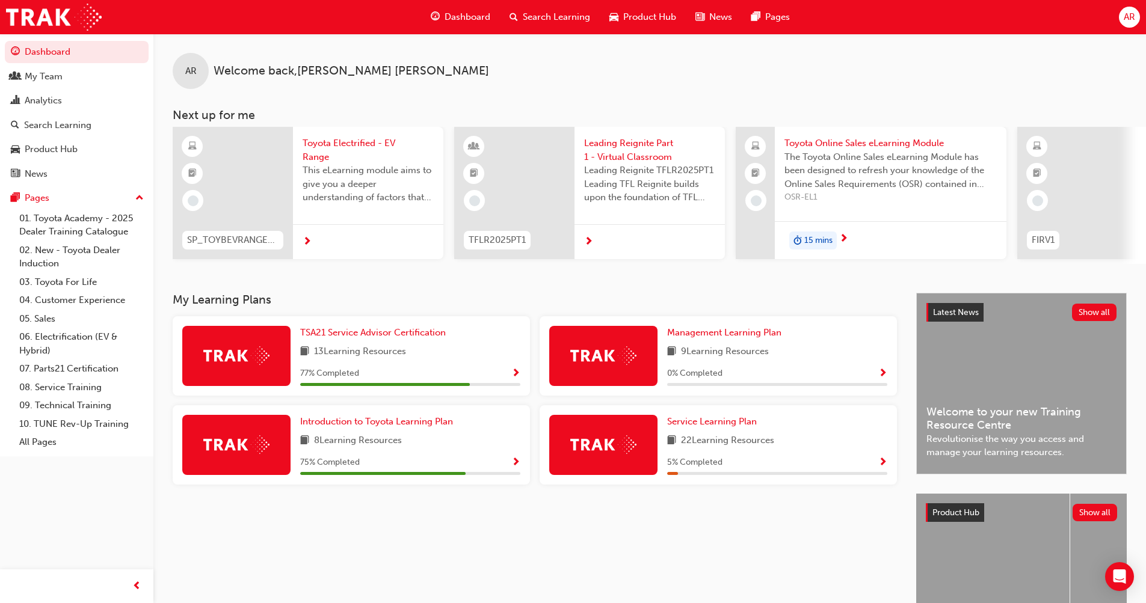
click at [329, 143] on span "Toyota Electrified - EV Range" at bounding box center [368, 150] width 131 height 27
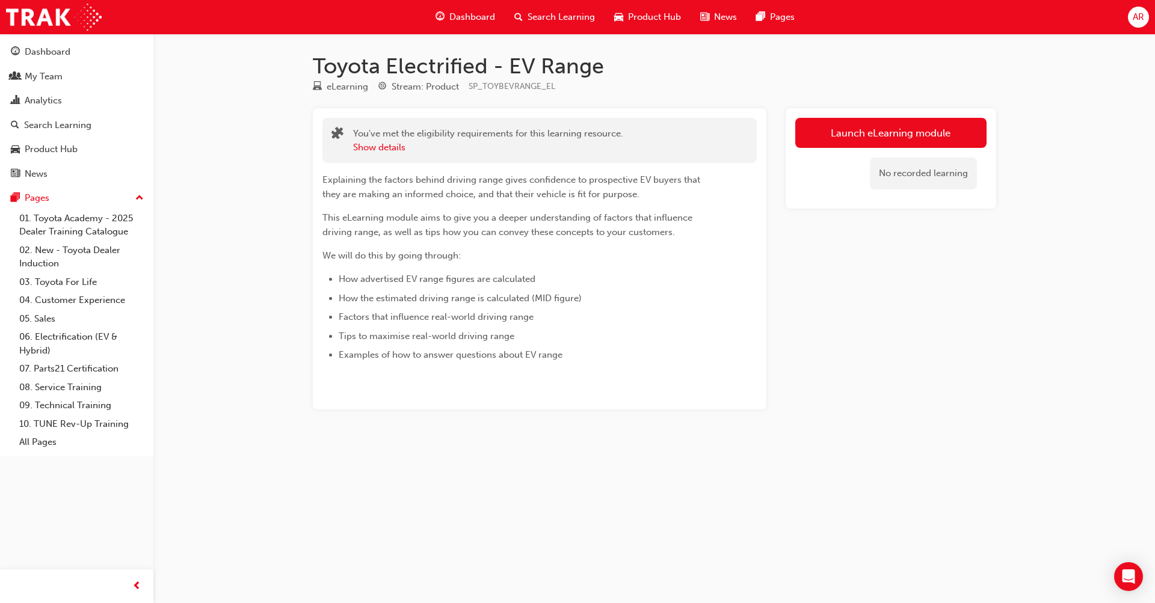
click at [943, 132] on link "Launch eLearning module" at bounding box center [890, 133] width 191 height 30
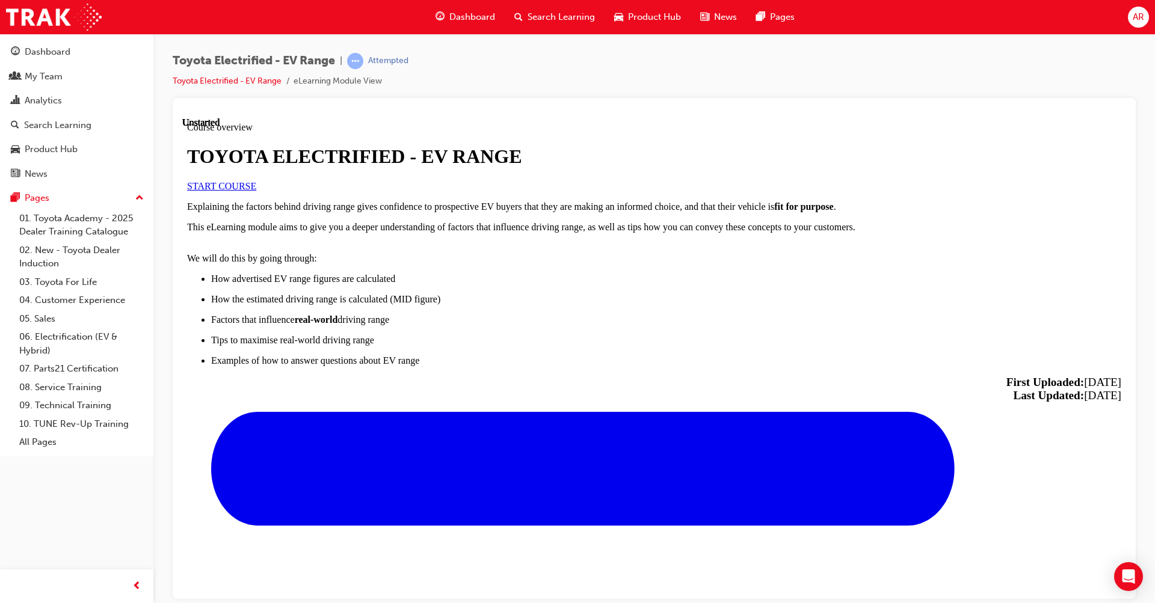
click at [256, 191] on link "START COURSE" at bounding box center [221, 185] width 69 height 10
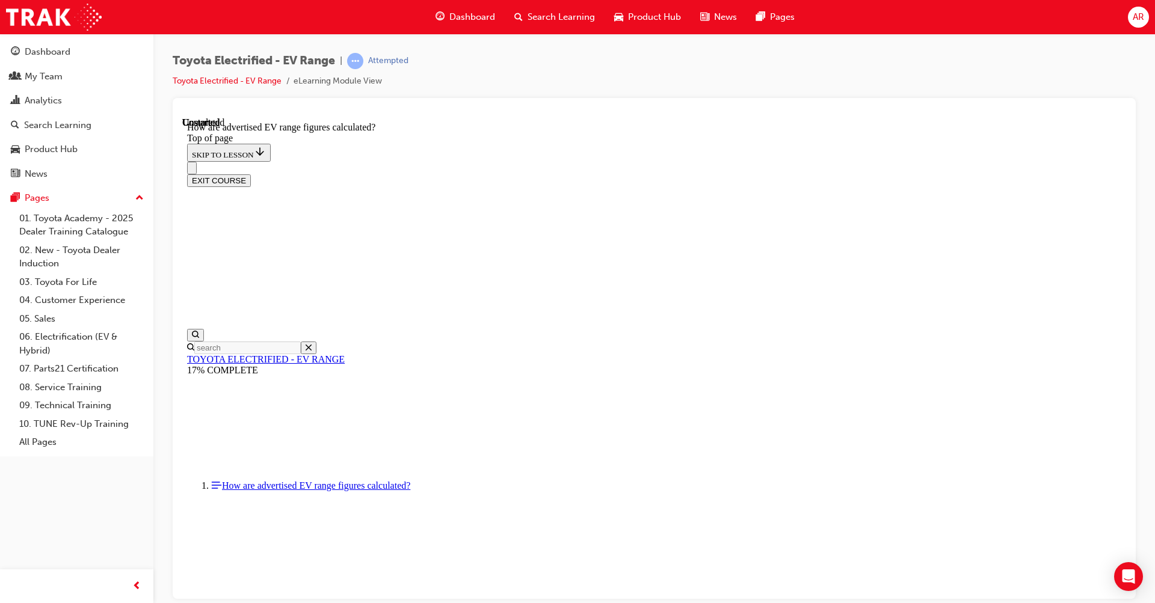
scroll to position [578, 0]
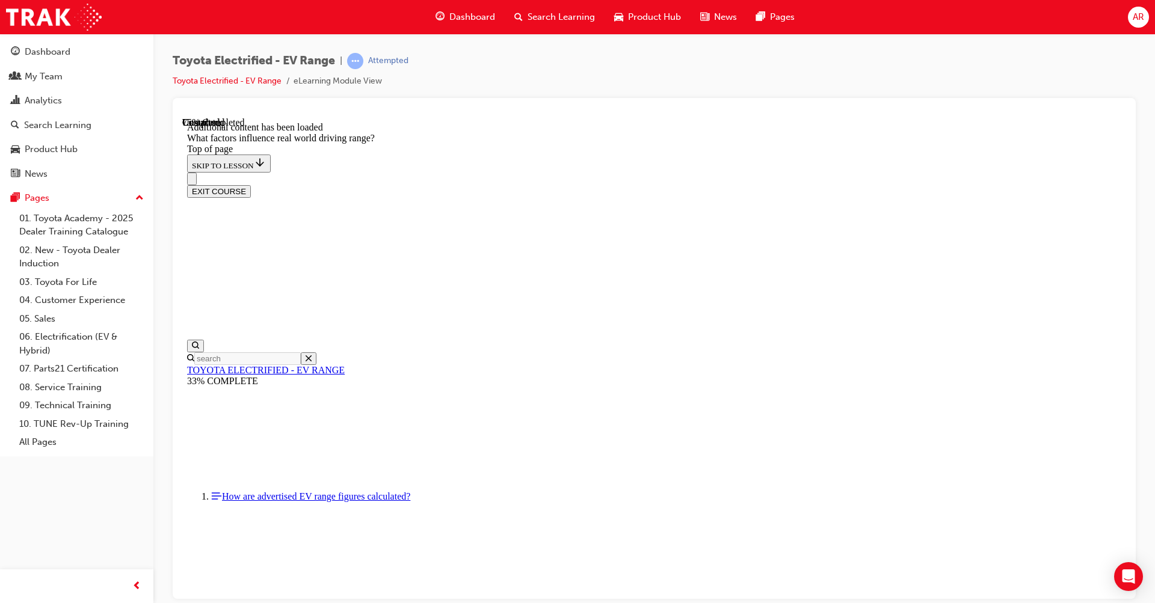
scroll to position [1437, 0]
drag, startPoint x: 587, startPoint y: 489, endPoint x: 721, endPoint y: 347, distance: 196.2
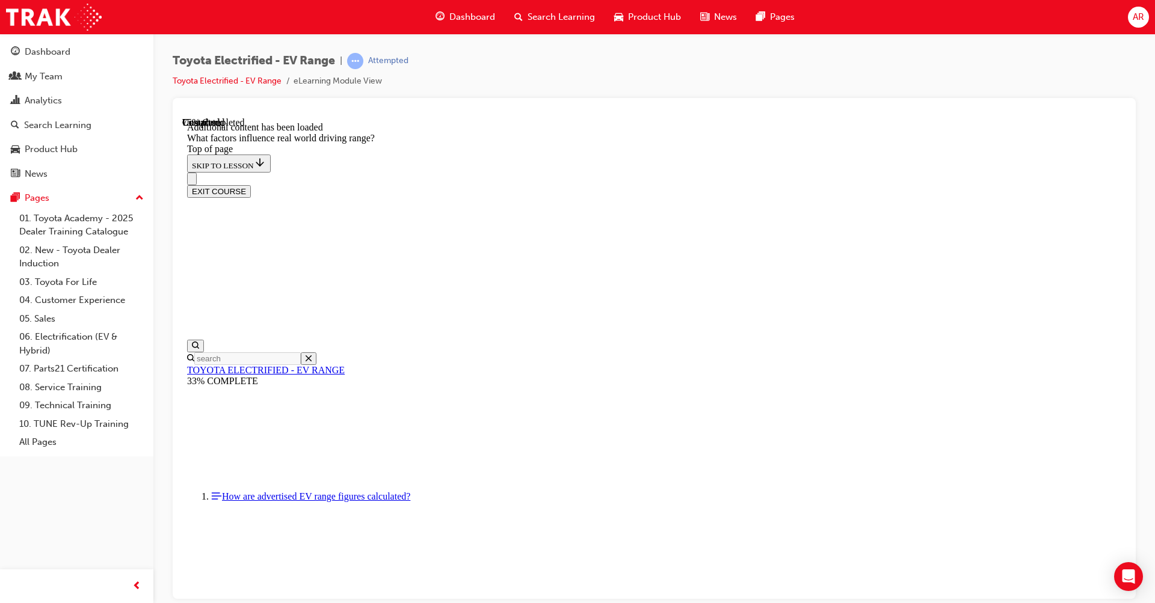
drag, startPoint x: 744, startPoint y: 204, endPoint x: 883, endPoint y: 363, distance: 211.5
drag, startPoint x: 751, startPoint y: 196, endPoint x: 600, endPoint y: 350, distance: 216.1
drag, startPoint x: 739, startPoint y: 196, endPoint x: 585, endPoint y: 366, distance: 230.4
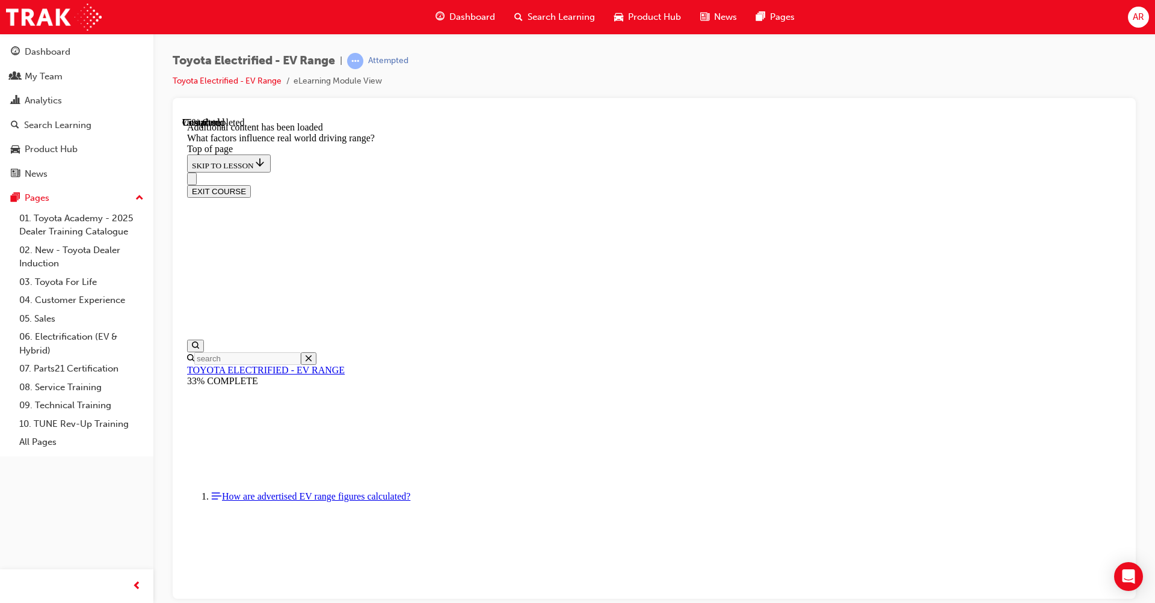
drag, startPoint x: 722, startPoint y: 196, endPoint x: 885, endPoint y: 360, distance: 231.4
drag, startPoint x: 738, startPoint y: 173, endPoint x: 893, endPoint y: 333, distance: 222.5
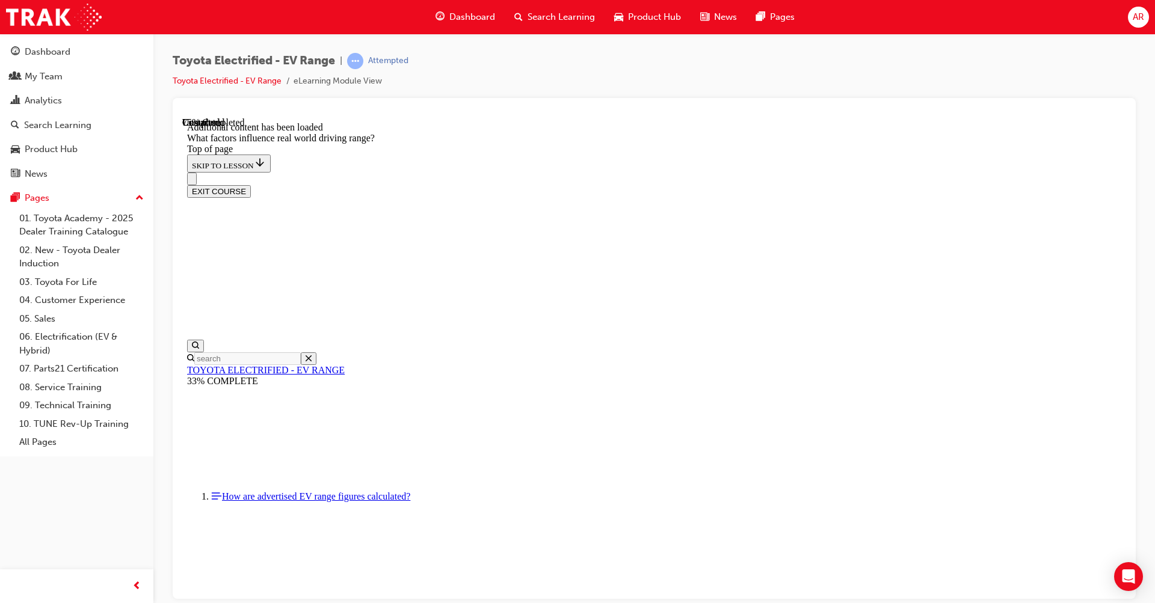
drag, startPoint x: 740, startPoint y: 192, endPoint x: 875, endPoint y: 350, distance: 207.9
drag, startPoint x: 750, startPoint y: 187, endPoint x: 907, endPoint y: 352, distance: 227.7
drag, startPoint x: 723, startPoint y: 188, endPoint x: 892, endPoint y: 354, distance: 237.0
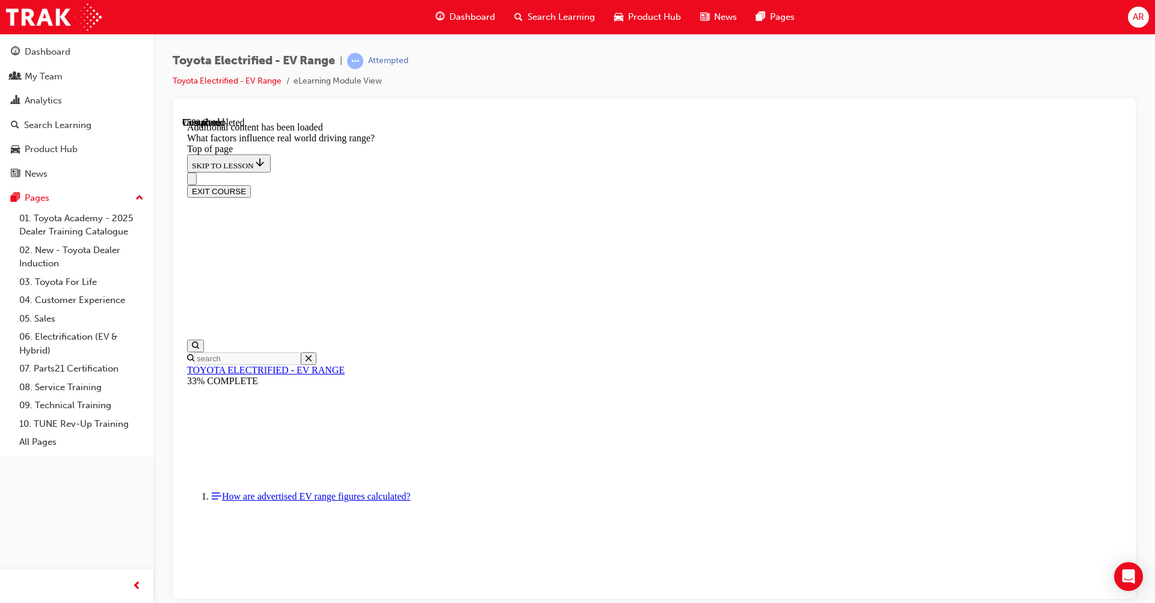
drag, startPoint x: 729, startPoint y: 180, endPoint x: 579, endPoint y: 339, distance: 218.3
drag, startPoint x: 733, startPoint y: 180, endPoint x: 597, endPoint y: 341, distance: 210.9
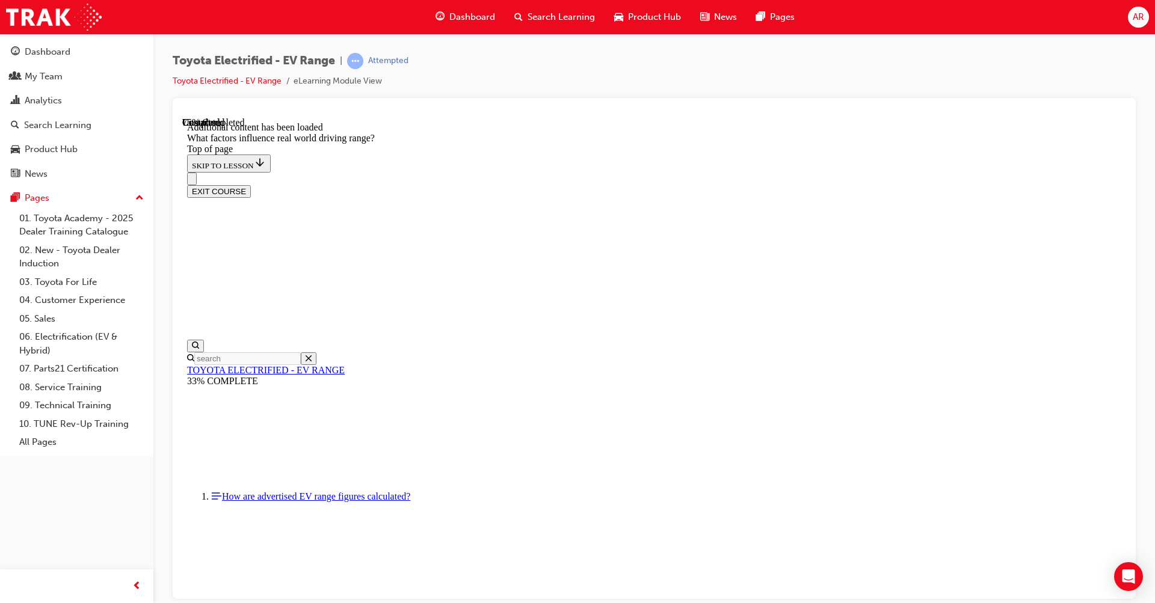
drag, startPoint x: 739, startPoint y: 188, endPoint x: 593, endPoint y: 354, distance: 221.7
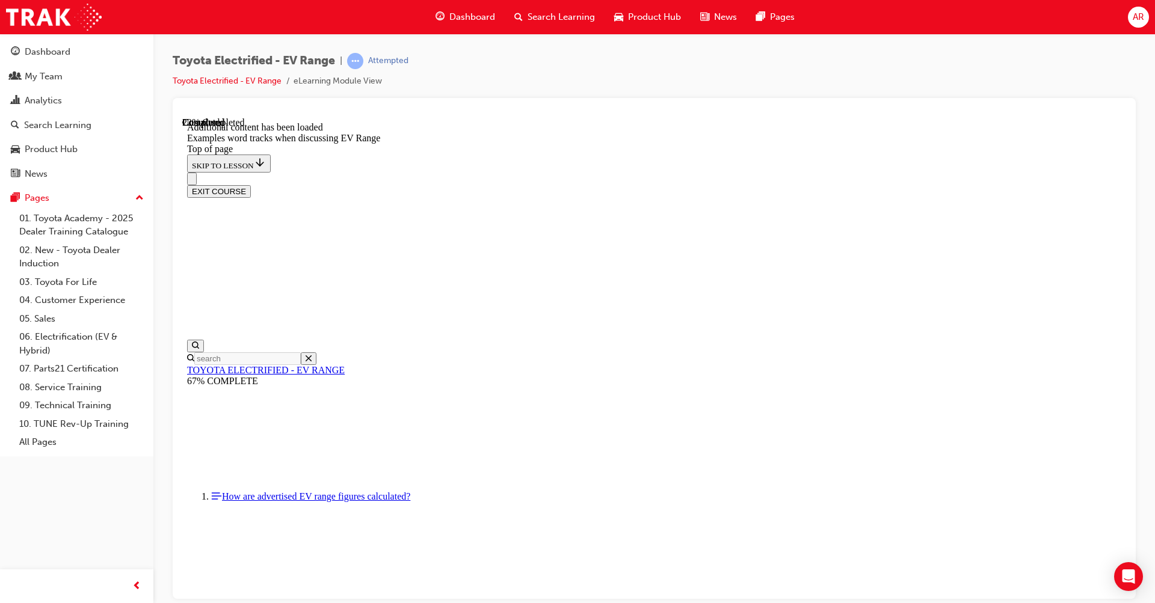
scroll to position [386, 0]
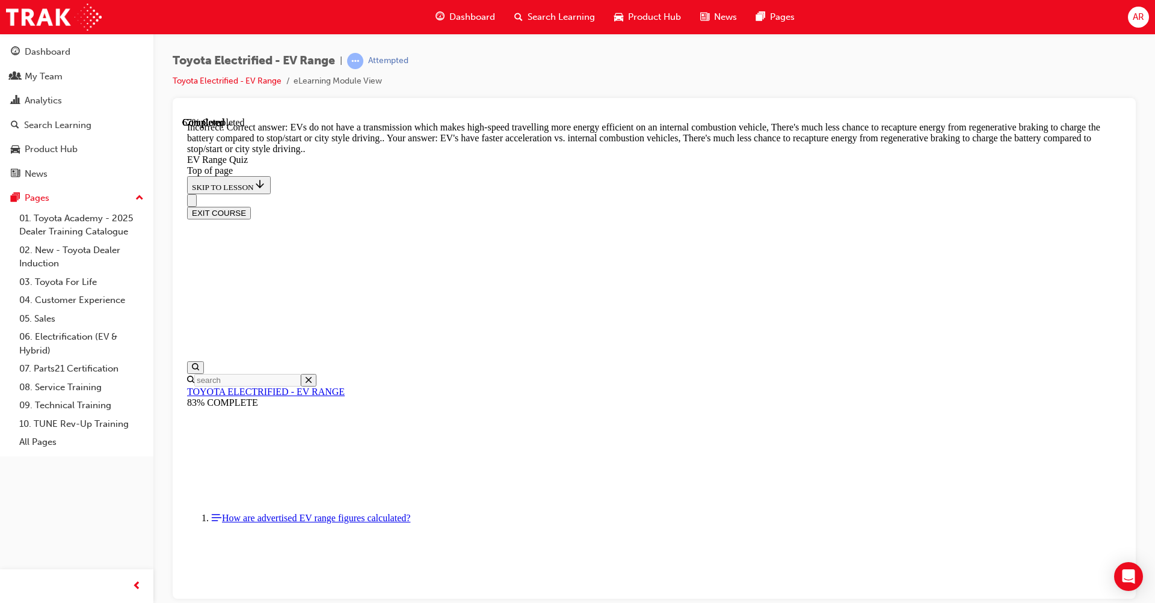
scroll to position [235, 0]
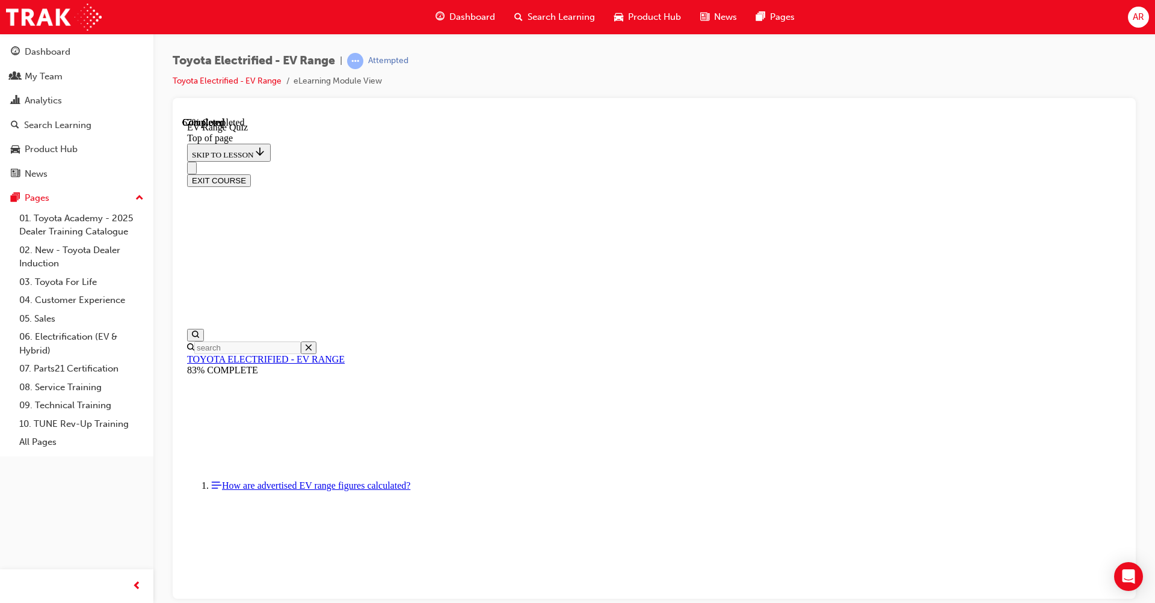
scroll to position [143, 0]
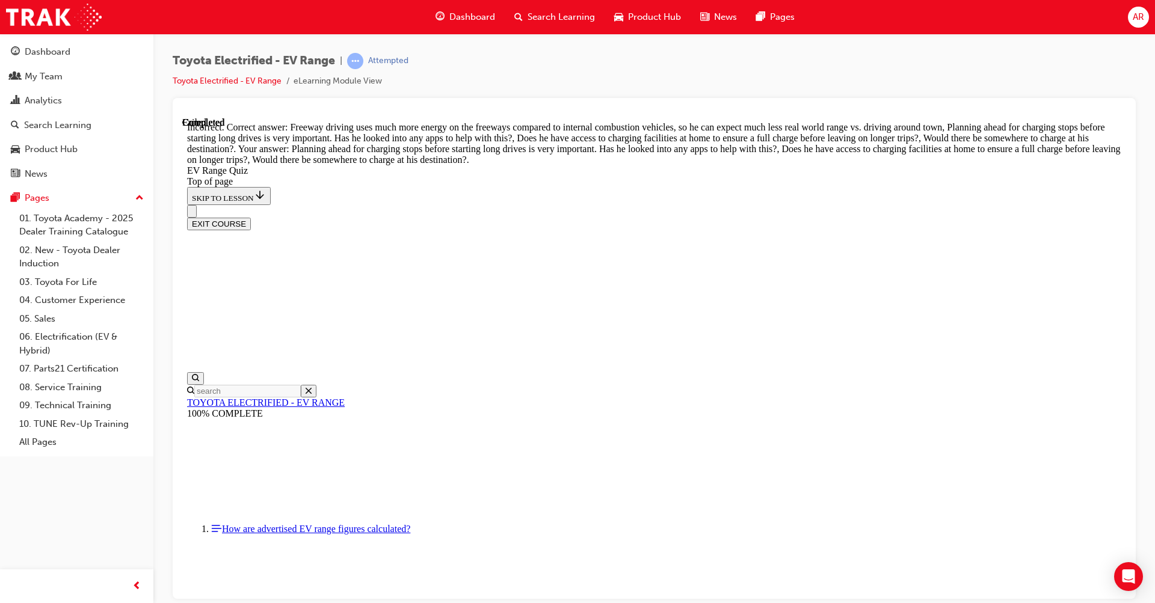
scroll to position [297, 0]
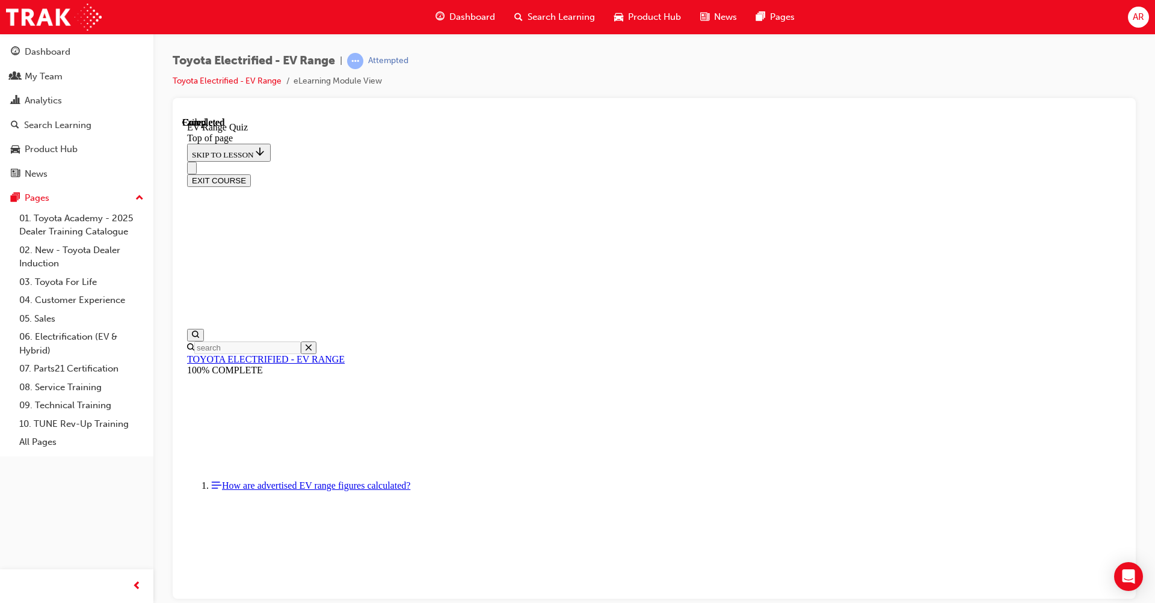
scroll to position [135, 0]
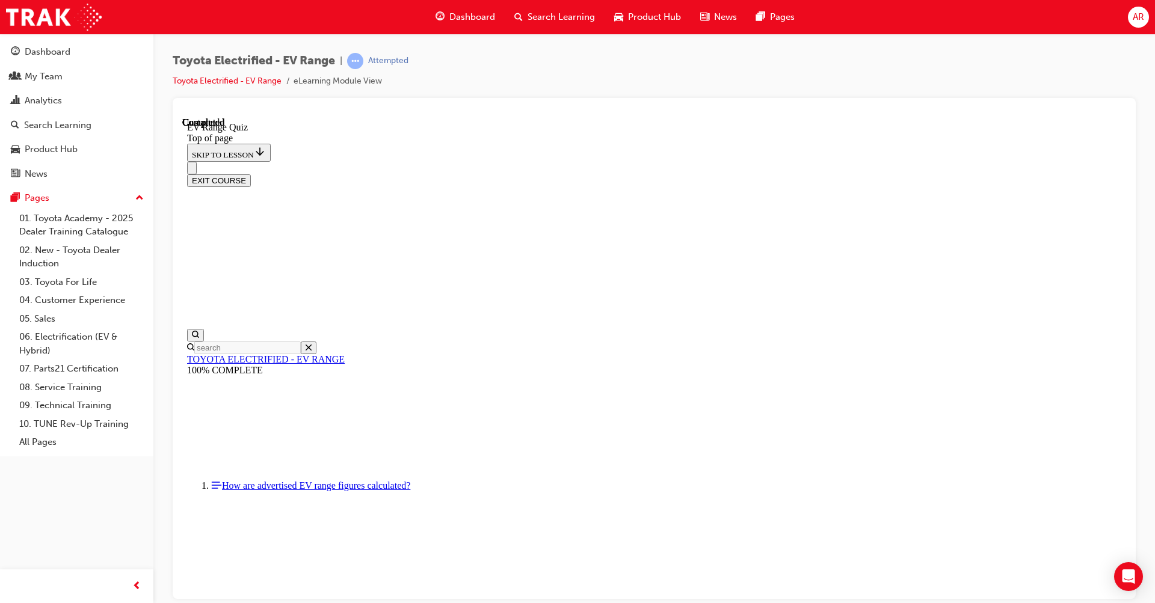
scroll to position [37, 0]
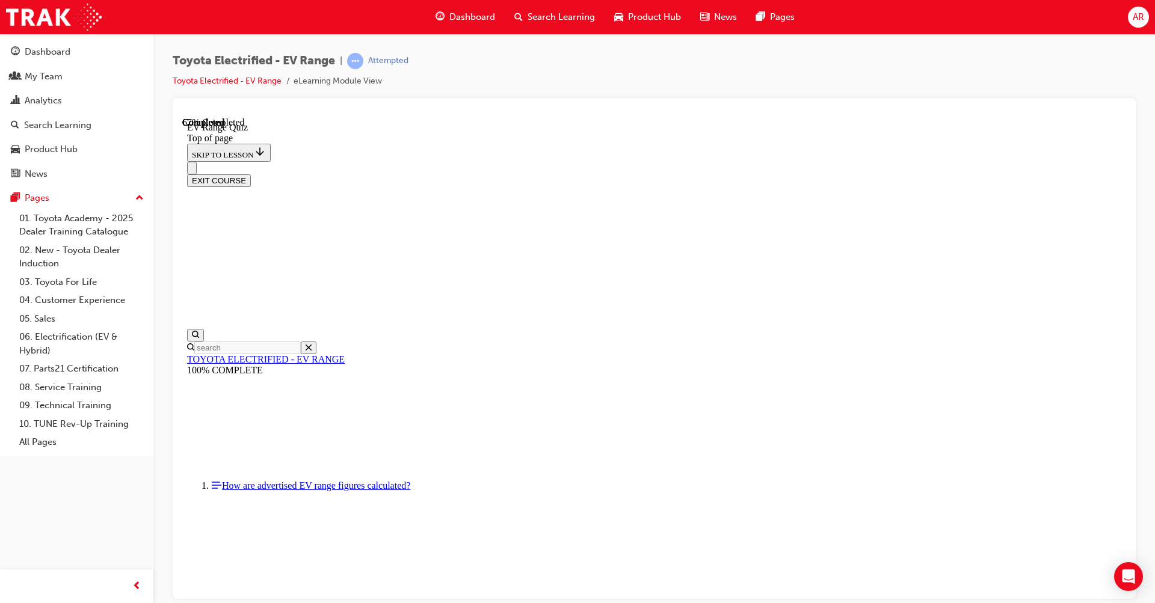
scroll to position [259, 0]
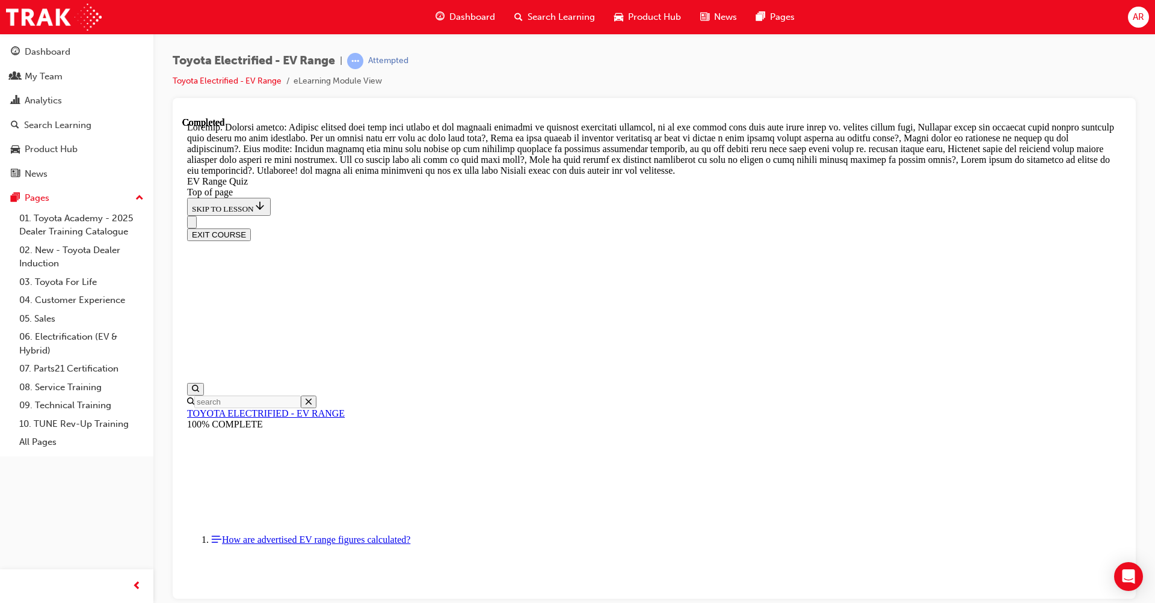
scroll to position [369, 0]
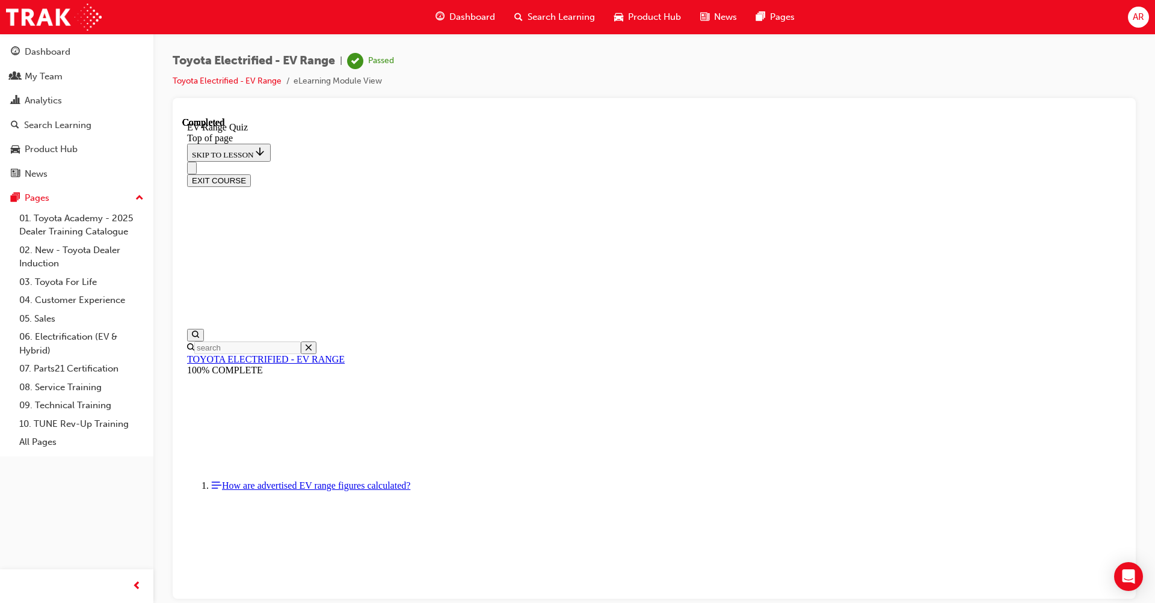
scroll to position [135, 0]
click at [251, 174] on button "EXIT COURSE" at bounding box center [219, 180] width 64 height 13
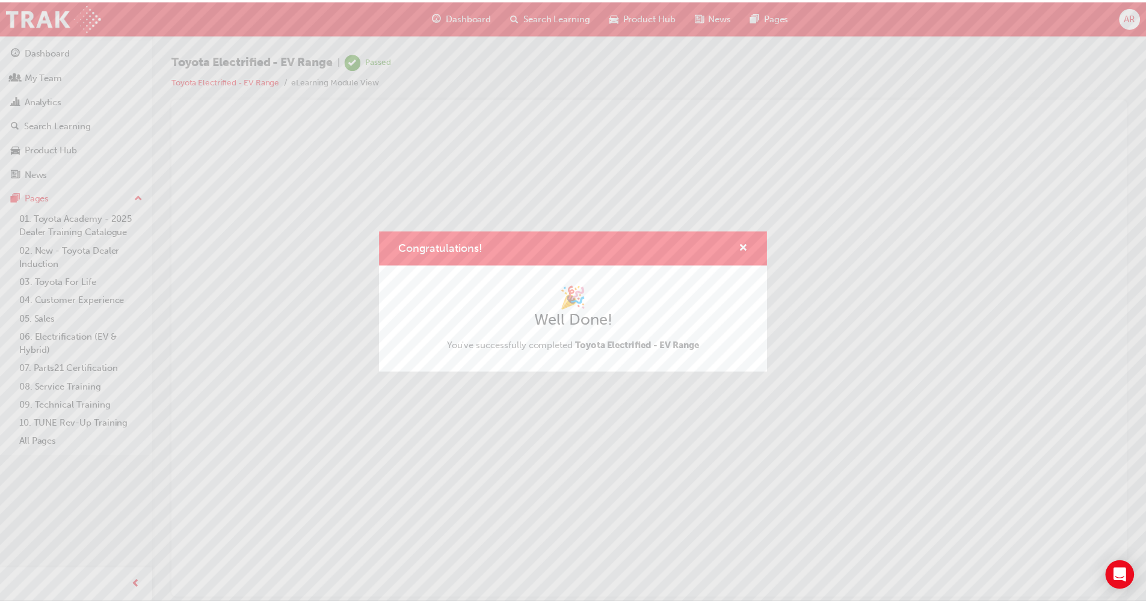
scroll to position [0, 0]
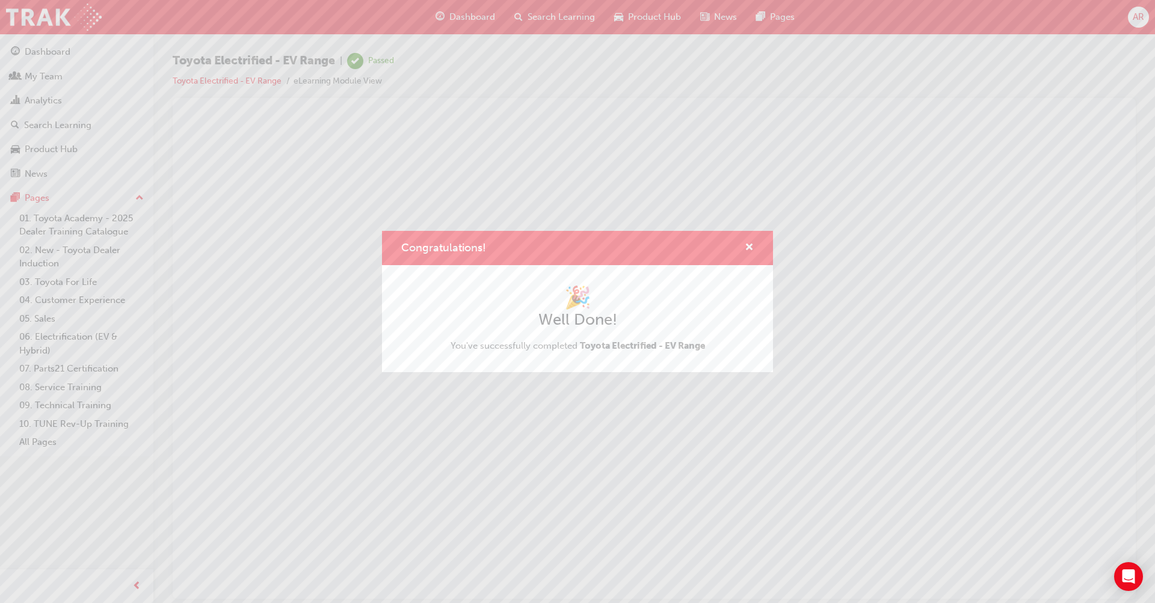
click at [754, 246] on div "Congratulations!" at bounding box center [577, 248] width 391 height 34
click at [750, 249] on span "cross-icon" at bounding box center [749, 248] width 9 height 11
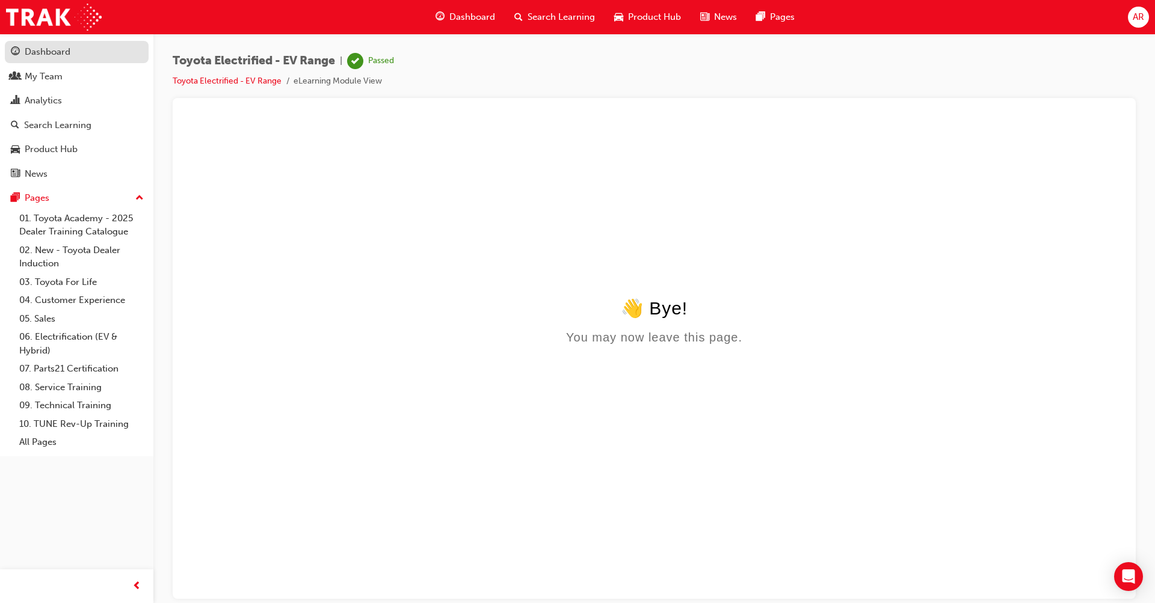
click at [59, 56] on div "Dashboard" at bounding box center [48, 52] width 46 height 14
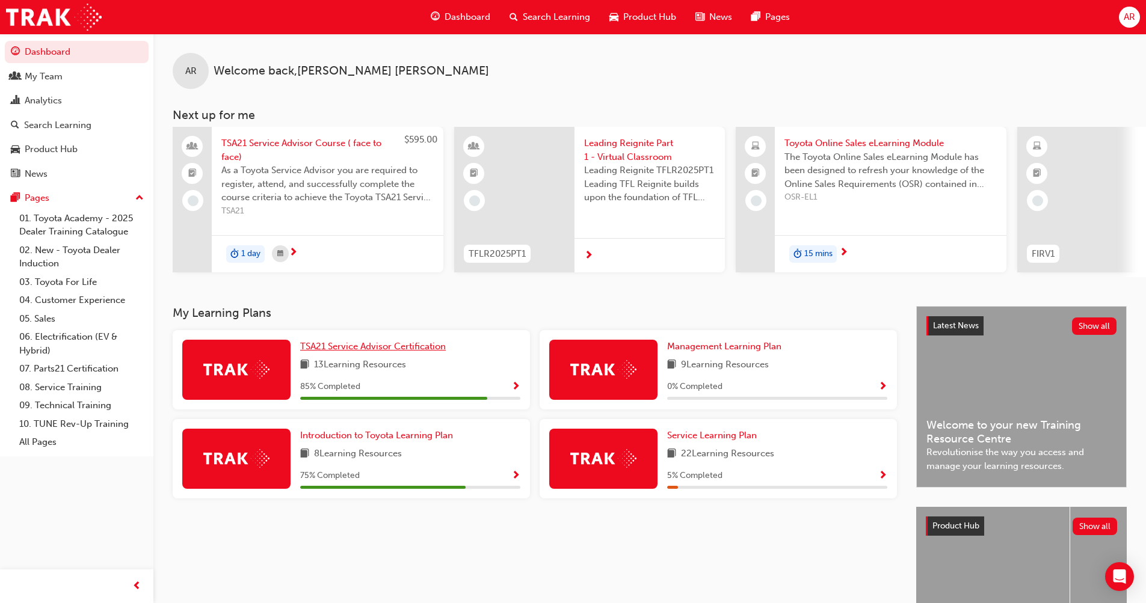
click at [384, 348] on span "TSA21 Service Advisor Certification" at bounding box center [373, 346] width 146 height 11
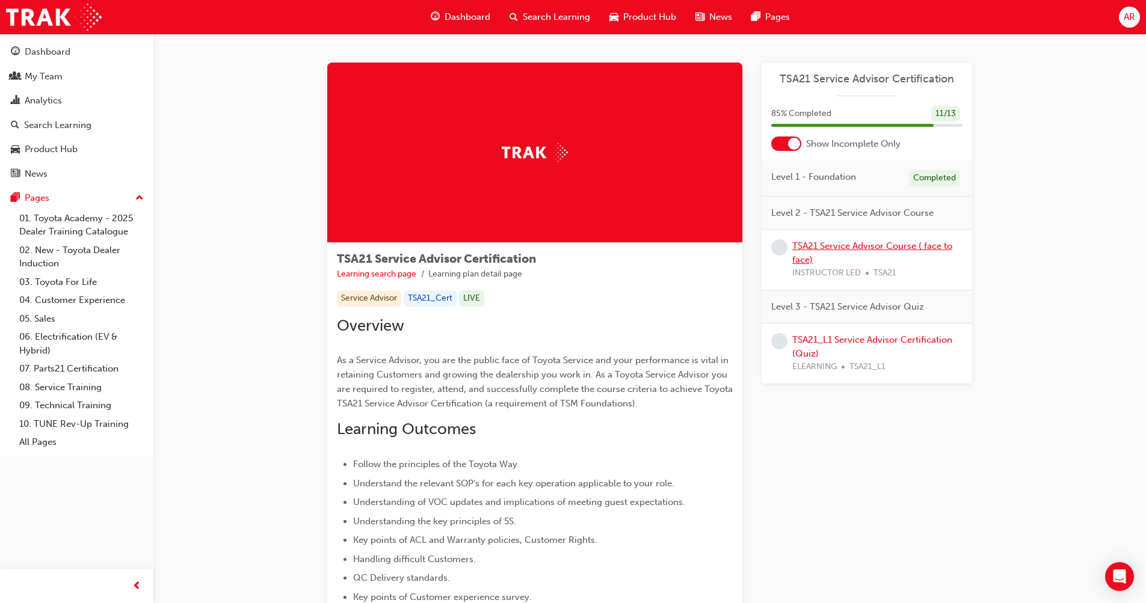
click at [888, 245] on link "TSA21 Service Advisor Course ( face to face)" at bounding box center [872, 253] width 160 height 25
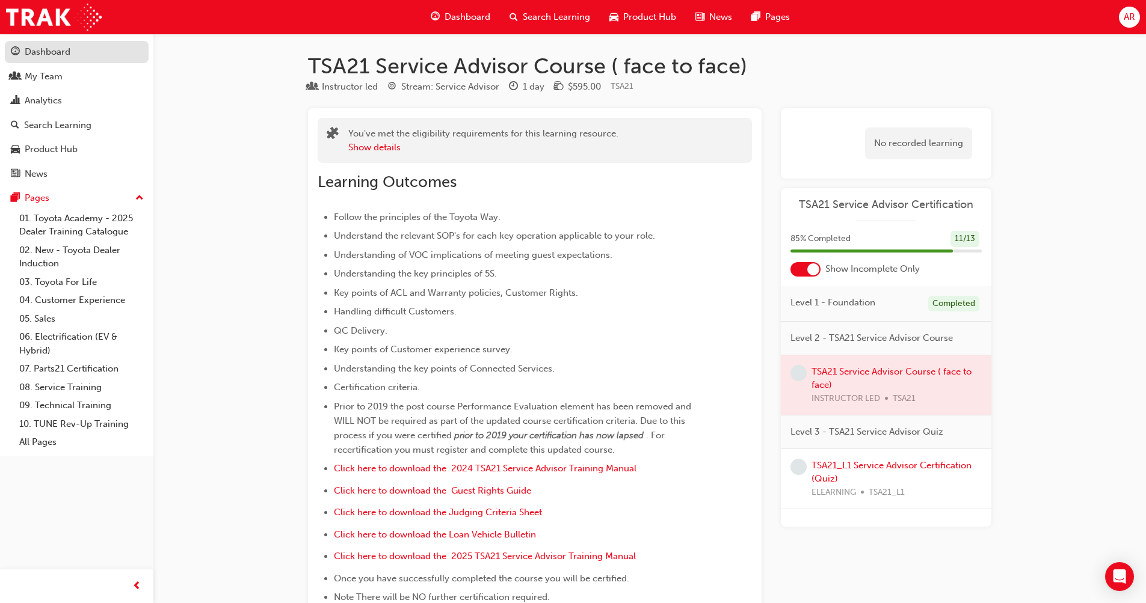
click at [54, 61] on link "Dashboard" at bounding box center [77, 52] width 144 height 22
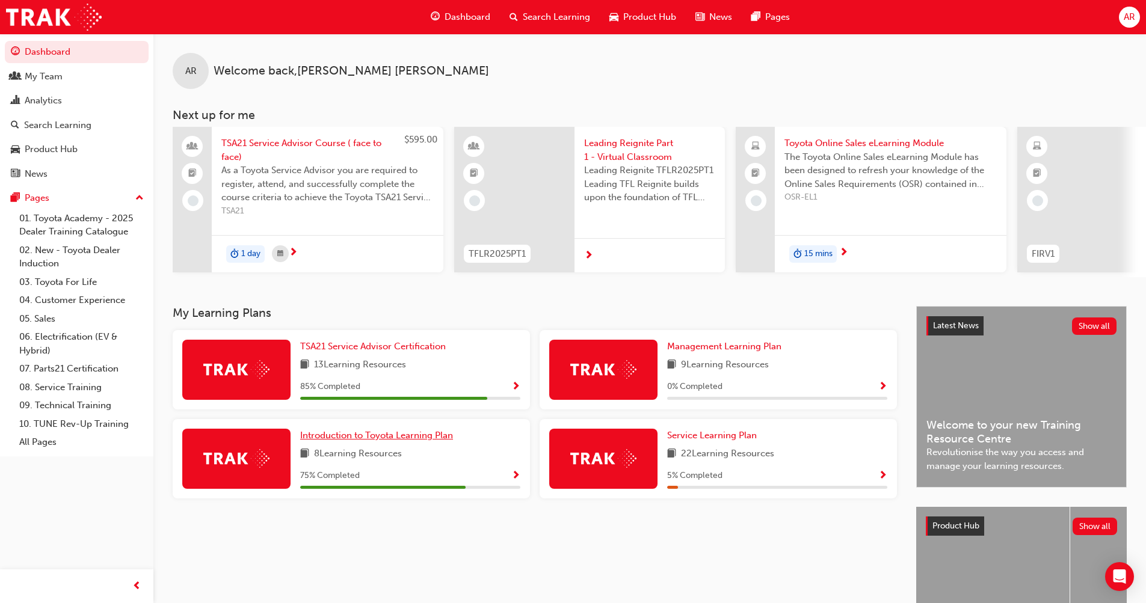
click at [382, 438] on span "Introduction to Toyota Learning Plan" at bounding box center [376, 435] width 153 height 11
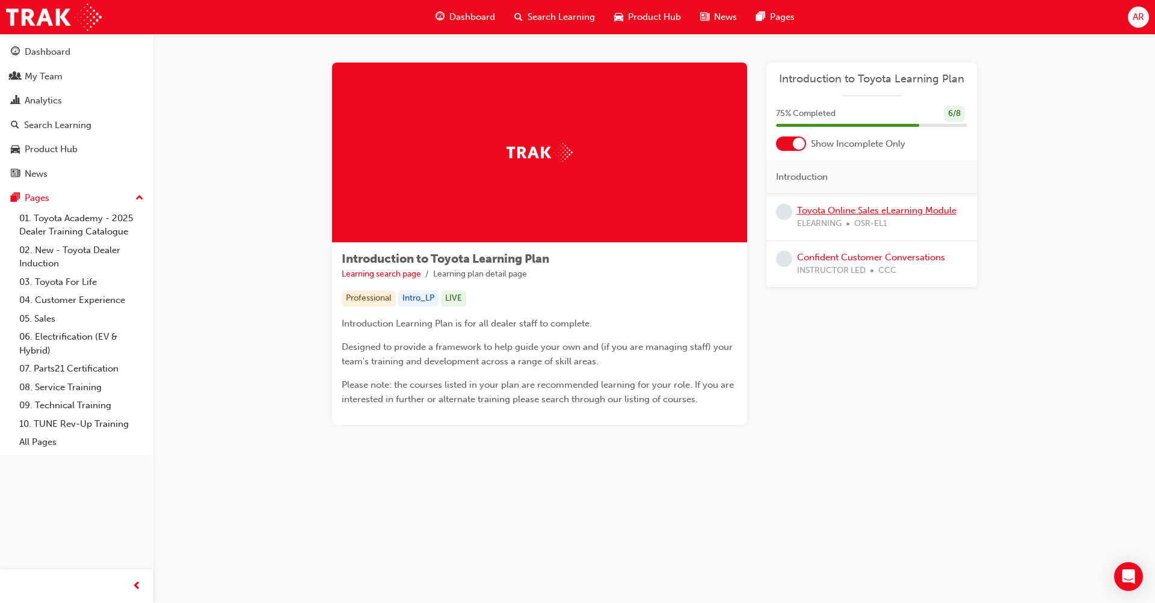
click at [922, 211] on link "Toyota Online Sales eLearning Module" at bounding box center [876, 210] width 159 height 11
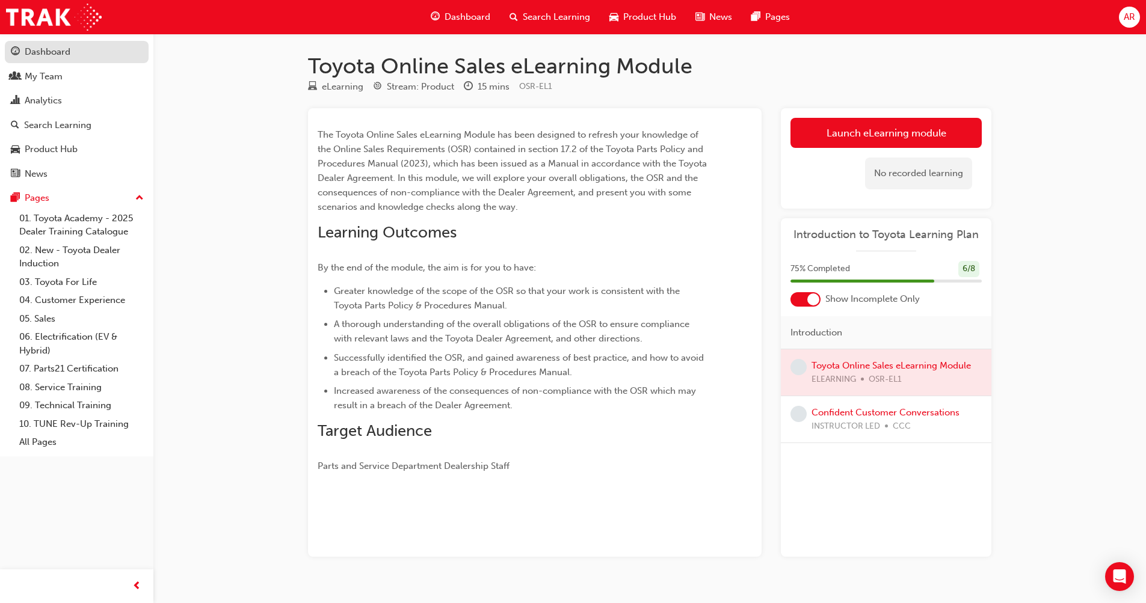
click at [61, 47] on div "Dashboard" at bounding box center [48, 52] width 46 height 14
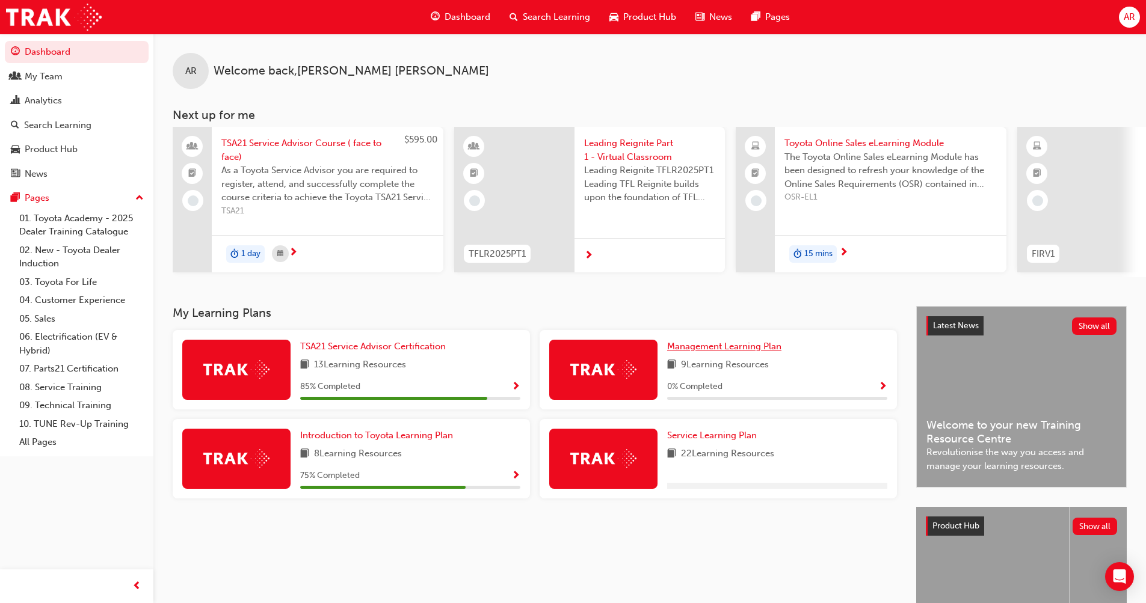
click at [735, 352] on span "Management Learning Plan" at bounding box center [724, 346] width 114 height 11
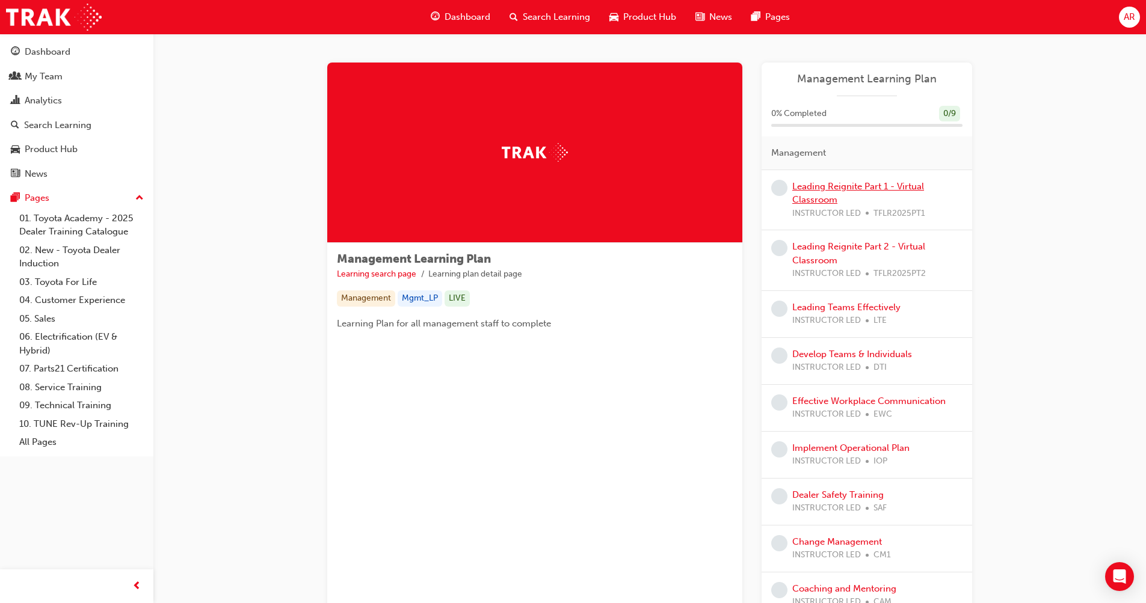
click at [862, 185] on link "Leading Reignite Part 1 - Virtual Classroom" at bounding box center [858, 193] width 132 height 25
click at [57, 45] on link "Dashboard" at bounding box center [77, 52] width 144 height 22
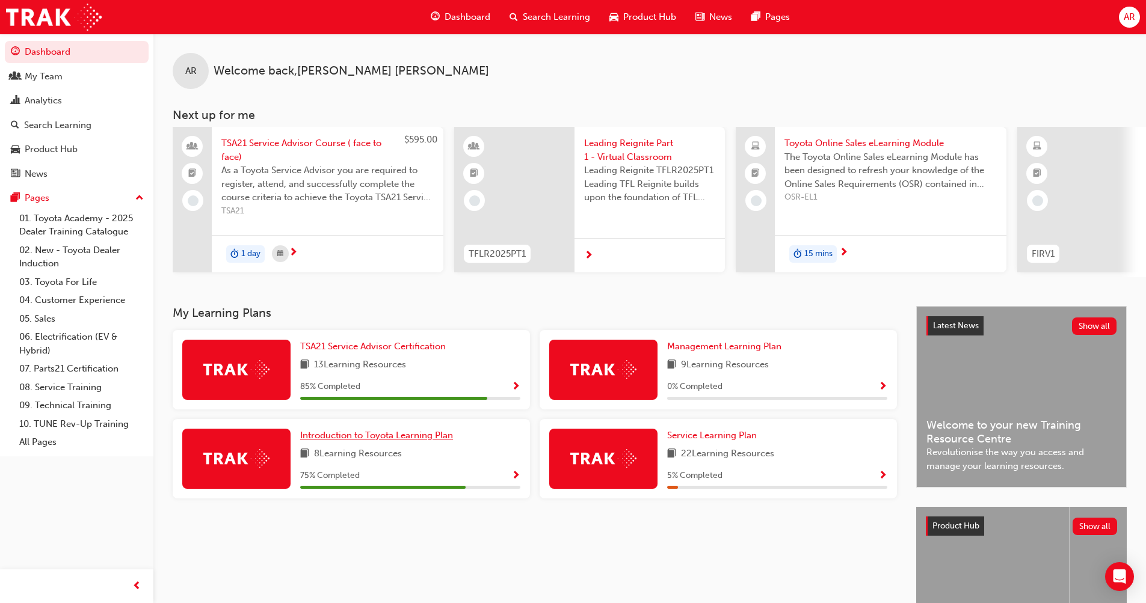
click at [390, 441] on span "Introduction to Toyota Learning Plan" at bounding box center [376, 435] width 153 height 11
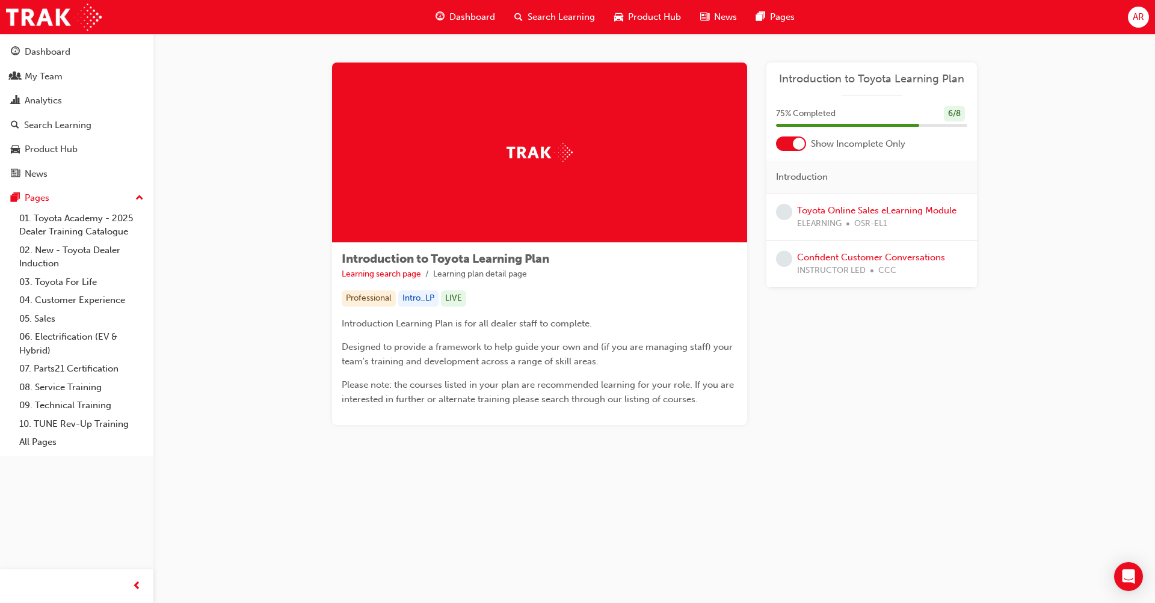
click at [872, 217] on span "OSR-EL1" at bounding box center [870, 224] width 33 height 14
click at [875, 210] on link "Toyota Online Sales eLearning Module" at bounding box center [876, 210] width 159 height 11
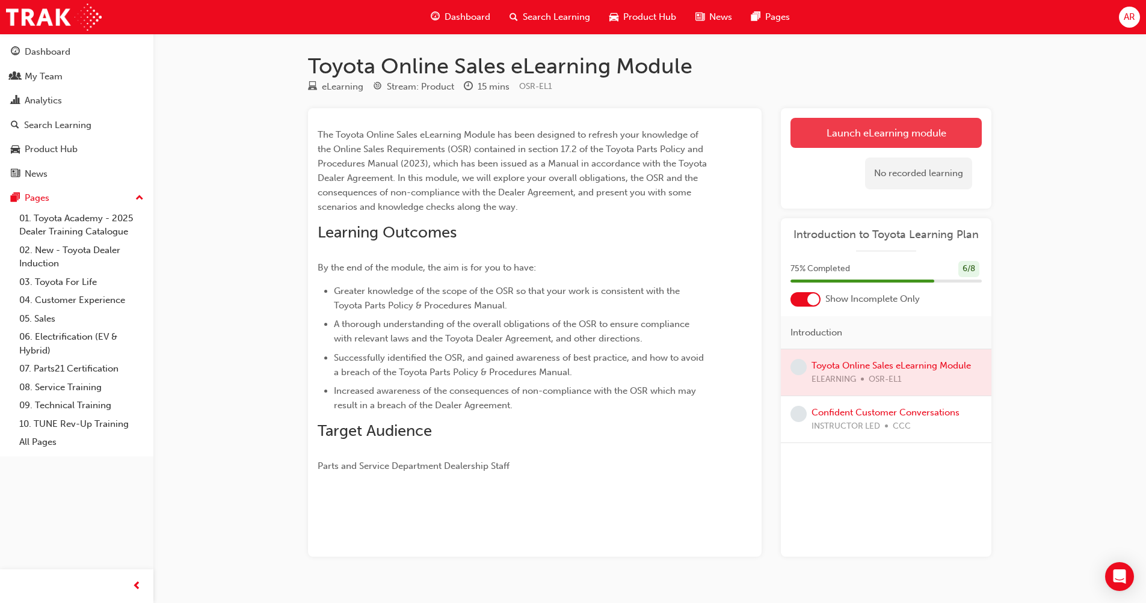
click at [894, 141] on link "Launch eLearning module" at bounding box center [886, 133] width 191 height 30
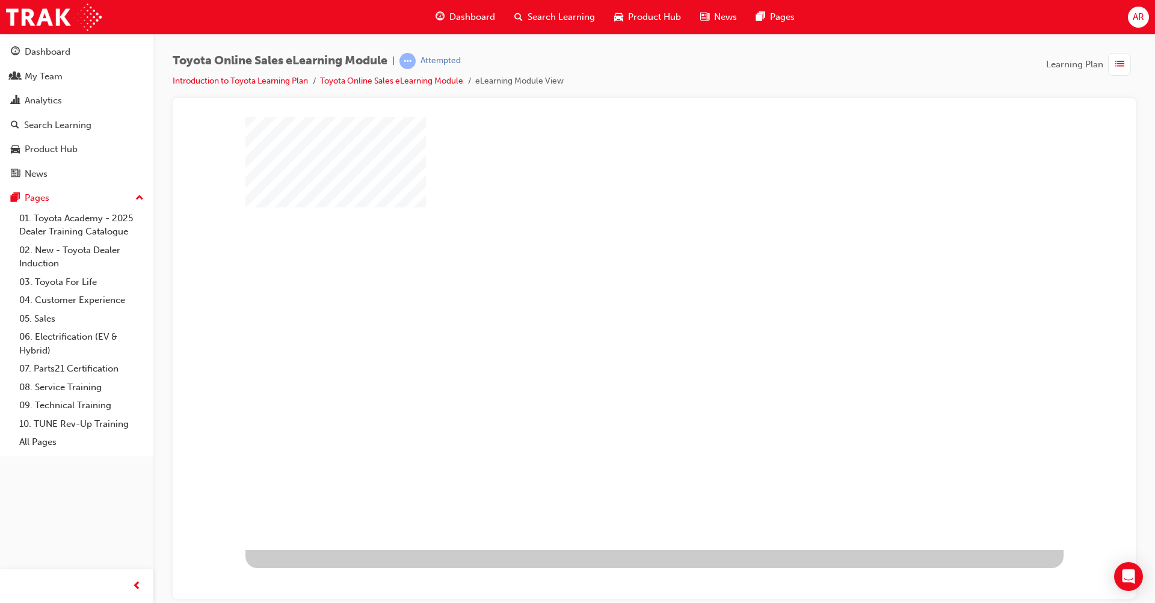
click at [620, 298] on div "play" at bounding box center [620, 298] width 0 height 0
